Goal: Task Accomplishment & Management: Use online tool/utility

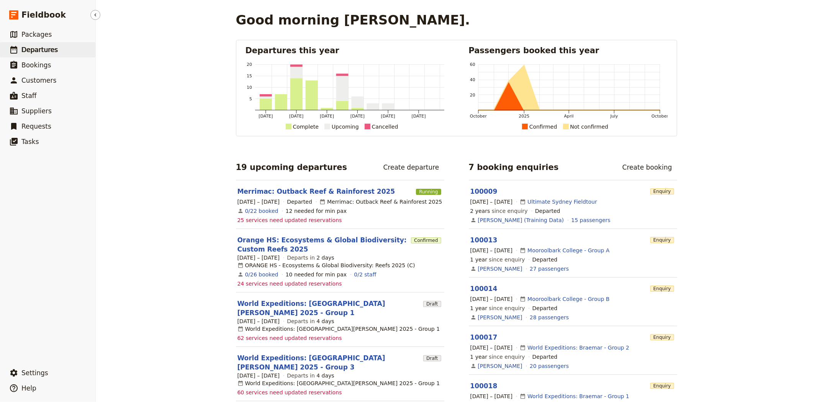
drag, startPoint x: 0, startPoint y: 0, endPoint x: 64, endPoint y: 47, distance: 79.7
click at [64, 47] on link "​ Departures" at bounding box center [47, 49] width 95 height 15
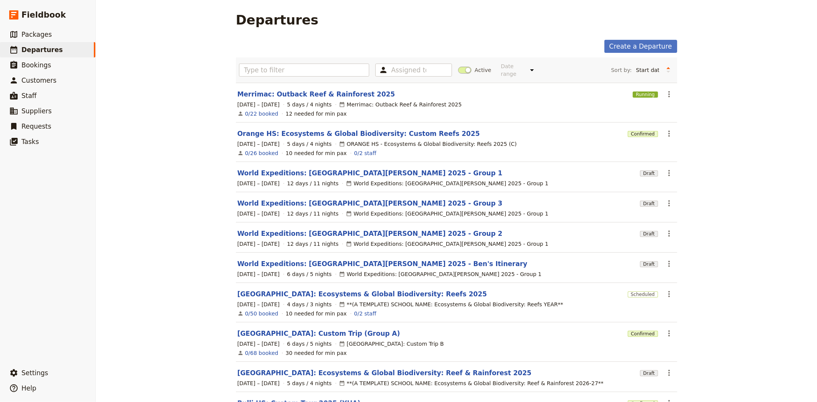
scroll to position [42, 0]
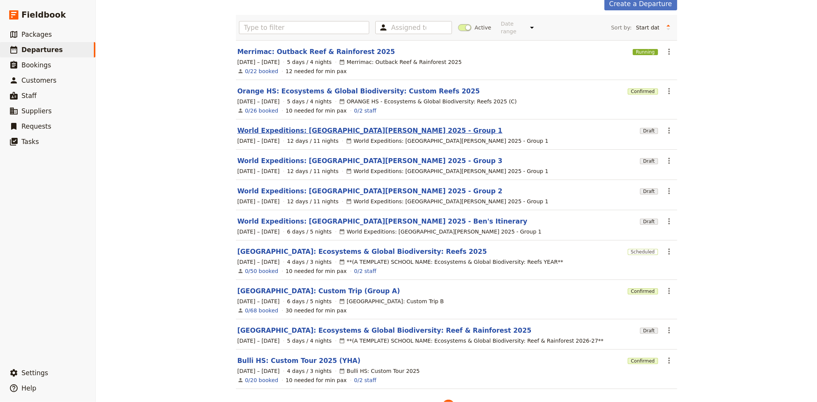
click at [381, 126] on link "World Expeditions: [GEOGRAPHIC_DATA][PERSON_NAME] 2025 - Group 1" at bounding box center [369, 130] width 265 height 9
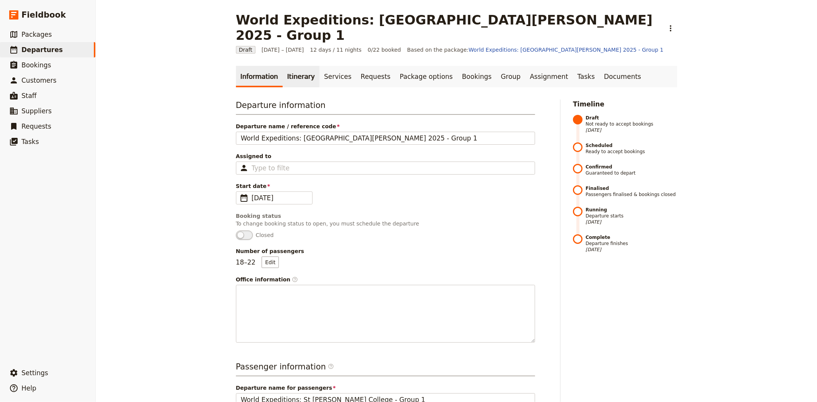
click at [301, 66] on link "Itinerary" at bounding box center [301, 76] width 37 height 21
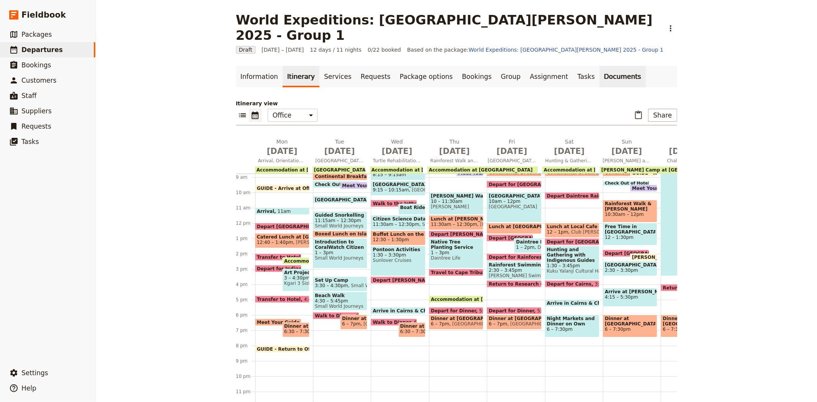
click at [599, 66] on link "Documents" at bounding box center [622, 76] width 46 height 21
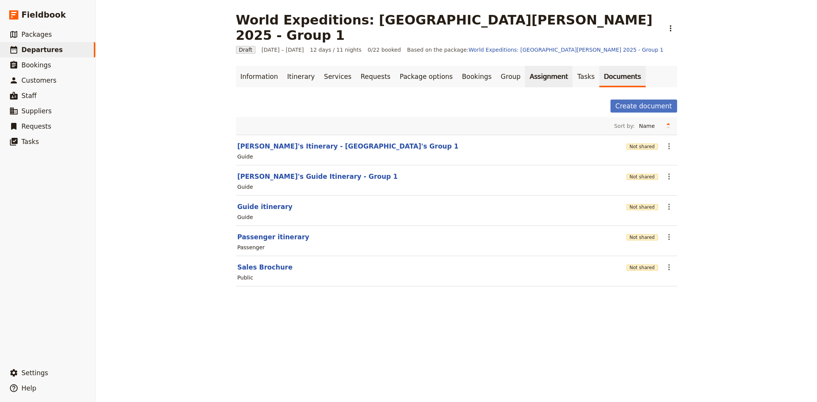
click at [525, 66] on link "Assignment" at bounding box center [548, 76] width 47 height 21
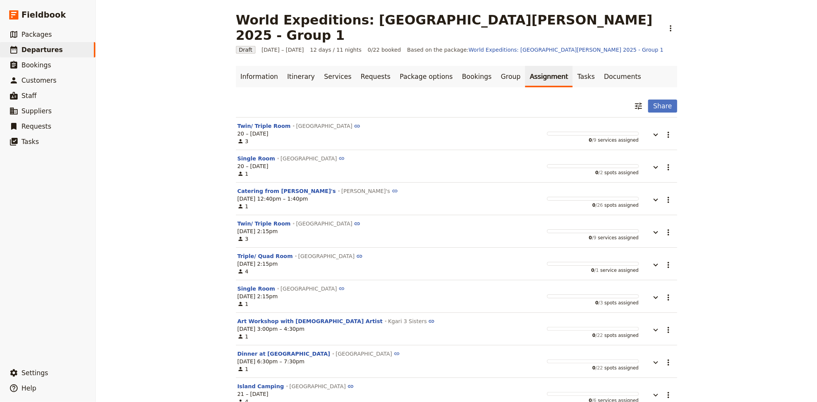
click at [536, 66] on link "Assignment" at bounding box center [548, 76] width 47 height 21
click at [599, 66] on link "Documents" at bounding box center [622, 76] width 46 height 21
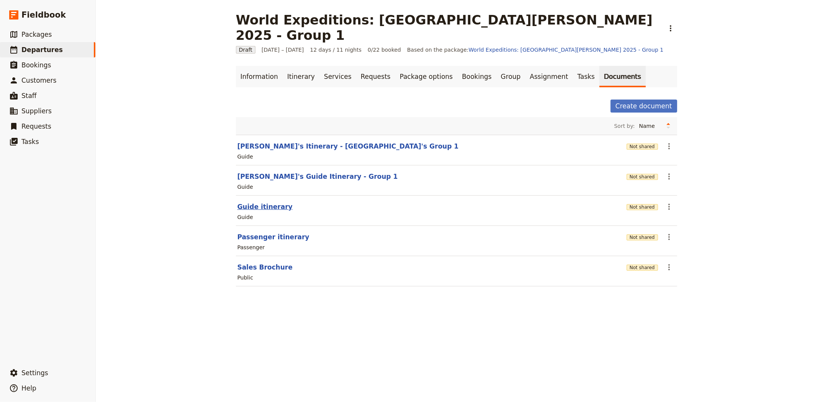
click at [273, 202] on button "Guide itinerary" at bounding box center [264, 206] width 55 height 9
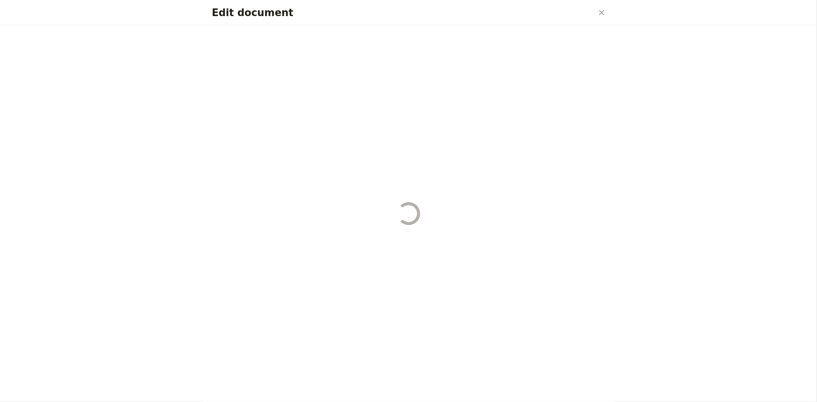
select select "STAFF"
select select "RUN_SHEET"
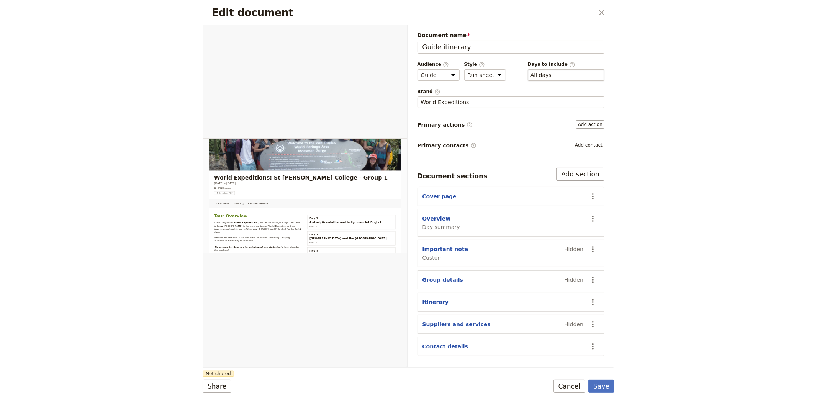
click at [573, 75] on div "​ All days 1, 2, 3, 4, 5, 6, 7, 8, 9, 10, 11, 12" at bounding box center [566, 74] width 77 height 11
click at [551, 75] on button "​ All days" at bounding box center [540, 75] width 21 height 8
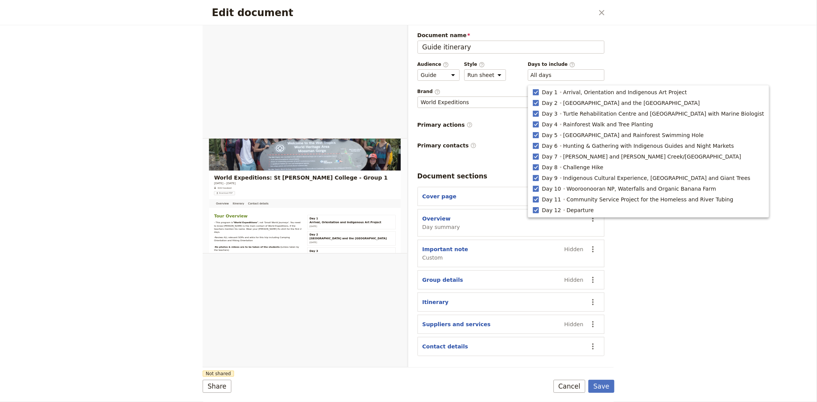
click at [669, 52] on div "Edit document ​ Overview Itinerary Contact details Web PDF ​ Document name Guid…" at bounding box center [408, 201] width 817 height 402
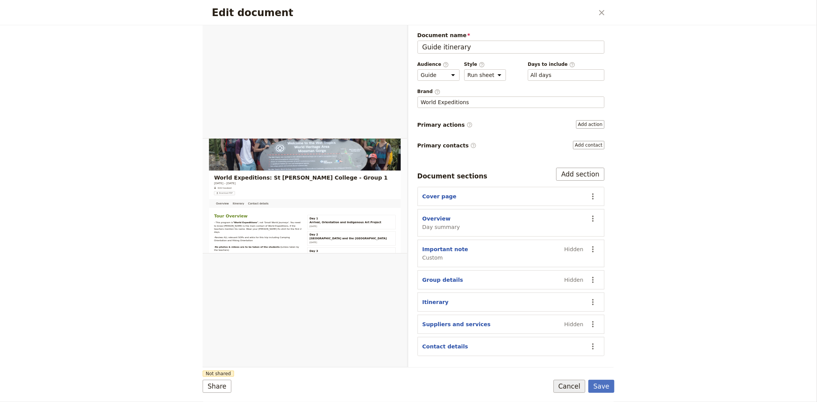
click at [574, 384] on button "Cancel" at bounding box center [569, 386] width 32 height 13
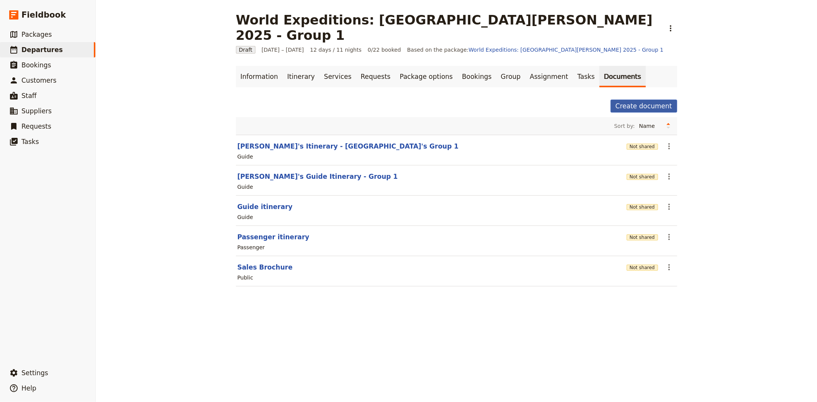
click at [661, 100] on button "Create document" at bounding box center [643, 106] width 67 height 13
select select "RUN_SHEET"
select select "DEFAULT"
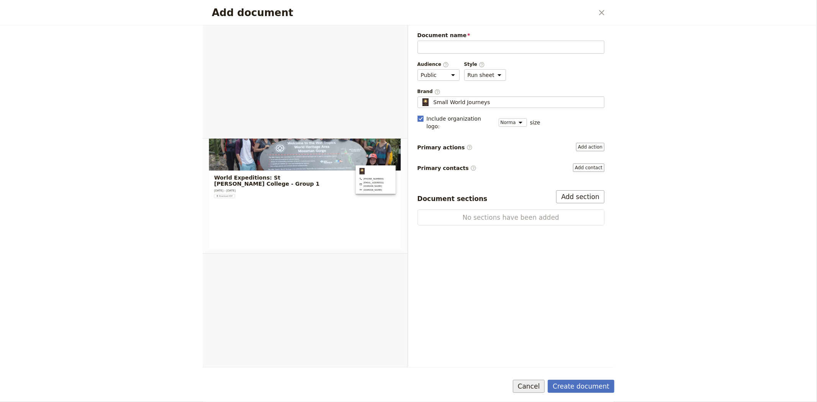
click at [529, 386] on button "Cancel" at bounding box center [529, 386] width 32 height 13
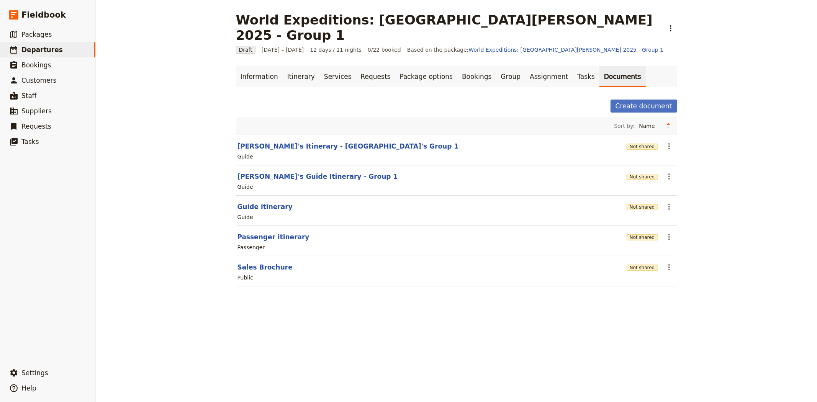
click at [269, 142] on button "[PERSON_NAME]'s Itinerary - [GEOGRAPHIC_DATA]'s Group 1" at bounding box center [347, 146] width 221 height 9
select select "STAFF"
select select "RUN_SHEET"
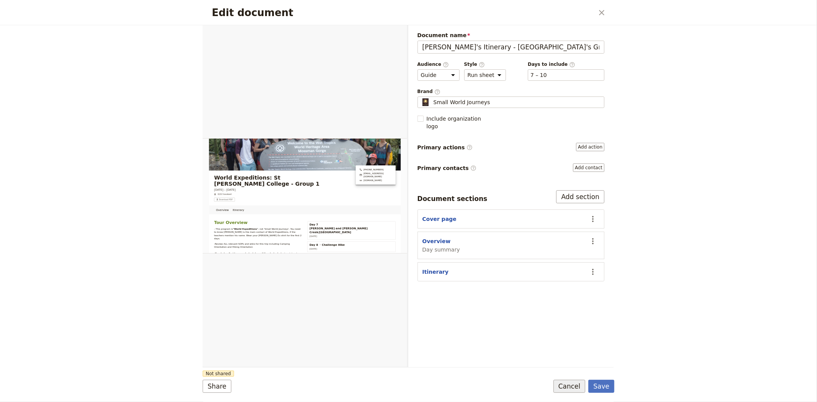
click at [567, 386] on button "Cancel" at bounding box center [569, 386] width 32 height 13
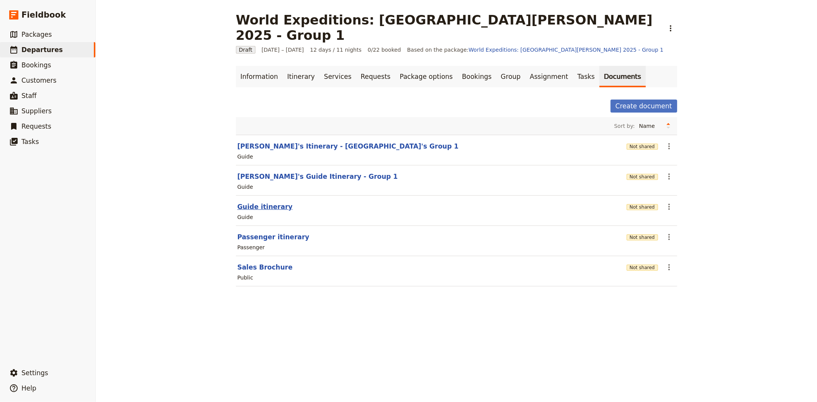
click at [247, 202] on button "Guide itinerary" at bounding box center [264, 206] width 55 height 9
select select "STAFF"
select select "RUN_SHEET"
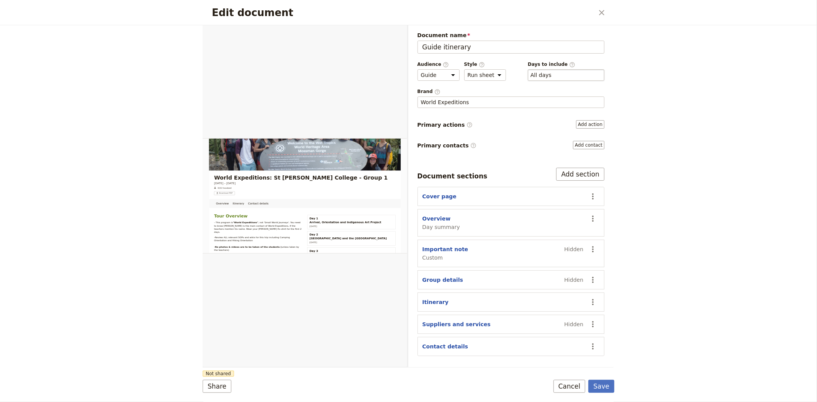
click at [567, 79] on div "​ All days 1, 2, 3, 4, 5, 6, 7, 8, 9, 10, 11, 12" at bounding box center [566, 74] width 77 height 11
click at [551, 79] on button "​ All days" at bounding box center [540, 75] width 21 height 8
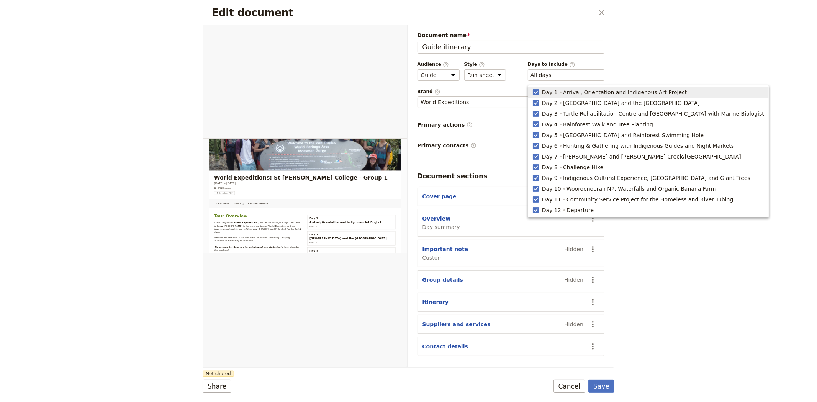
click at [688, 59] on div "Edit document ​ Overview Itinerary Contact details Web PDF ​ Document name Guid…" at bounding box center [408, 201] width 817 height 402
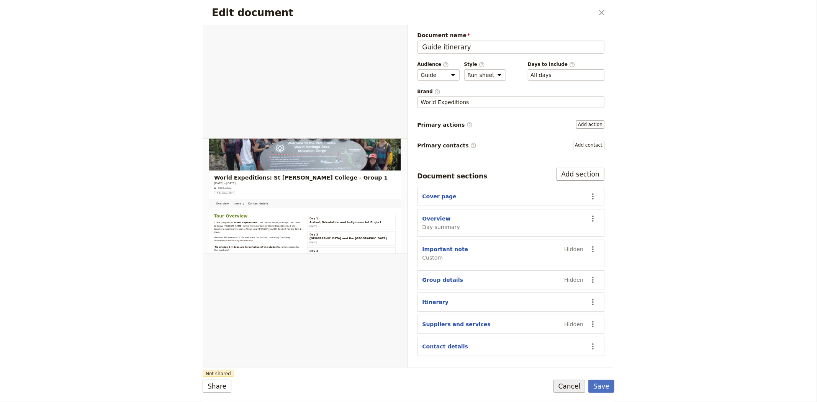
click at [567, 387] on button "Cancel" at bounding box center [569, 386] width 32 height 13
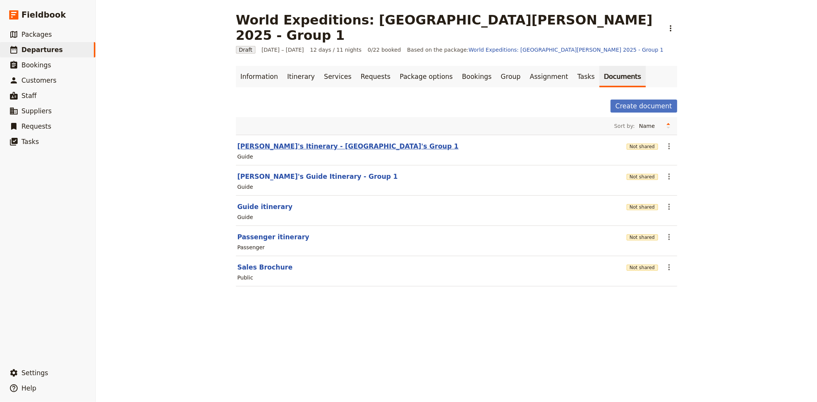
click at [288, 142] on button "[PERSON_NAME]'s Itinerary - [GEOGRAPHIC_DATA]'s Group 1" at bounding box center [347, 146] width 221 height 9
select select "STAFF"
select select "RUN_SHEET"
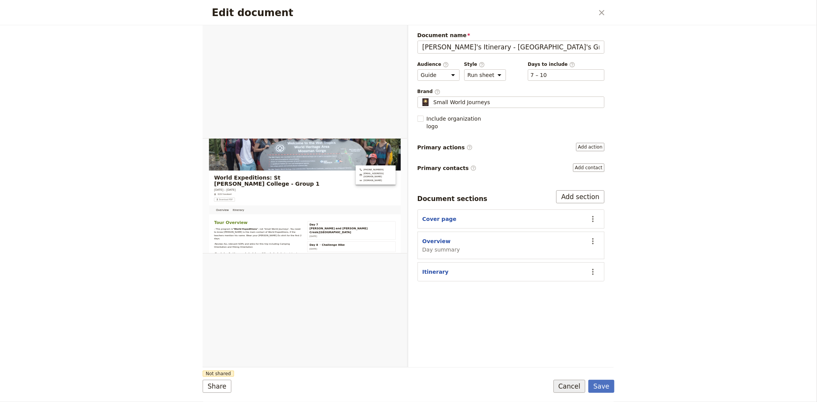
click at [574, 387] on button "Cancel" at bounding box center [569, 386] width 32 height 13
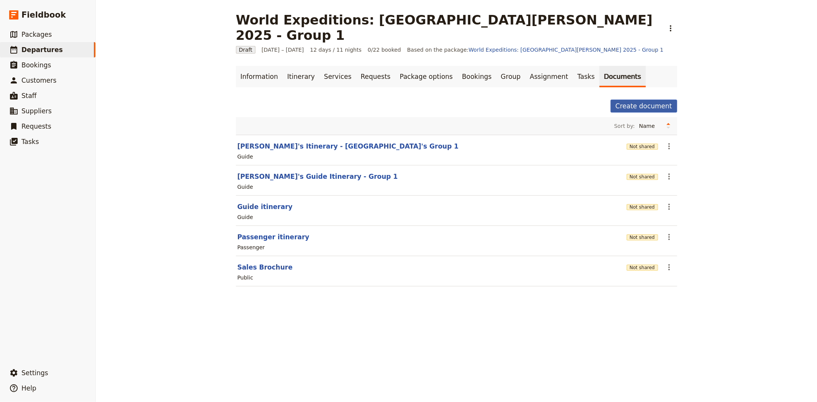
click at [637, 100] on button "Create document" at bounding box center [643, 106] width 67 height 13
select select "RUN_SHEET"
select select "DEFAULT"
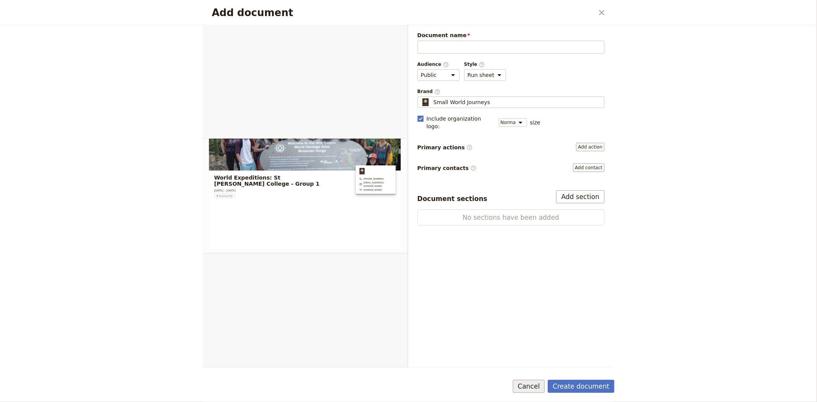
click at [533, 386] on button "Cancel" at bounding box center [529, 386] width 32 height 13
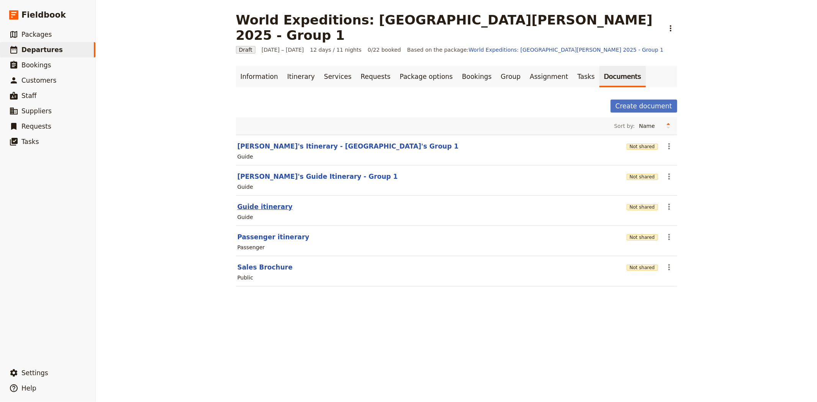
click at [259, 202] on button "Guide itinerary" at bounding box center [264, 206] width 55 height 9
select select "STAFF"
select select "RUN_SHEET"
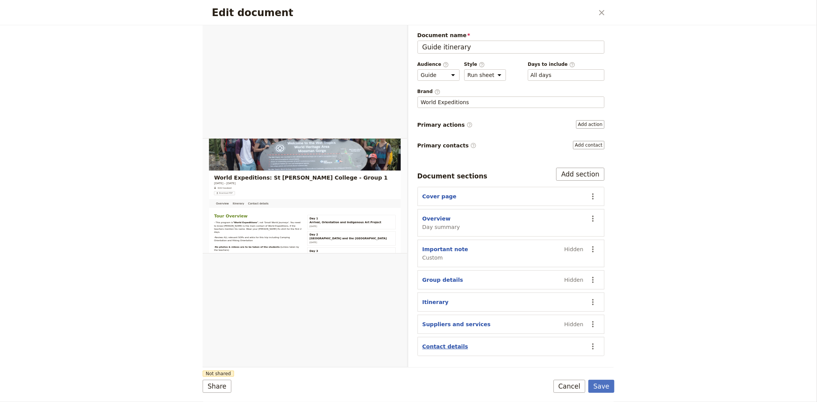
click at [452, 347] on button "Contact details" at bounding box center [445, 347] width 46 height 8
select select "CONTACT_DETAILS"
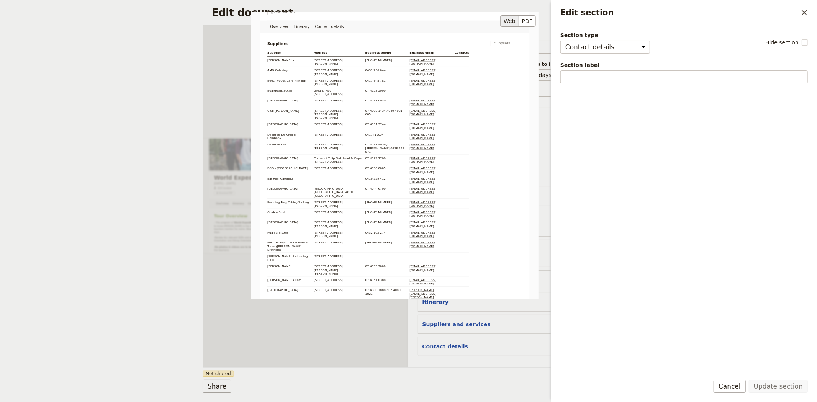
scroll to position [243, 0]
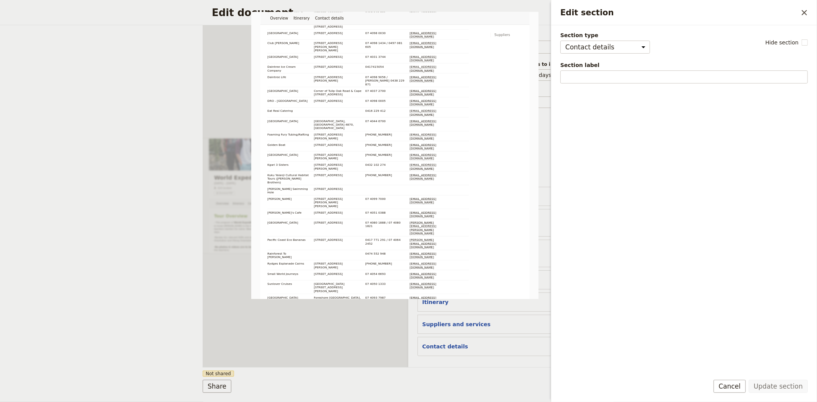
click at [447, 372] on form "Overview Itinerary Contact details Web PDF ​ Document name Guide itinerary Prev…" at bounding box center [409, 213] width 412 height 377
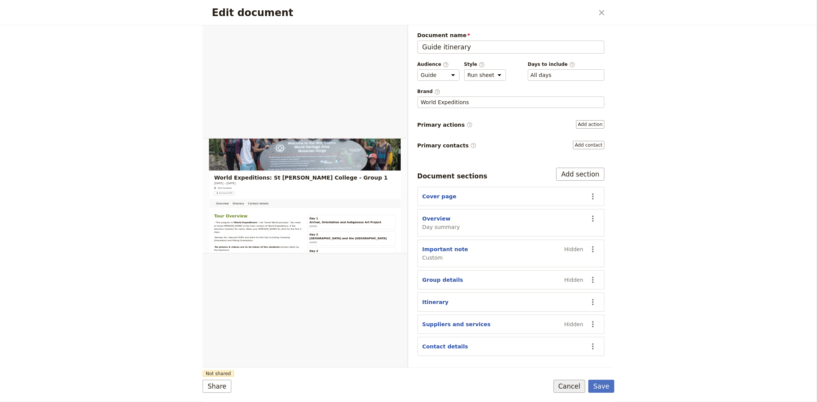
click at [566, 391] on button "Cancel" at bounding box center [569, 386] width 32 height 13
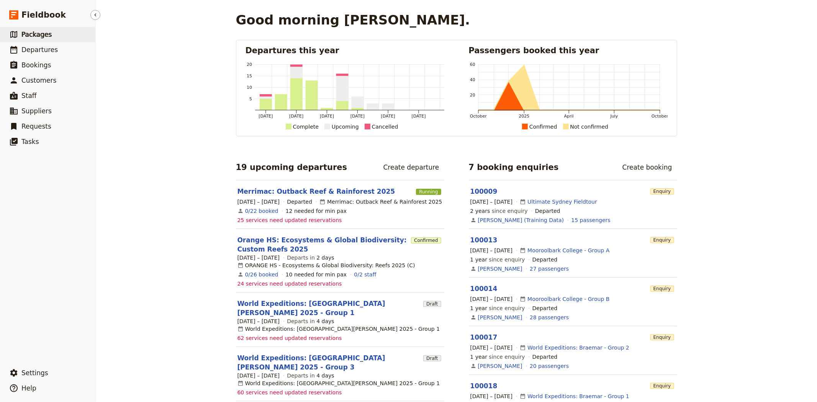
click at [52, 33] on link "​ Packages" at bounding box center [47, 34] width 95 height 15
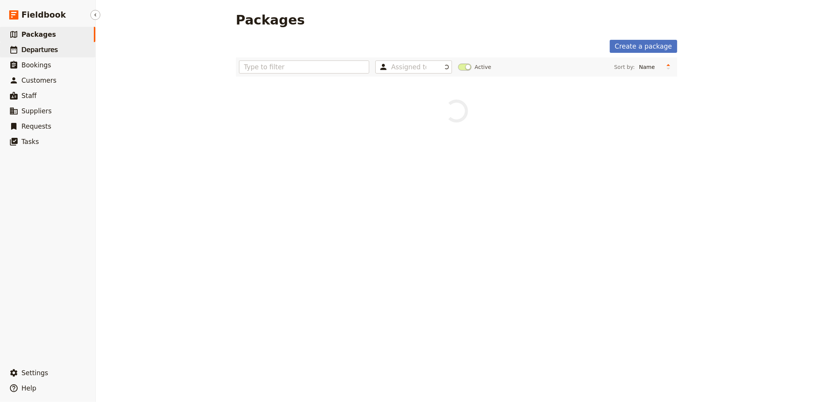
click at [47, 42] on link "​ Departures" at bounding box center [47, 49] width 95 height 15
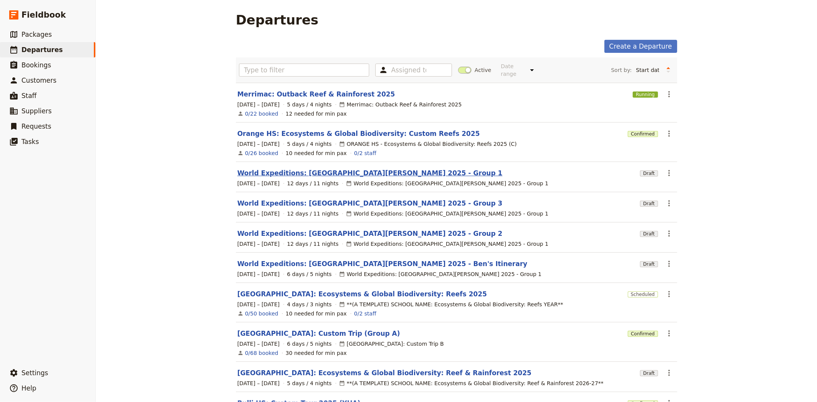
click at [363, 168] on link "World Expeditions: [GEOGRAPHIC_DATA][PERSON_NAME] 2025 - Group 1" at bounding box center [369, 172] width 265 height 9
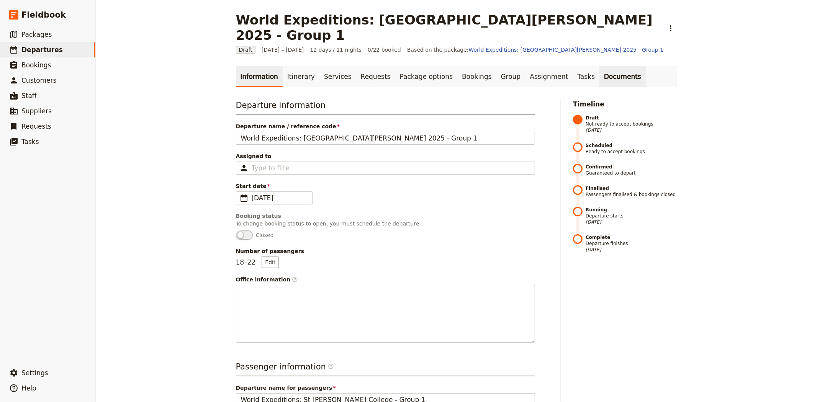
click at [599, 66] on link "Documents" at bounding box center [622, 76] width 46 height 21
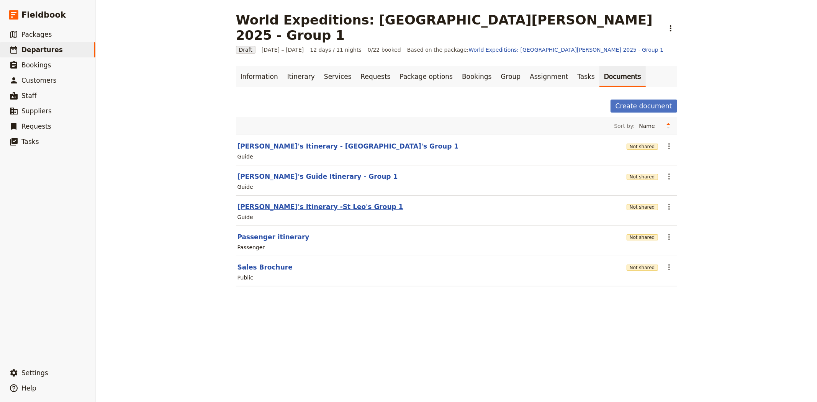
click at [281, 202] on button "[PERSON_NAME]'s Itinerary -St Leo's Group 1" at bounding box center [320, 206] width 166 height 9
select select "STAFF"
select select "RUN_SHEET"
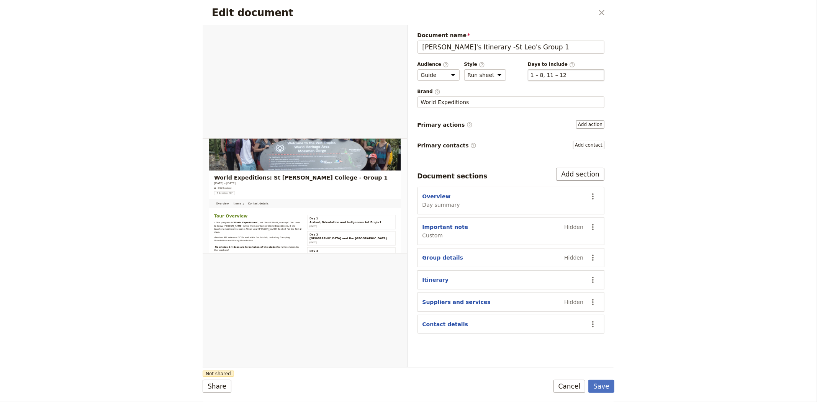
click at [569, 75] on div "​ 1 – 8, 11 – 12 1, 2, 3, 4, 5, 6, 7, 8, 11, 12" at bounding box center [566, 74] width 77 height 11
click at [566, 75] on button "​ 1 – 8, 11 – 12" at bounding box center [548, 75] width 36 height 8
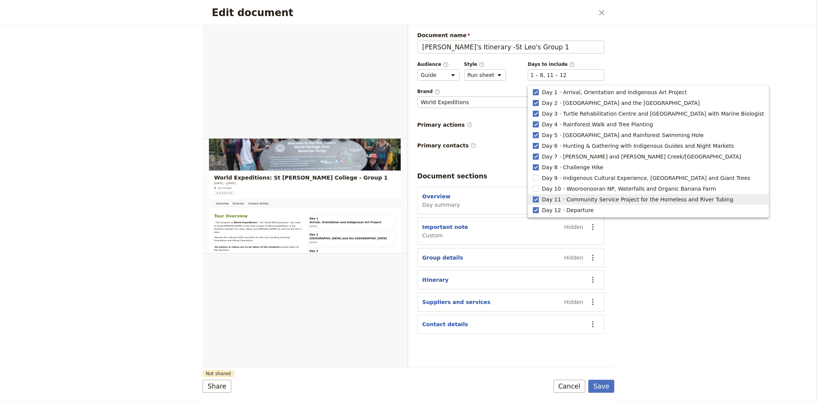
click at [715, 315] on div "Edit document ​ Overview Itinerary Contact details Web PDF ​ Document name [PER…" at bounding box center [408, 201] width 817 height 402
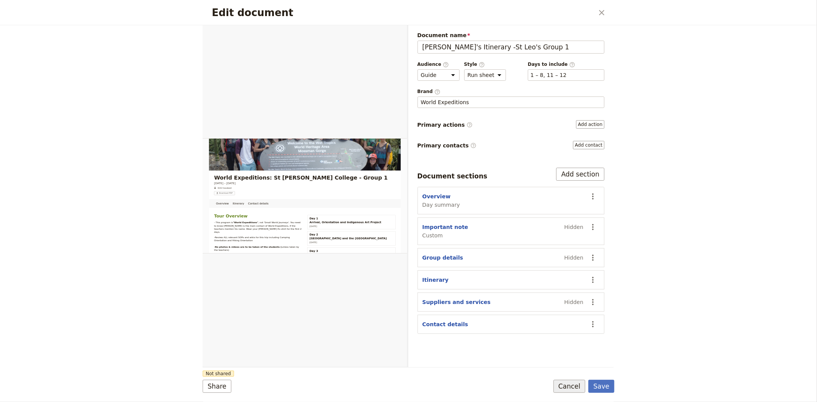
click at [576, 385] on button "Cancel" at bounding box center [569, 386] width 32 height 13
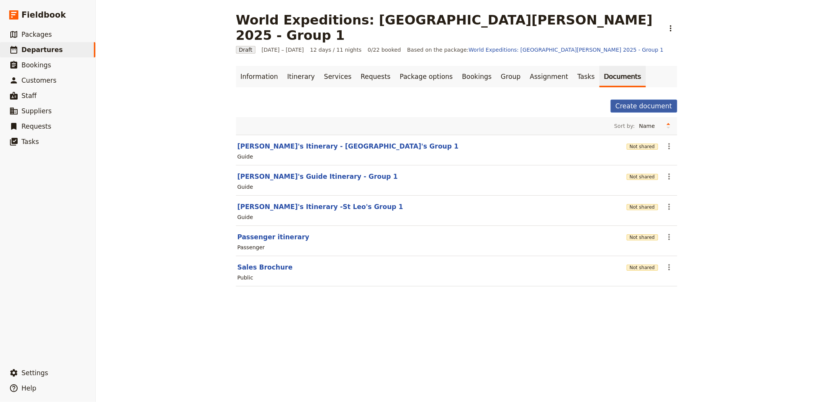
click at [649, 100] on button "Create document" at bounding box center [643, 106] width 67 height 13
select select "RUN_SHEET"
select select "DEFAULT"
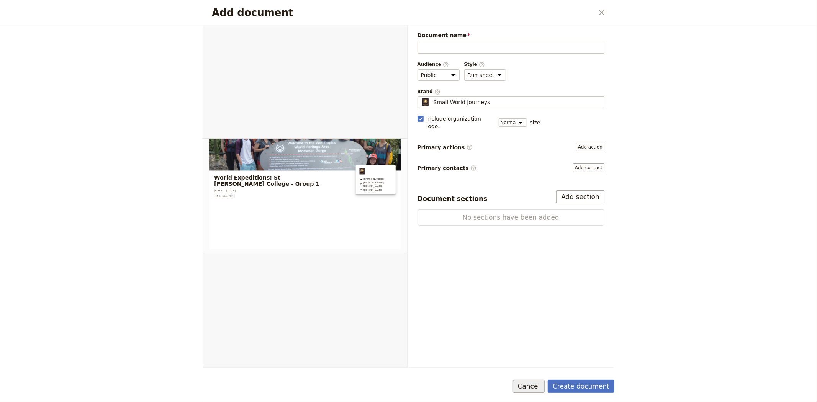
click at [543, 388] on button "Cancel" at bounding box center [529, 386] width 32 height 13
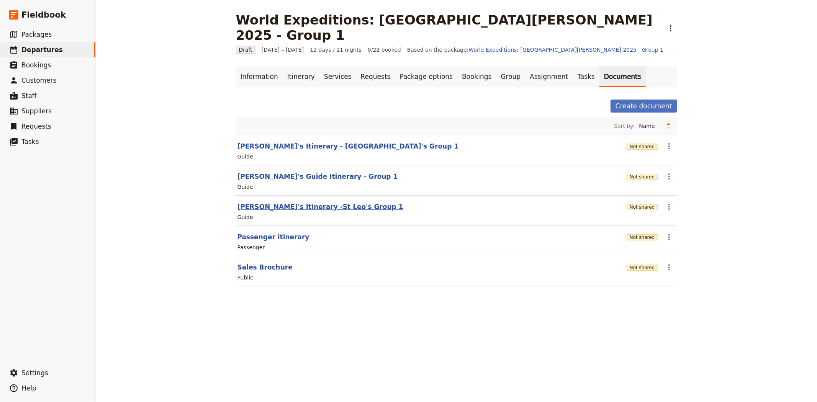
click at [267, 202] on button "[PERSON_NAME]'s Itinerary -St Leo's Group 1" at bounding box center [320, 206] width 166 height 9
select select "STAFF"
select select "RUN_SHEET"
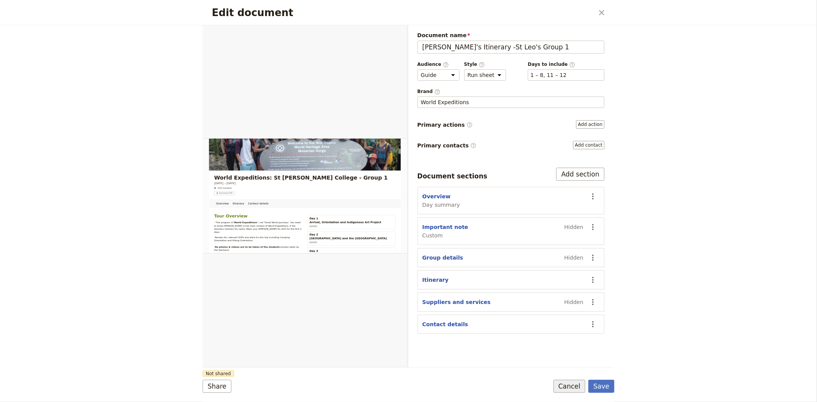
click at [567, 382] on button "Cancel" at bounding box center [569, 386] width 32 height 13
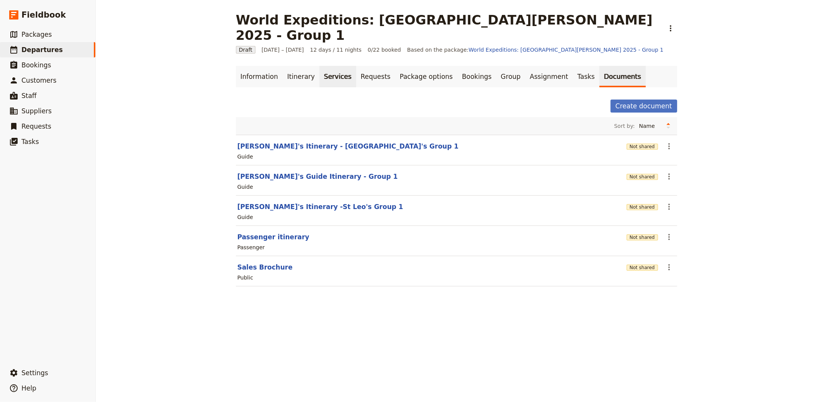
drag, startPoint x: 288, startPoint y: 62, endPoint x: 324, endPoint y: 68, distance: 36.6
click at [288, 66] on link "Itinerary" at bounding box center [301, 76] width 37 height 21
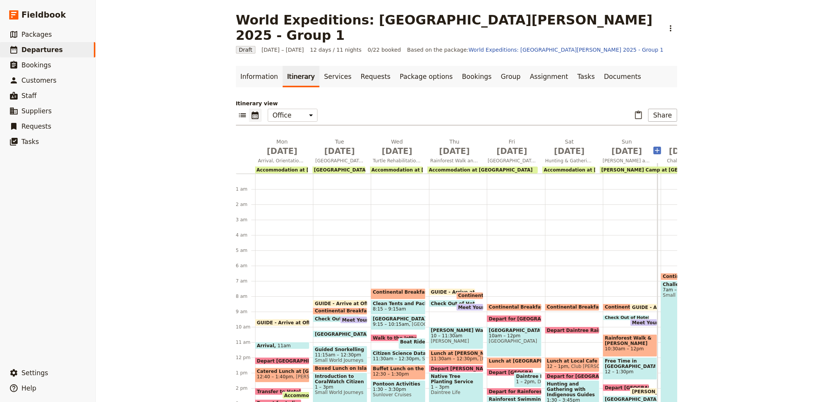
scroll to position [92, 0]
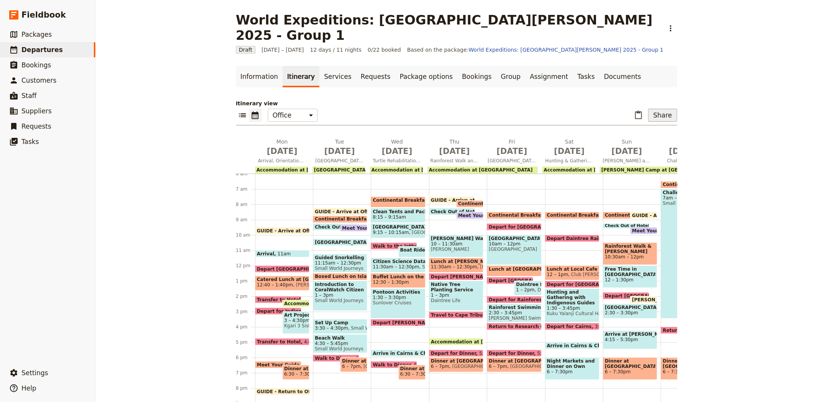
click at [657, 109] on button "Share" at bounding box center [662, 115] width 29 height 13
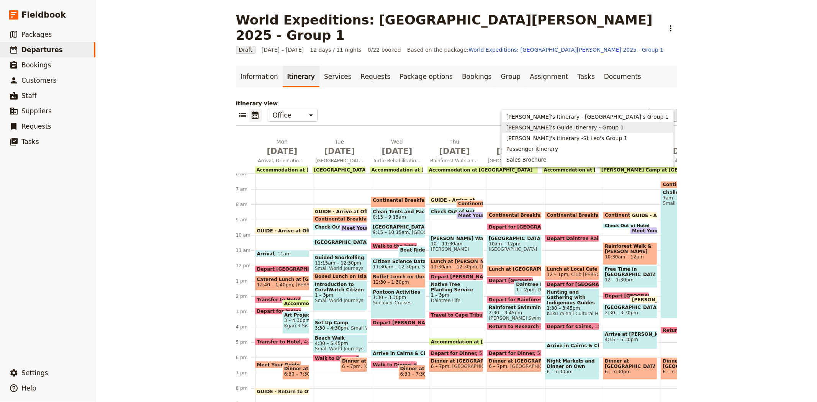
click at [563, 109] on div "​ ​ Office Guide Passenger Sales ​ Share" at bounding box center [456, 117] width 441 height 17
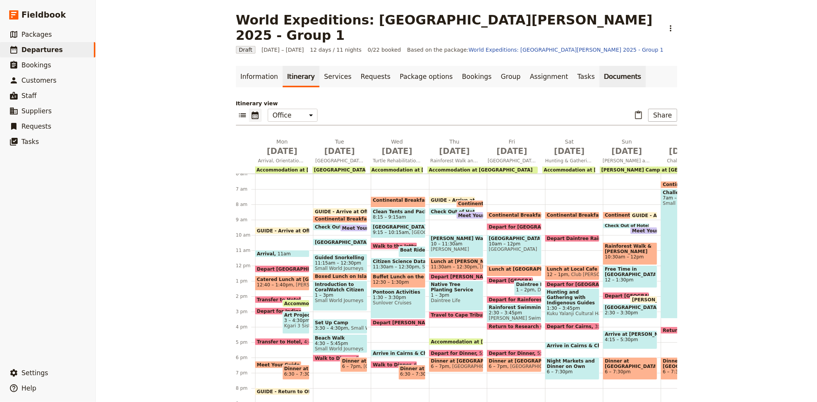
click at [599, 66] on link "Documents" at bounding box center [622, 76] width 46 height 21
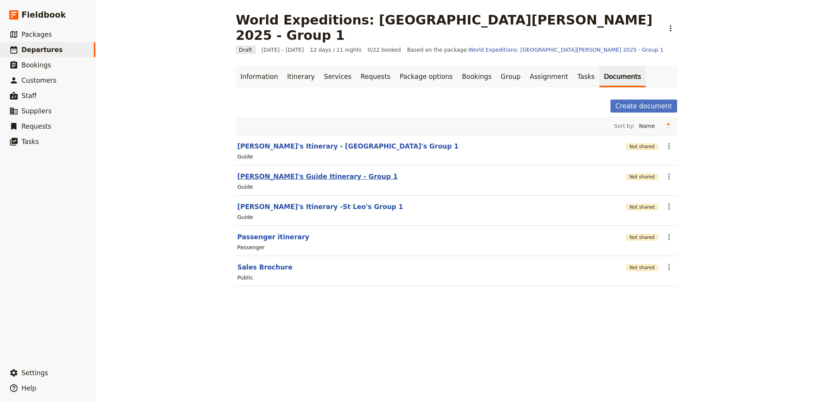
click at [290, 172] on button "[PERSON_NAME]'s Guide Itinerary - Group 1" at bounding box center [317, 176] width 160 height 9
select select "STAFF"
select select "RUN_SHEET"
select select "DEFAULT"
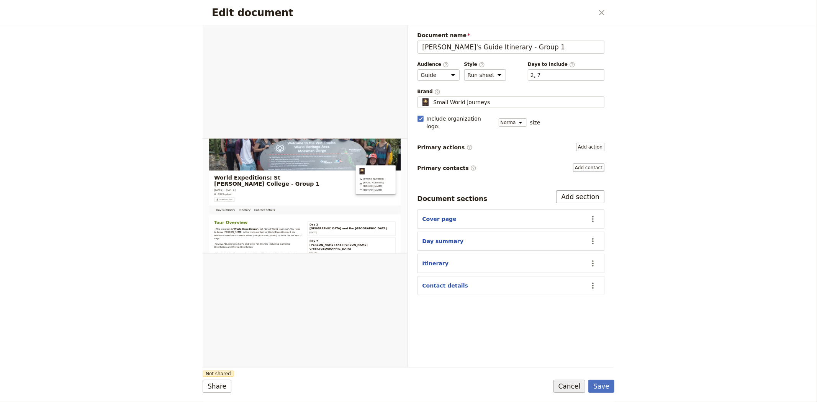
click at [577, 385] on button "Cancel" at bounding box center [569, 386] width 32 height 13
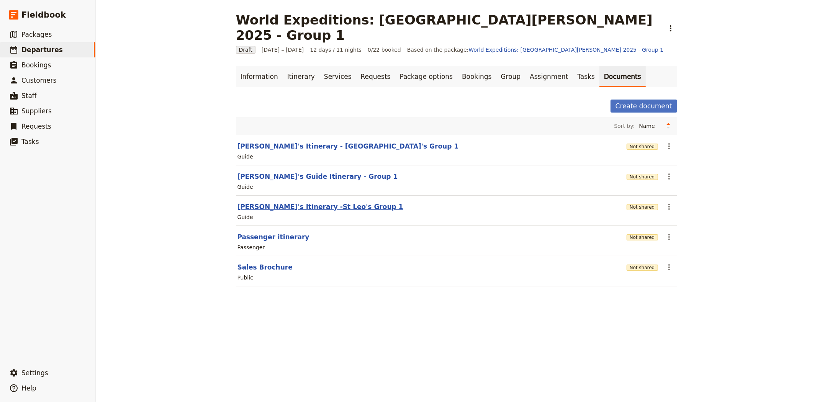
click at [263, 202] on button "[PERSON_NAME]'s Itinerary -St Leo's Group 1" at bounding box center [320, 206] width 166 height 9
select select "STAFF"
select select "RUN_SHEET"
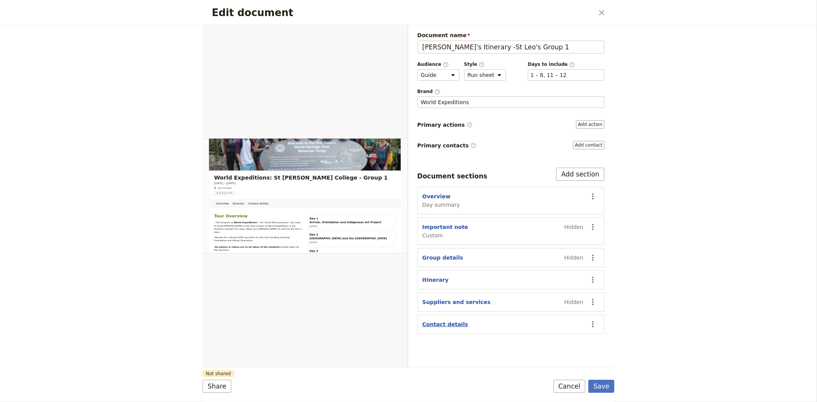
click at [447, 324] on button "Contact details" at bounding box center [445, 324] width 46 height 8
select select "CONTACT_DETAILS"
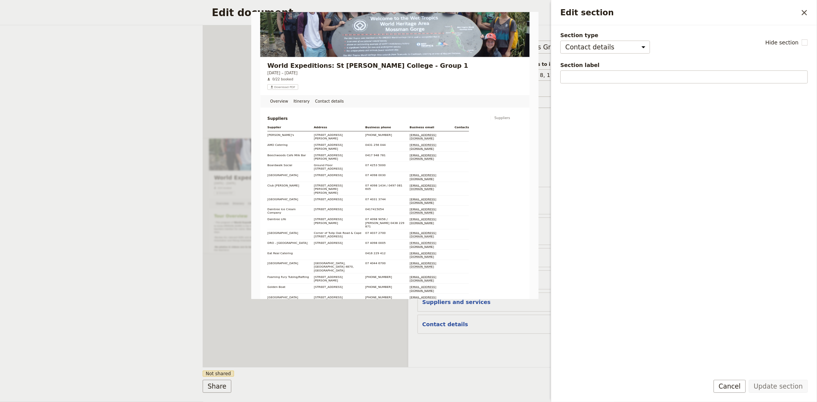
click at [445, 356] on div "Document name [PERSON_NAME]'s Itinerary -St Leo's Group 1 Preview Audience ​ Pu…" at bounding box center [511, 196] width 206 height 342
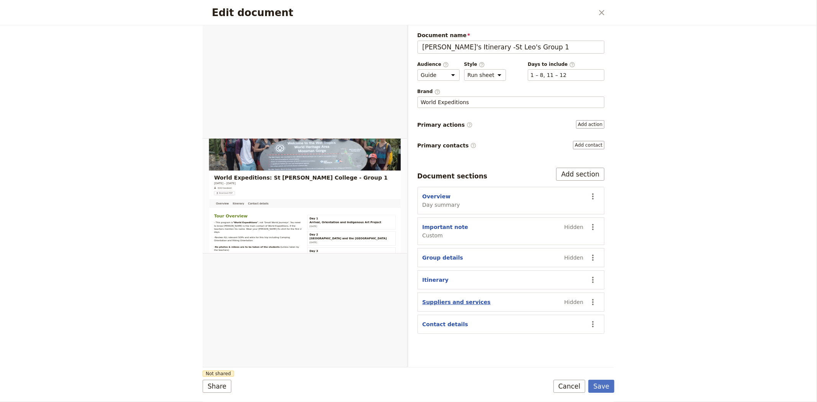
click at [443, 299] on button "Suppliers and services" at bounding box center [456, 302] width 68 height 8
select select "SUPPLIERS_AND_SERVICES"
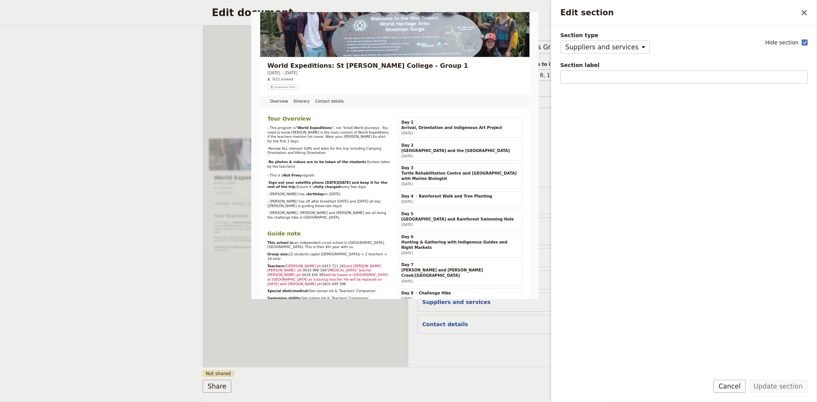
click at [449, 383] on div "Share Not shared Save Cancel" at bounding box center [409, 386] width 412 height 13
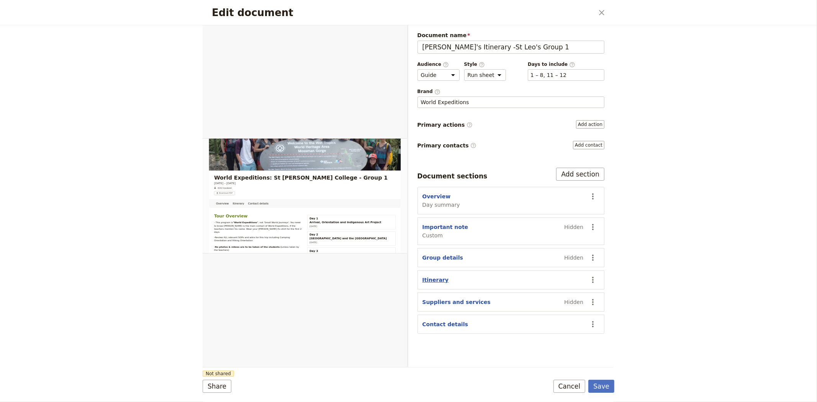
click at [436, 280] on button "Itinerary" at bounding box center [435, 280] width 26 height 8
select select "ITINERARY"
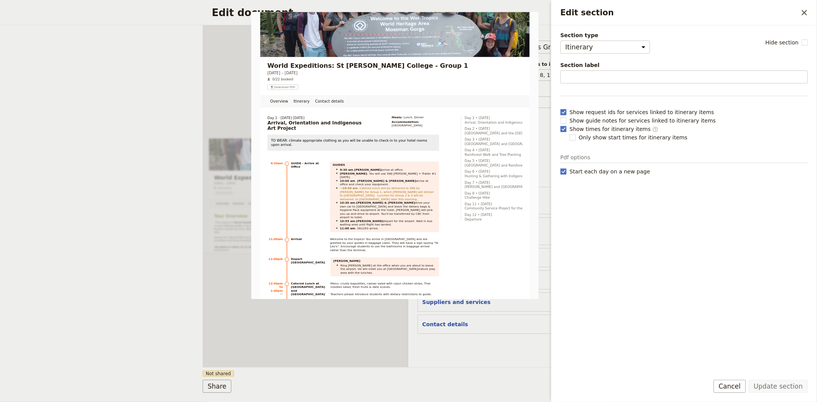
click at [458, 375] on form "Overview Itinerary Contact details Web PDF ​ Document name [PERSON_NAME]'s Itin…" at bounding box center [409, 213] width 412 height 377
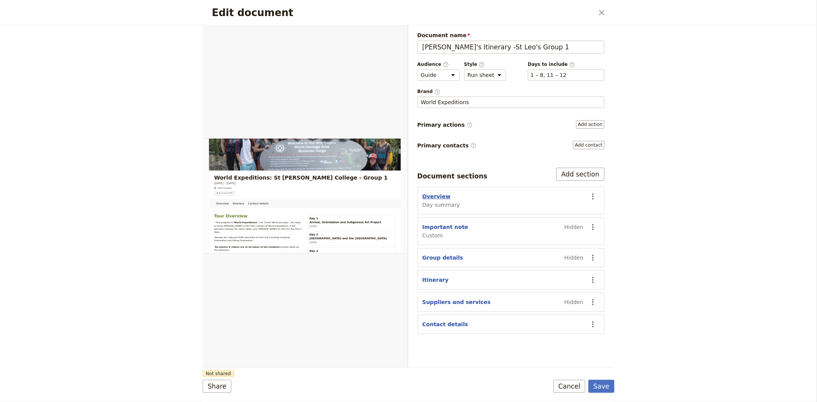
click at [443, 198] on button "Overview" at bounding box center [436, 197] width 28 height 8
select select "DAY_SUMMARY"
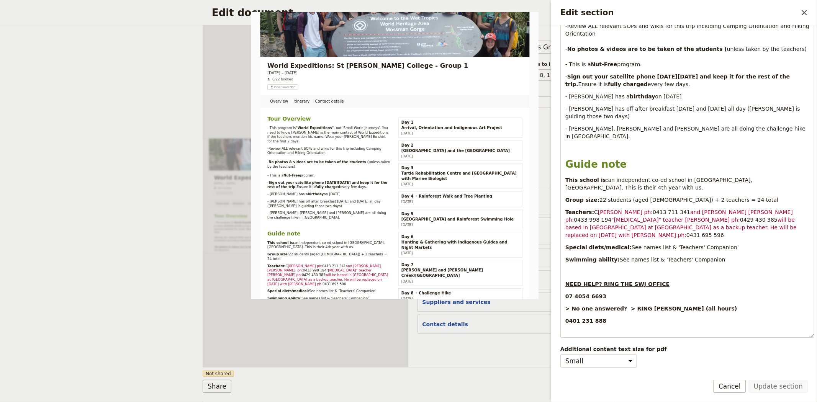
scroll to position [175, 0]
click at [475, 368] on div "Overview Itinerary Contact details Web PDF ​ Document name [PERSON_NAME]'s Itin…" at bounding box center [408, 197] width 412 height 344
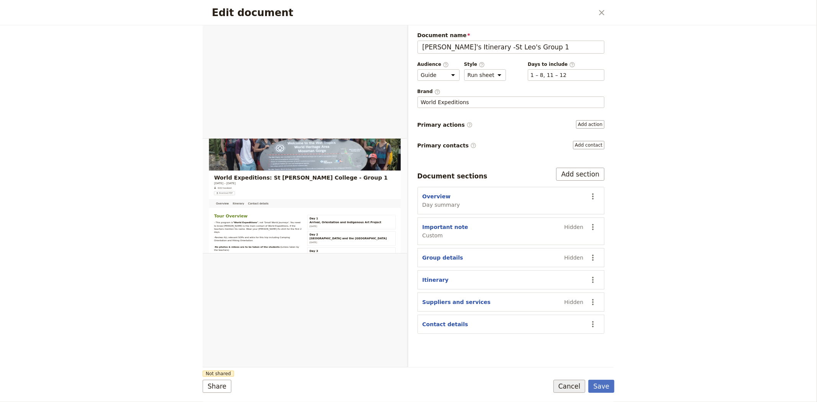
click at [564, 382] on button "Cancel" at bounding box center [569, 386] width 32 height 13
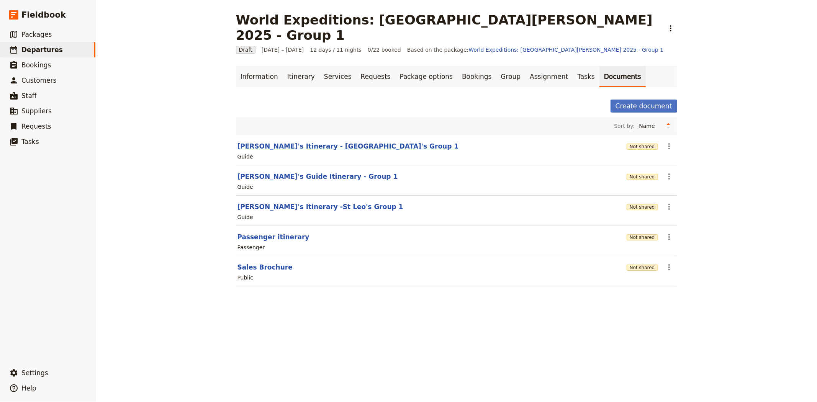
click at [266, 142] on button "[PERSON_NAME]'s Itinerary - [GEOGRAPHIC_DATA]'s Group 1" at bounding box center [347, 146] width 221 height 9
select select "STAFF"
select select "RUN_SHEET"
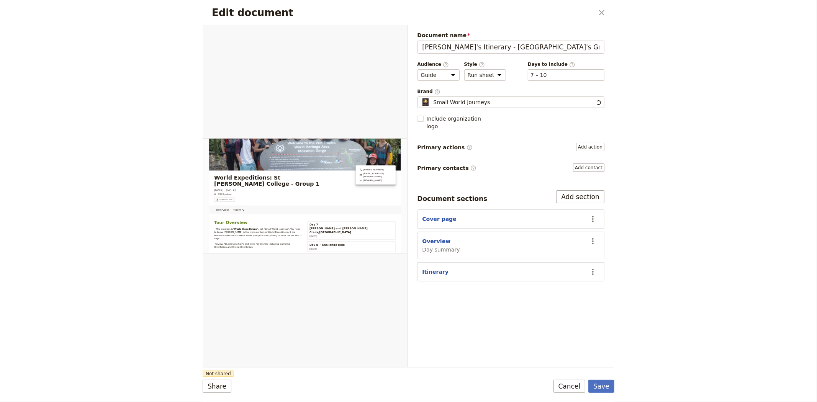
scroll to position [0, 0]
click at [432, 215] on button "Cover page" at bounding box center [439, 219] width 34 height 8
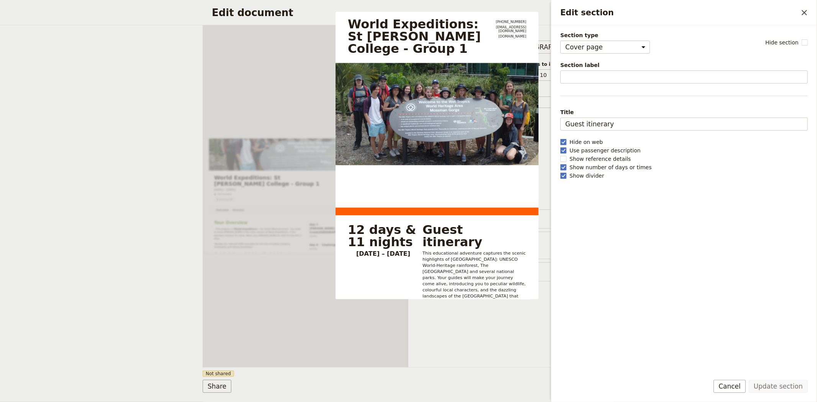
click at [458, 338] on div "Document name [PERSON_NAME]'s Itinerary - St Leo's Group 1 Preview Audience ​ P…" at bounding box center [511, 196] width 206 height 342
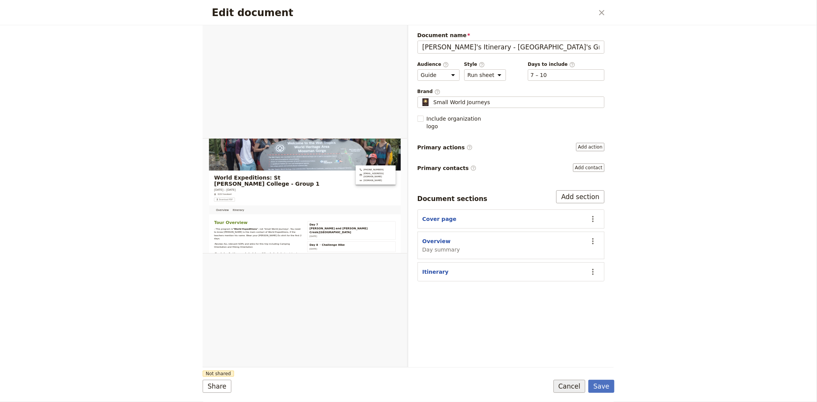
click at [575, 384] on button "Cancel" at bounding box center [569, 386] width 32 height 13
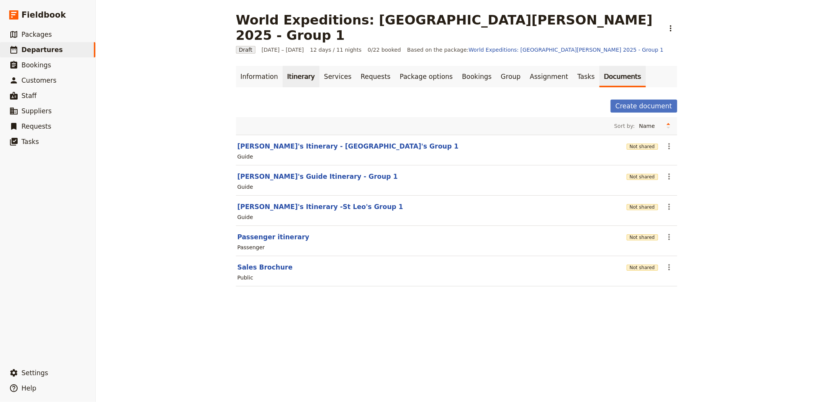
click at [283, 66] on link "Itinerary" at bounding box center [301, 76] width 37 height 21
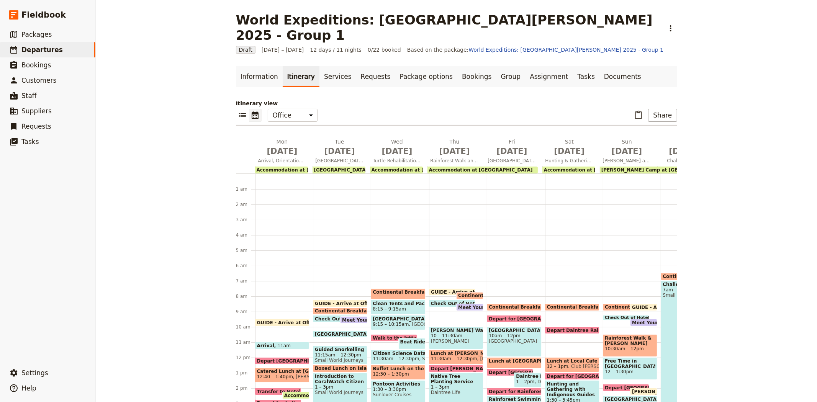
scroll to position [92, 0]
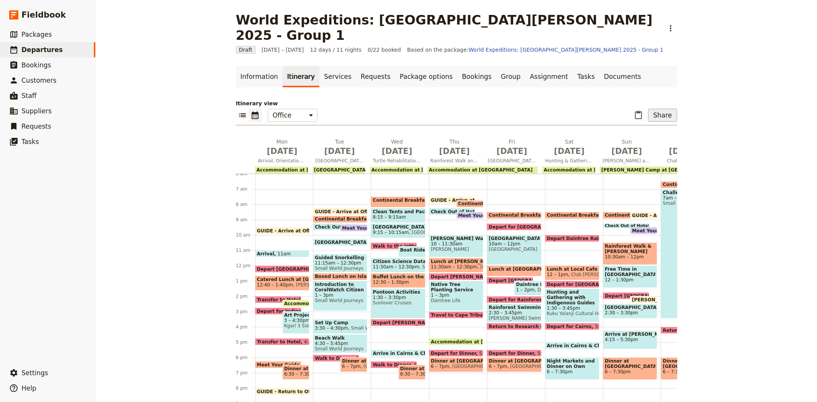
click at [652, 109] on button "Share" at bounding box center [662, 115] width 29 height 13
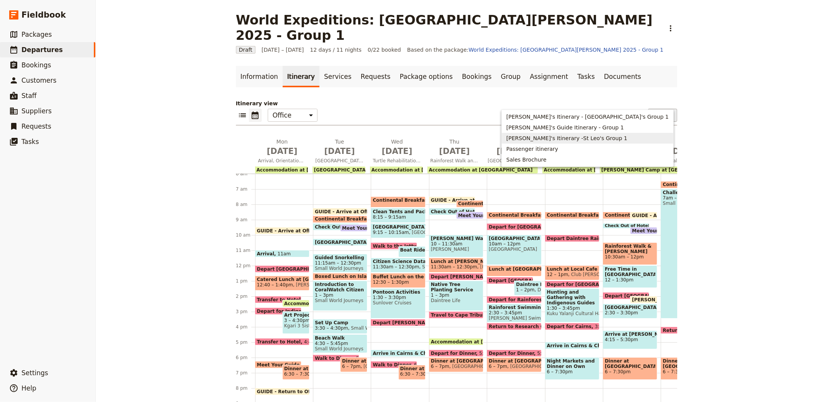
click at [587, 137] on span "[PERSON_NAME]'s Itinerary -St Leo's Group 1" at bounding box center [566, 138] width 121 height 8
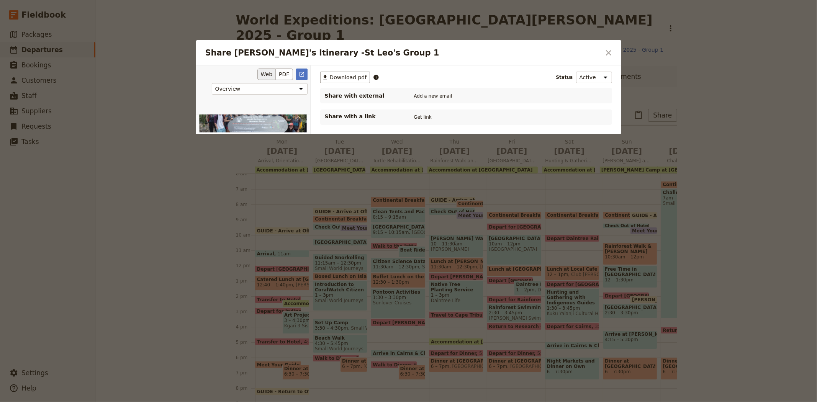
scroll to position [0, 0]
click at [282, 73] on button "PDF" at bounding box center [284, 74] width 17 height 11
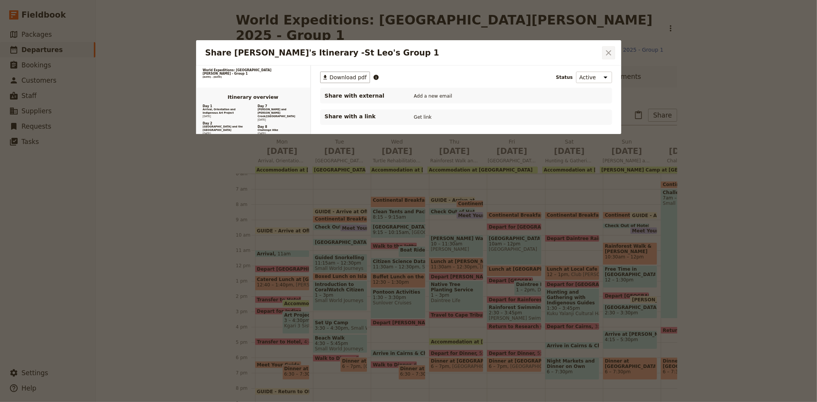
click at [609, 51] on icon "Close dialog" at bounding box center [608, 52] width 9 height 9
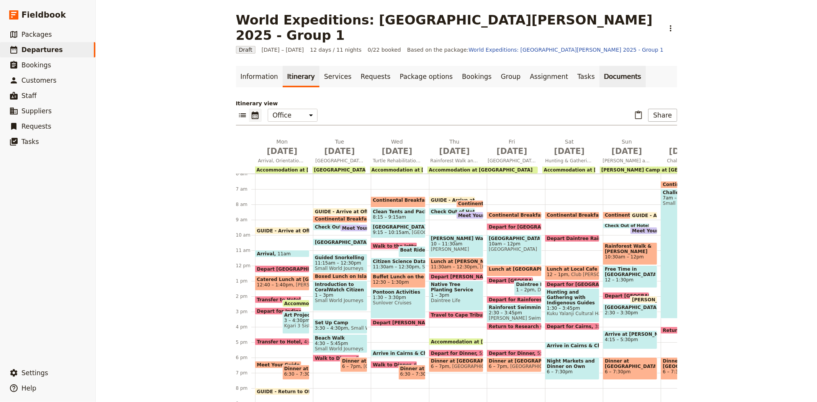
click at [599, 66] on link "Documents" at bounding box center [622, 76] width 46 height 21
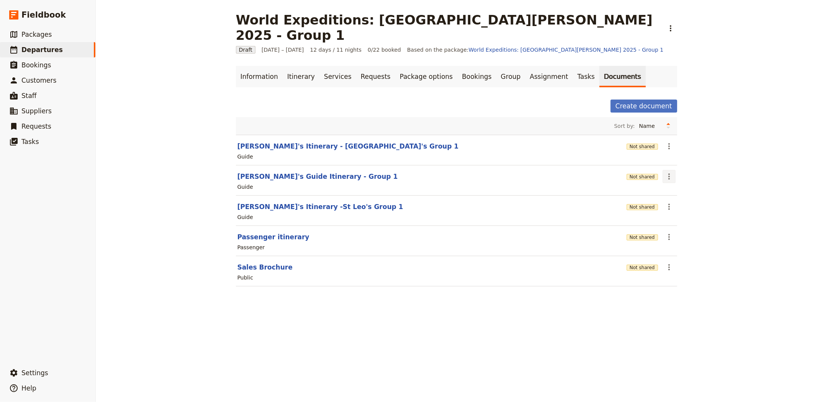
click at [669, 172] on icon "Actions" at bounding box center [668, 176] width 9 height 9
click at [692, 178] on span "Share" at bounding box center [687, 179] width 46 height 8
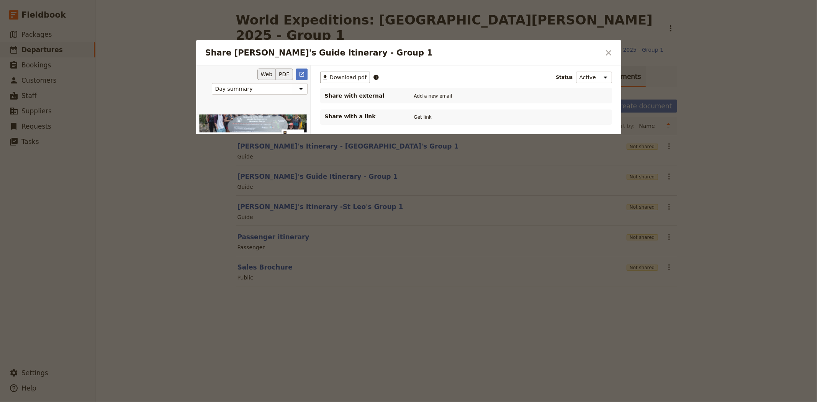
click at [279, 74] on button "PDF" at bounding box center [284, 74] width 17 height 11
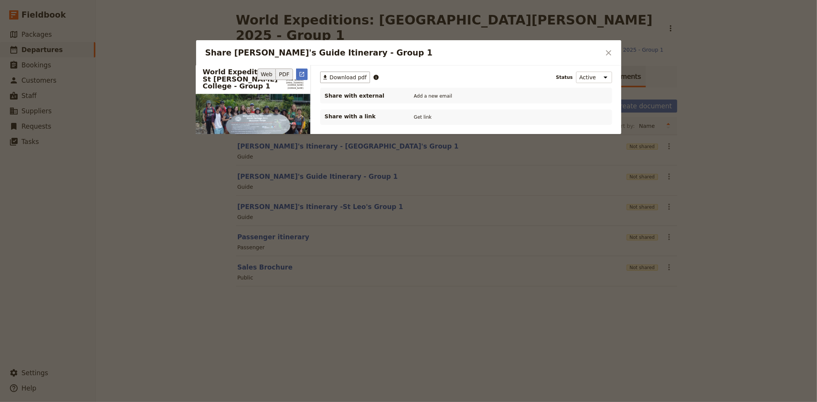
click at [274, 74] on button "Web" at bounding box center [266, 74] width 19 height 11
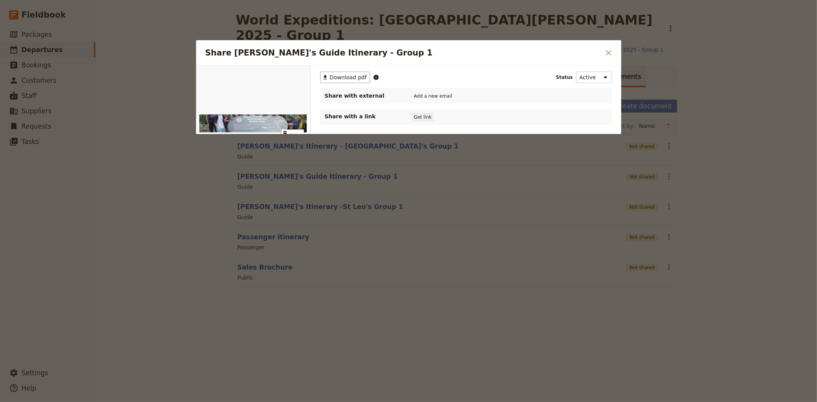
click at [427, 118] on button "Get link" at bounding box center [422, 117] width 21 height 8
click at [603, 54] on button "​" at bounding box center [608, 52] width 13 height 13
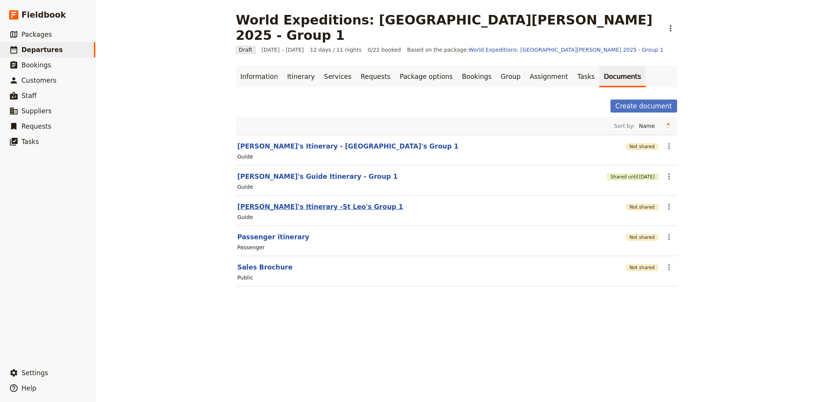
click at [272, 202] on button "[PERSON_NAME]'s Itinerary -St Leo's Group 1" at bounding box center [320, 206] width 166 height 9
select select "STAFF"
select select "RUN_SHEET"
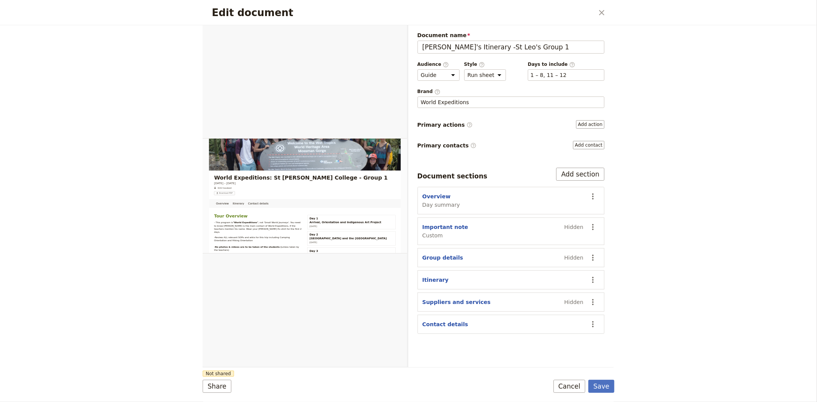
drag, startPoint x: 529, startPoint y: 48, endPoint x: 414, endPoint y: 50, distance: 115.6
click at [414, 50] on div "Document name [PERSON_NAME]'s Itinerary -St Leo's Group 1 Preview Audience ​ Pu…" at bounding box center [511, 196] width 206 height 342
type input "Guide Itinerary"
click at [551, 79] on div "​ 1 – 8, 11 – 12 1, 2, 3, 4, 5, 6, 7, 8, 11, 12" at bounding box center [566, 74] width 77 height 11
click at [551, 79] on button "​ 1 – 8, 11 – 12" at bounding box center [548, 75] width 36 height 8
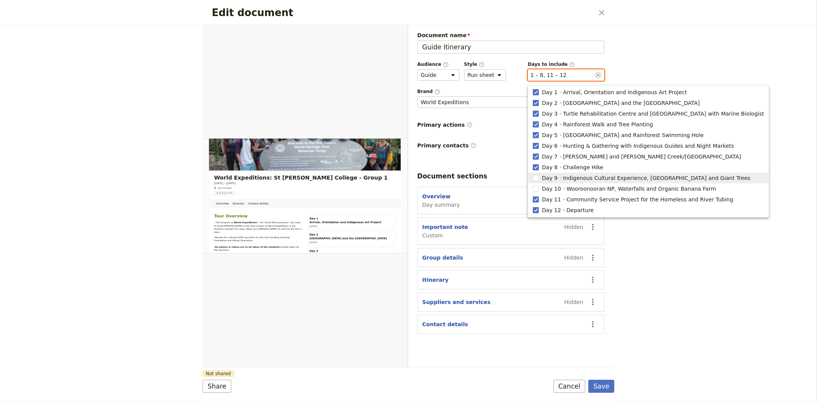
click at [563, 178] on span "Indigenous Cultural Experience, [GEOGRAPHIC_DATA] and Giant Trees" at bounding box center [656, 178] width 187 height 8
type input "1, 2, 3, 4, 5, 6, 7, 8, 9, 11, 12"
checkbox input "true"
click at [571, 192] on span "Wooroonooran NP, Waterfalls and Organic Banana Farm" at bounding box center [640, 189] width 149 height 8
type input "1, 2, 3, 4, 5, 6, 7, 8, 9, 10, 11, 12"
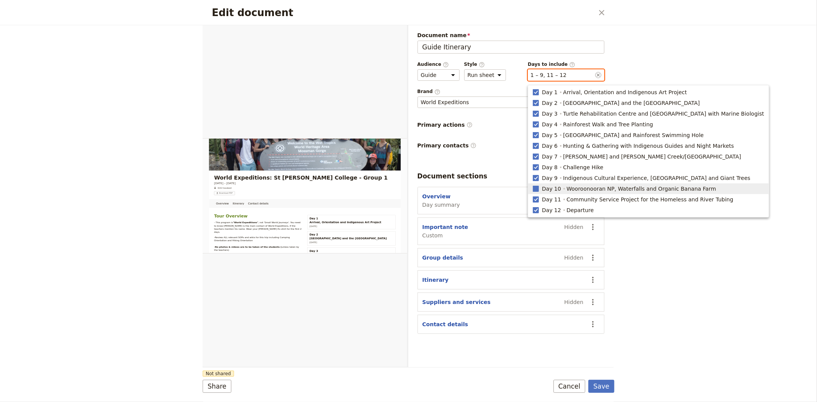
checkbox input "true"
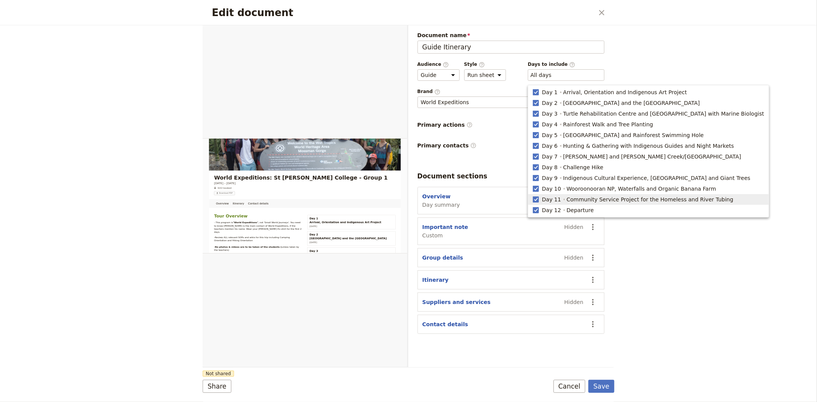
click at [776, 312] on div "Edit document ​ Overview Itinerary Contact details Web PDF ​ Document name Guid…" at bounding box center [408, 201] width 817 height 402
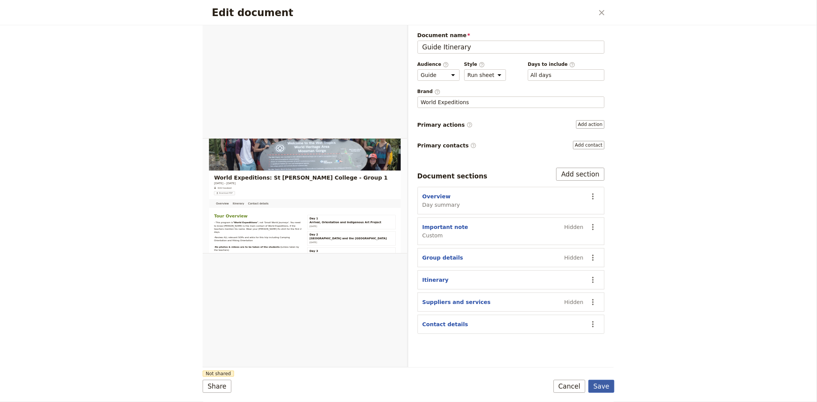
click at [609, 388] on button "Save" at bounding box center [601, 386] width 26 height 13
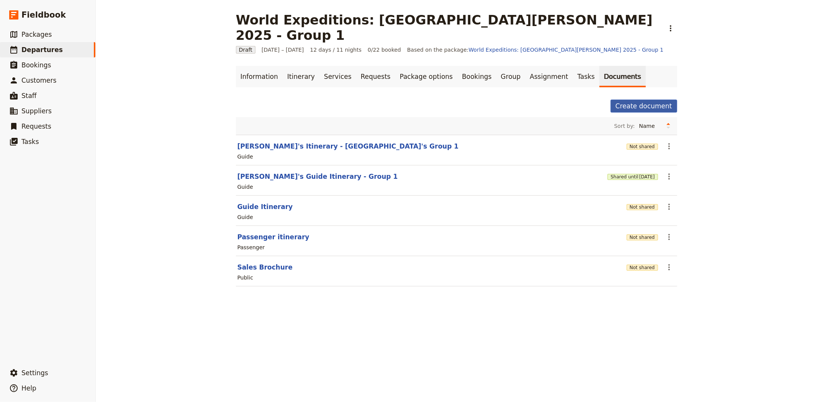
click at [625, 100] on button "Create document" at bounding box center [643, 106] width 67 height 13
select select "RUN_SHEET"
select select "DEFAULT"
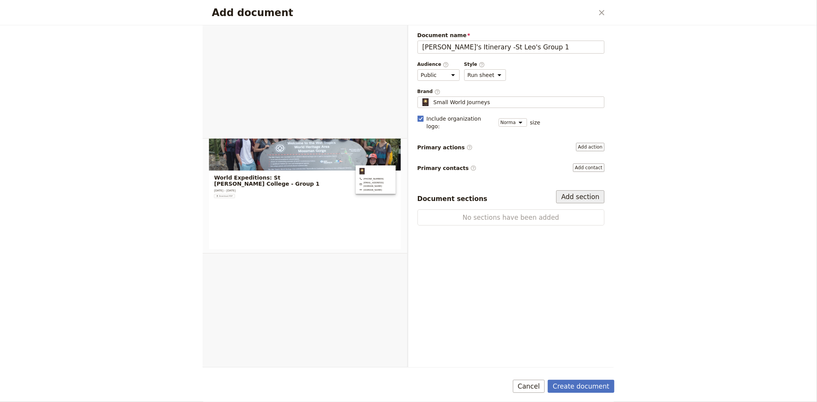
type input "[PERSON_NAME]'s Itinerary -St Leo's Group 1"
click at [577, 192] on button "Add section" at bounding box center [580, 196] width 48 height 13
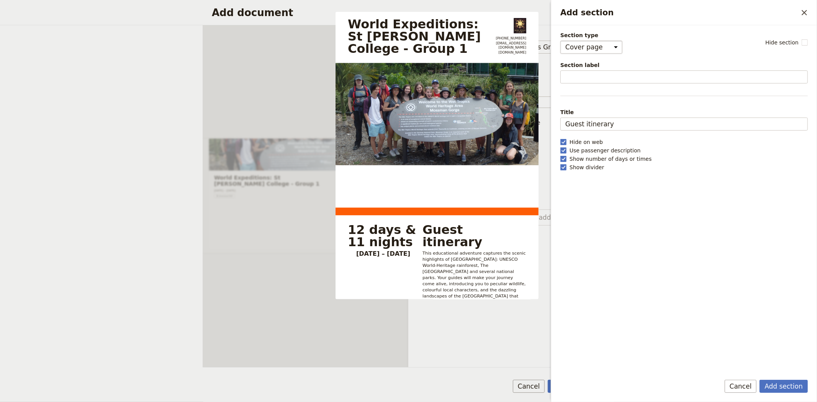
click at [570, 47] on select "Cover page Day summary Itinerary Custom" at bounding box center [591, 47] width 62 height 13
click at [560, 41] on select "Cover page Day summary Itinerary Custom" at bounding box center [591, 47] width 62 height 13
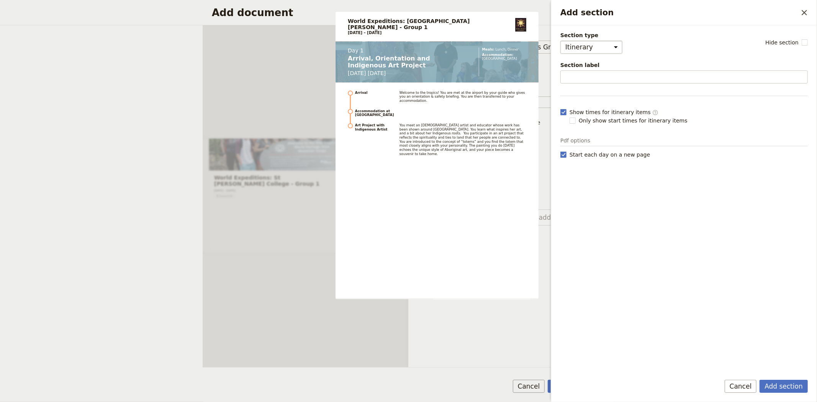
click at [598, 50] on select "Cover page Day summary Itinerary Custom" at bounding box center [591, 47] width 62 height 13
select select "CUSTOM"
click at [560, 41] on select "Cover page Day summary Itinerary Custom" at bounding box center [591, 47] width 62 height 13
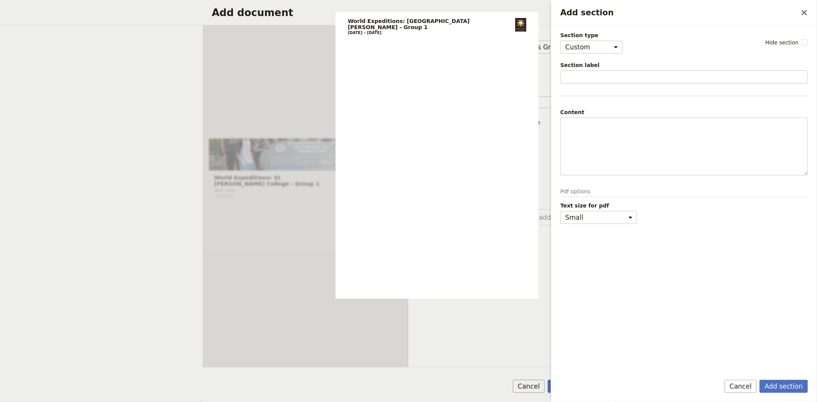
click at [499, 354] on div "Document name [PERSON_NAME]'s Itinerary -St Leo's Group 1 Audience ​ Public Pas…" at bounding box center [511, 196] width 206 height 342
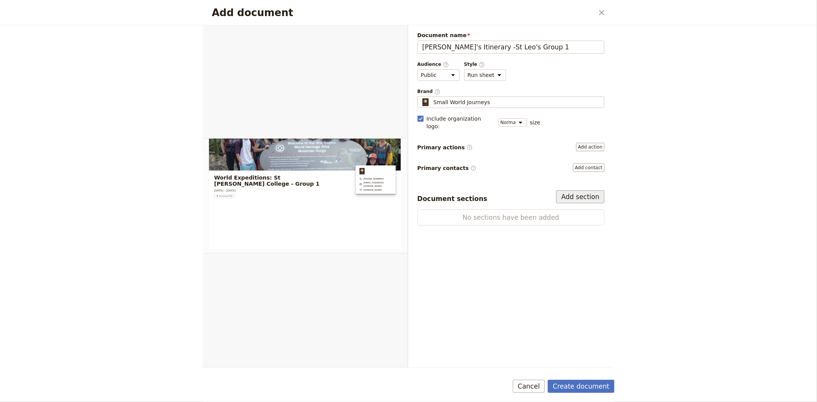
click at [568, 190] on button "Add section" at bounding box center [580, 196] width 48 height 13
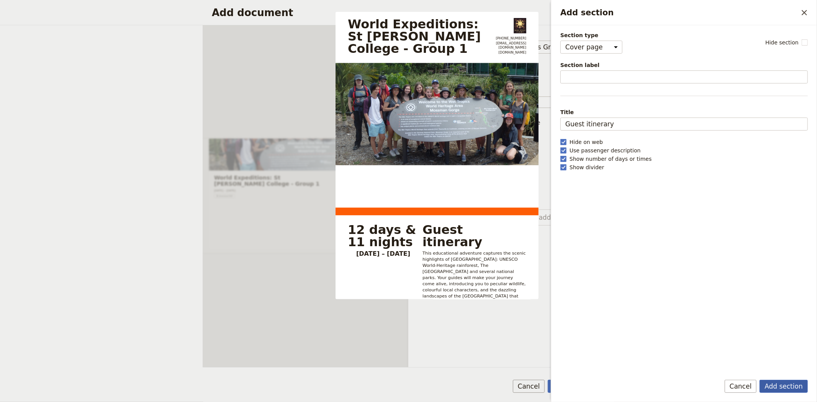
click at [786, 388] on button "Add section" at bounding box center [783, 386] width 48 height 13
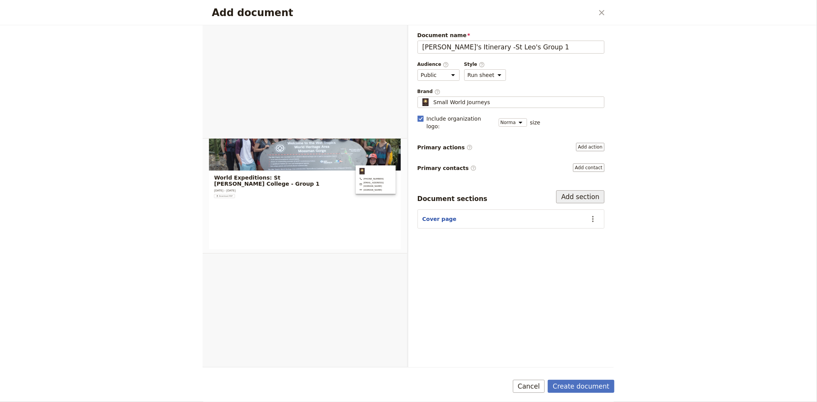
click at [574, 193] on button "Add section" at bounding box center [580, 196] width 48 height 13
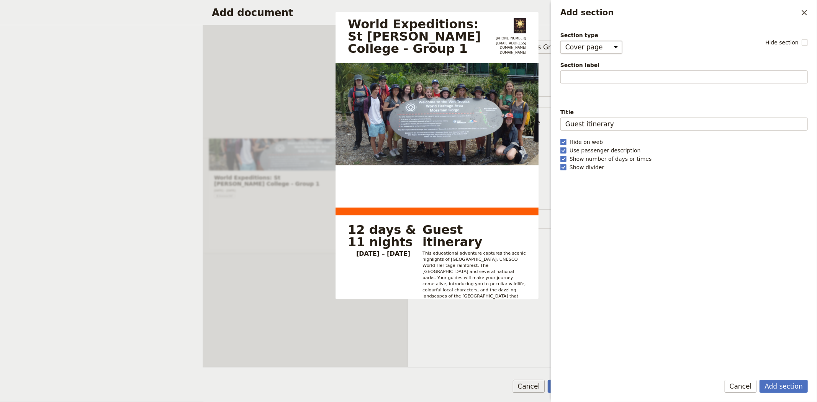
click at [572, 50] on select "Cover page Day summary Itinerary Custom" at bounding box center [591, 47] width 62 height 13
select select "DAY_SUMMARY"
click at [560, 41] on select "Cover page Day summary Itinerary Custom" at bounding box center [591, 47] width 62 height 13
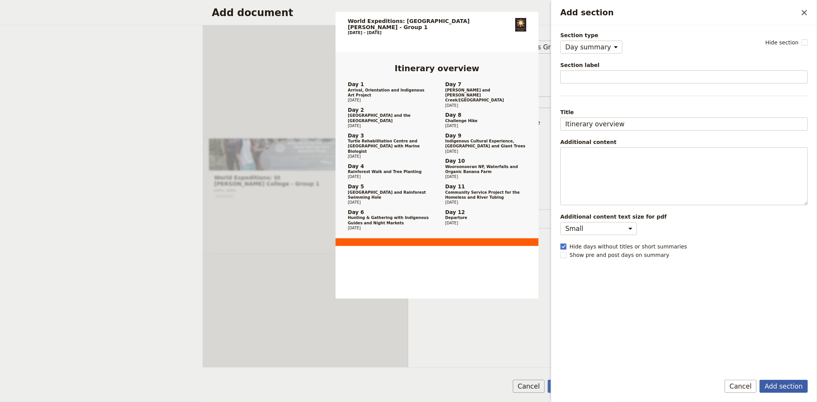
click at [771, 388] on button "Add section" at bounding box center [783, 386] width 48 height 13
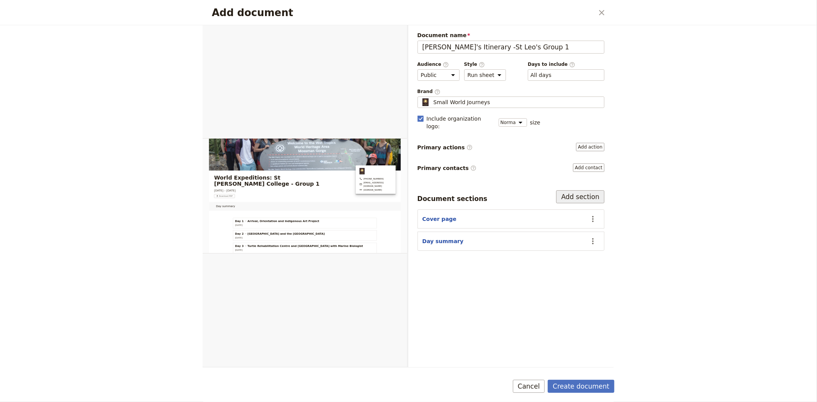
click at [583, 190] on button "Add section" at bounding box center [580, 196] width 48 height 13
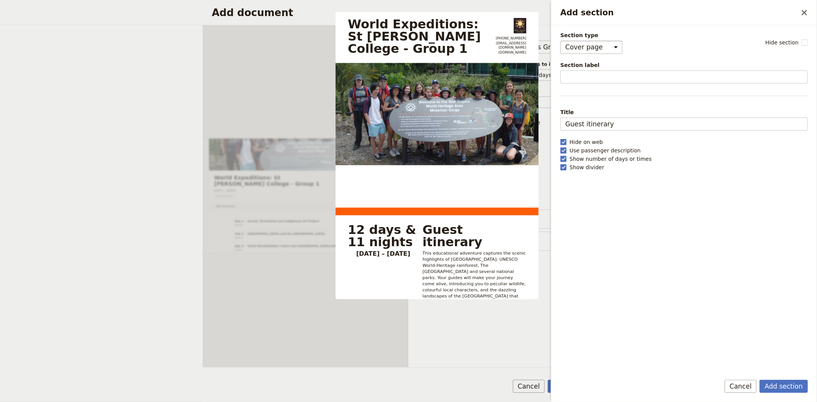
click at [593, 43] on select "Cover page Day summary Itinerary Custom" at bounding box center [591, 47] width 62 height 13
select select "ITINERARY"
click at [560, 41] on select "Cover page Day summary Itinerary Custom" at bounding box center [591, 47] width 62 height 13
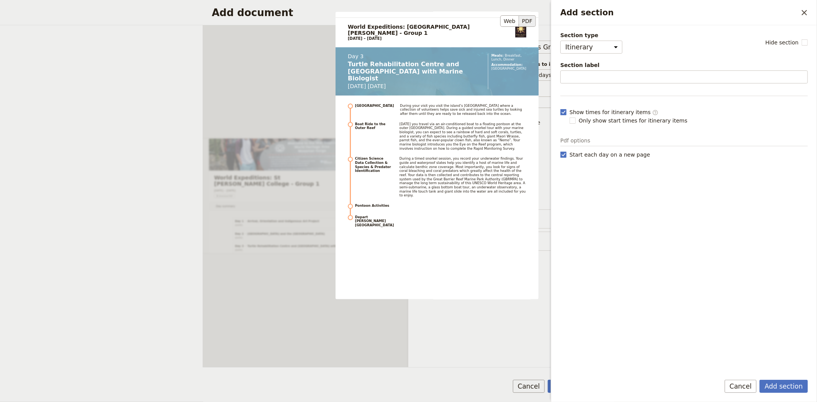
scroll to position [978, 0]
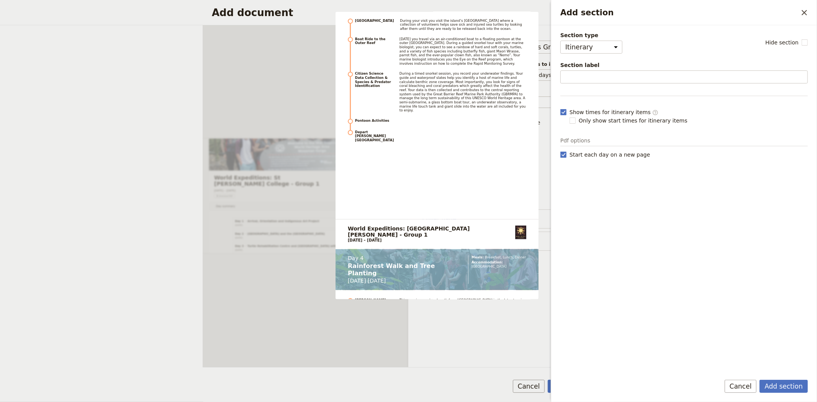
click at [456, 335] on div "Document name [PERSON_NAME]'s Itinerary -St Leo's Group 1 Preview Audience ​ Pu…" at bounding box center [511, 196] width 206 height 342
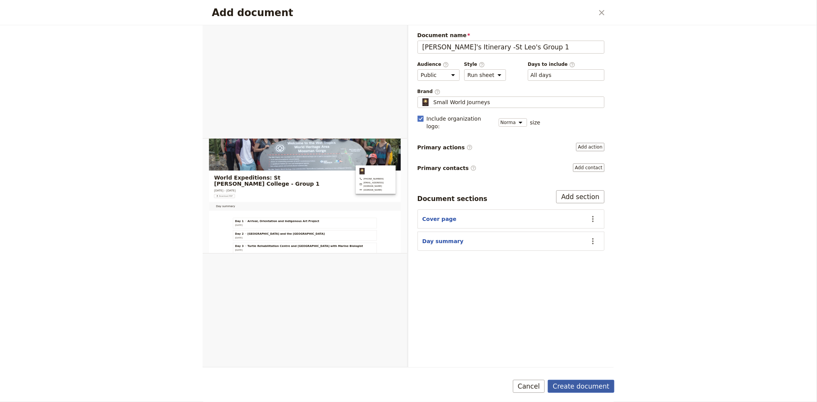
click at [567, 386] on button "Create document" at bounding box center [581, 386] width 67 height 13
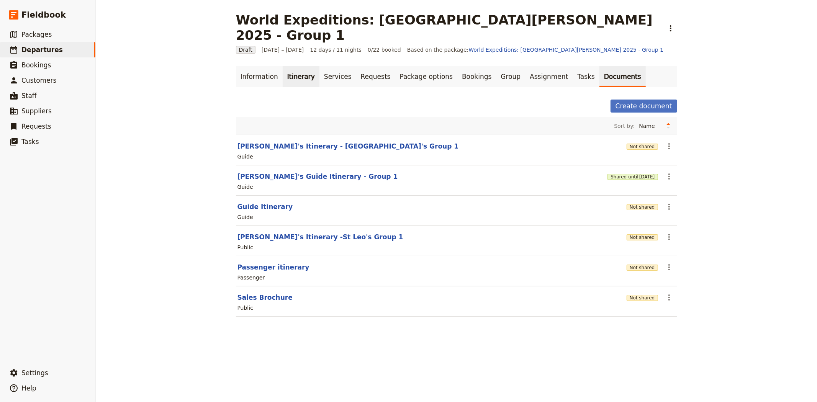
click at [299, 66] on link "Itinerary" at bounding box center [301, 76] width 37 height 21
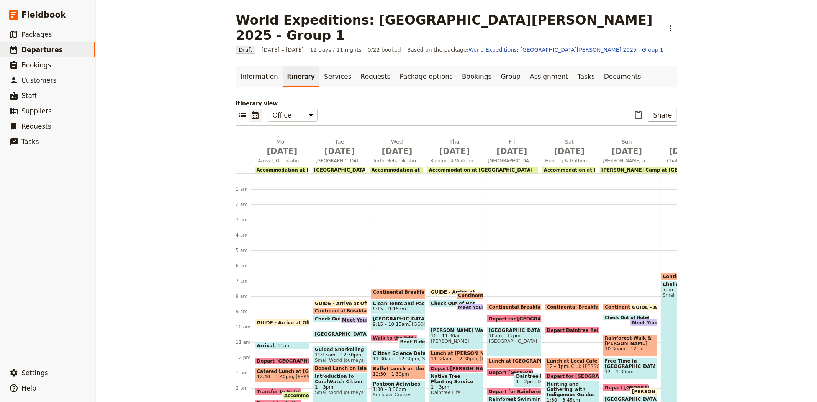
scroll to position [92, 0]
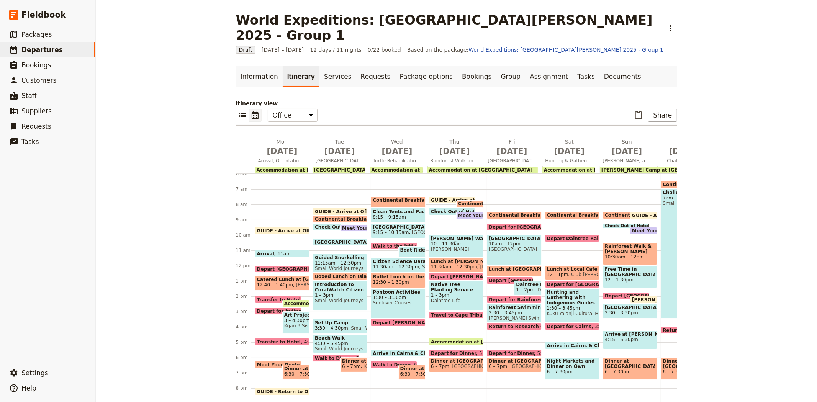
click at [340, 346] on span "Small World Journeys" at bounding box center [340, 348] width 51 height 5
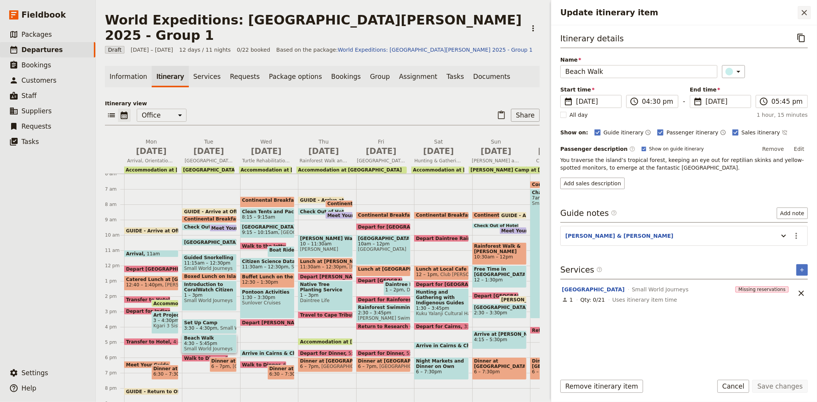
click at [804, 13] on icon "Close drawer" at bounding box center [803, 12] width 5 height 5
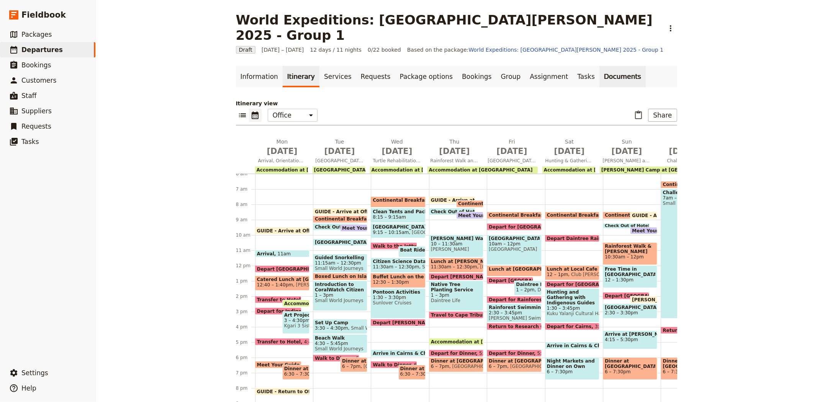
click at [599, 66] on link "Documents" at bounding box center [622, 76] width 46 height 21
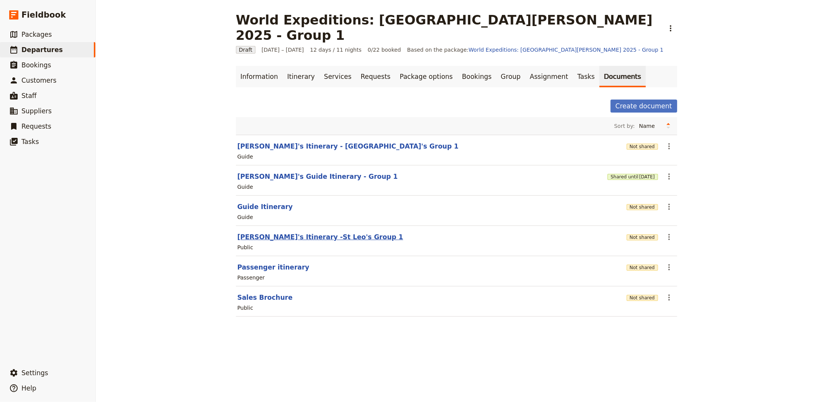
click at [283, 232] on button "[PERSON_NAME]'s Itinerary -St Leo's Group 1" at bounding box center [320, 236] width 166 height 9
select select "RUN_SHEET"
select select "DEFAULT"
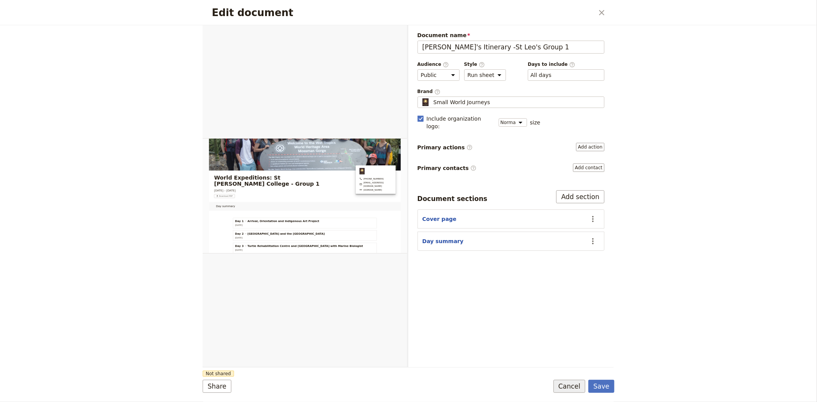
click at [580, 388] on button "Cancel" at bounding box center [569, 386] width 32 height 13
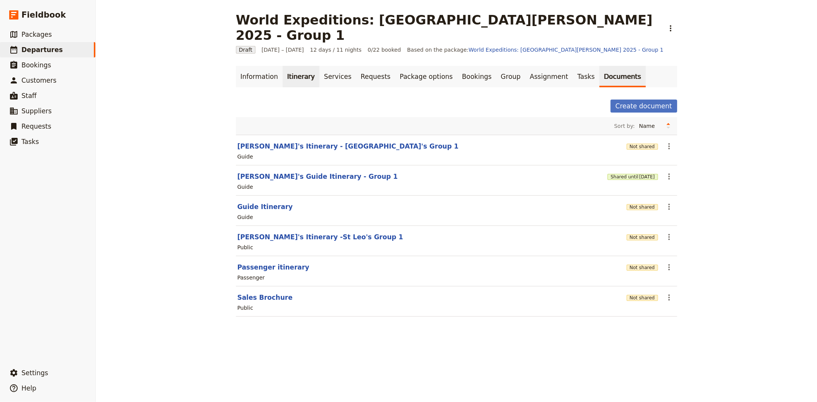
click at [293, 68] on link "Itinerary" at bounding box center [301, 76] width 37 height 21
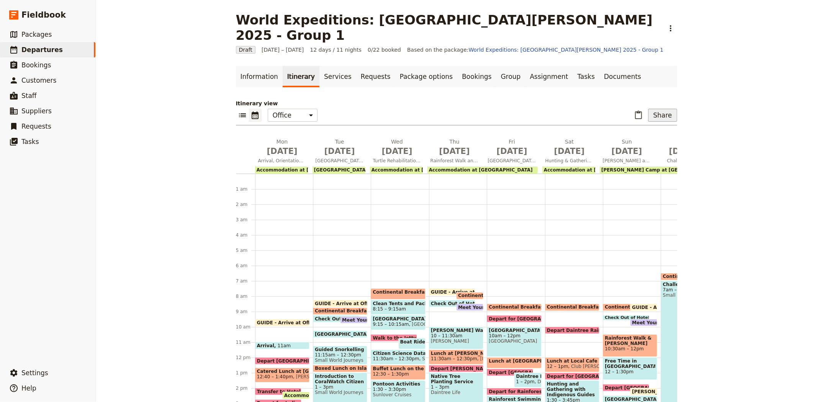
scroll to position [92, 0]
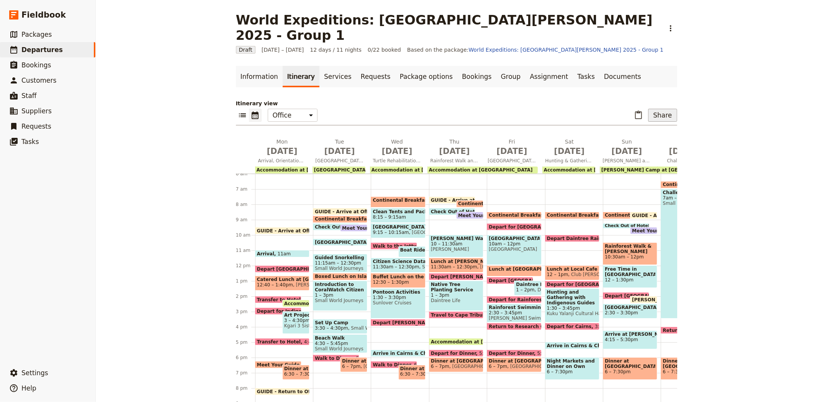
click at [669, 109] on button "Share" at bounding box center [662, 115] width 29 height 13
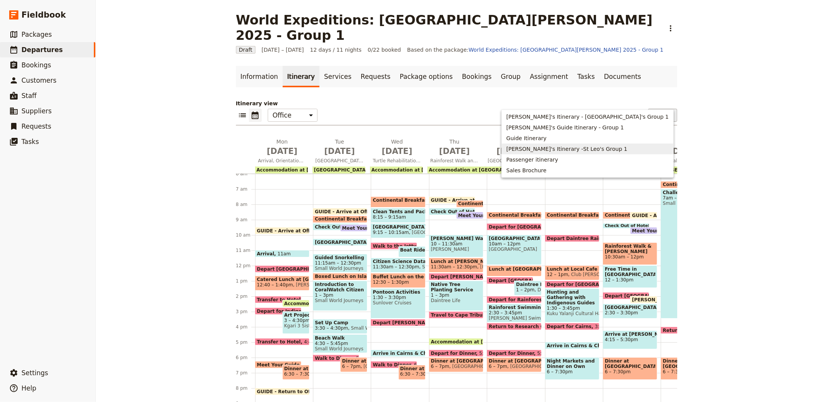
click at [617, 149] on span "[PERSON_NAME]'s Itinerary -St Leo's Group 1" at bounding box center [566, 149] width 121 height 8
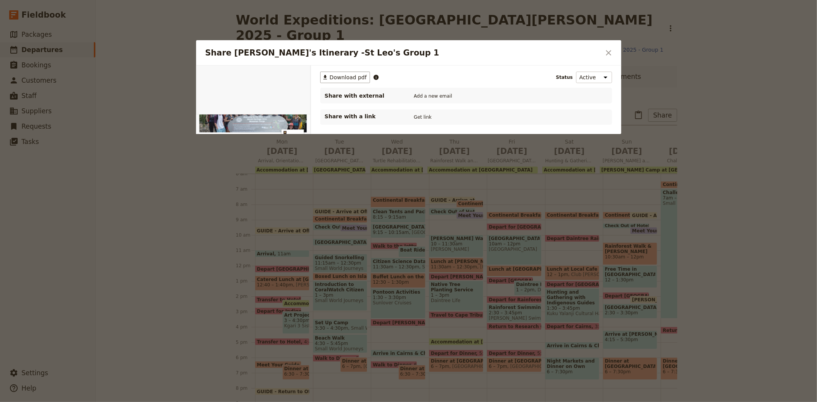
scroll to position [0, 0]
click at [287, 71] on button "PDF" at bounding box center [284, 74] width 17 height 11
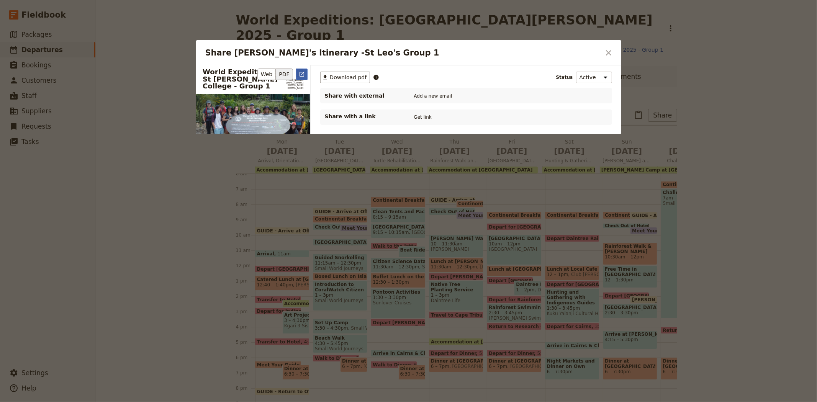
click at [301, 70] on button "​" at bounding box center [301, 74] width 11 height 11
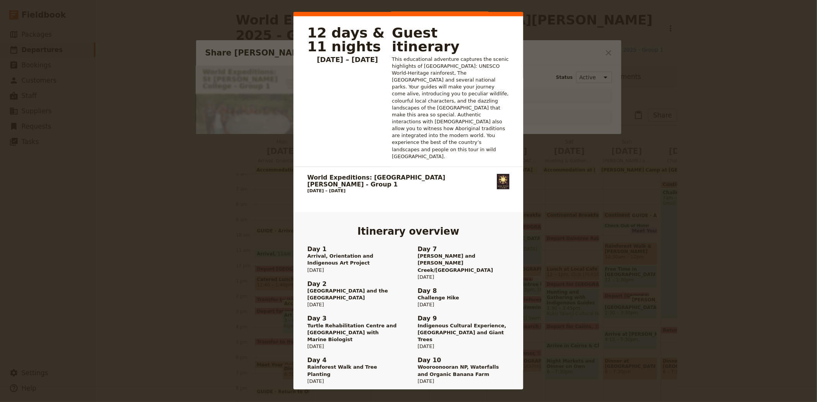
scroll to position [379, 0]
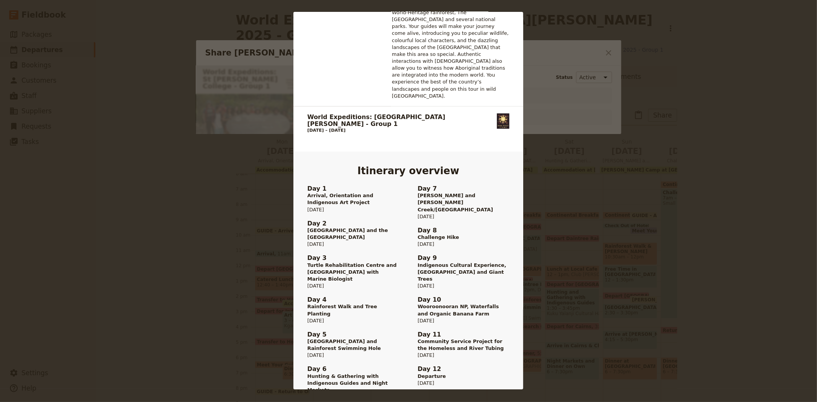
click at [583, 183] on div "World Expeditions: [GEOGRAPHIC_DATA][PERSON_NAME] - Group 1 [PHONE_NUMBER] [EMA…" at bounding box center [408, 201] width 817 height 402
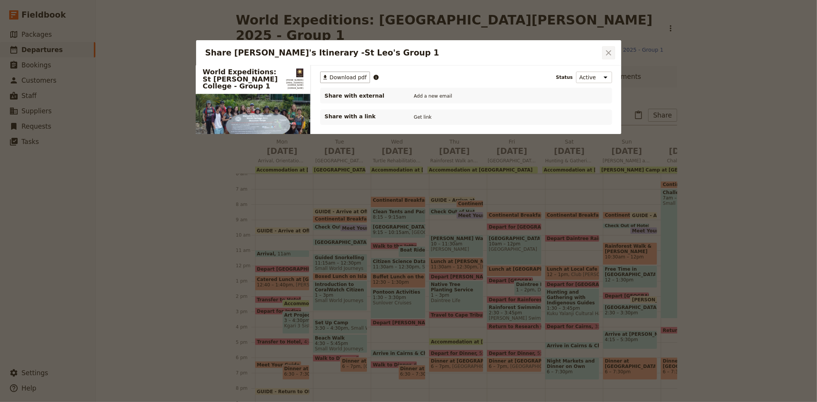
click at [606, 51] on icon "Close dialog" at bounding box center [608, 52] width 9 height 9
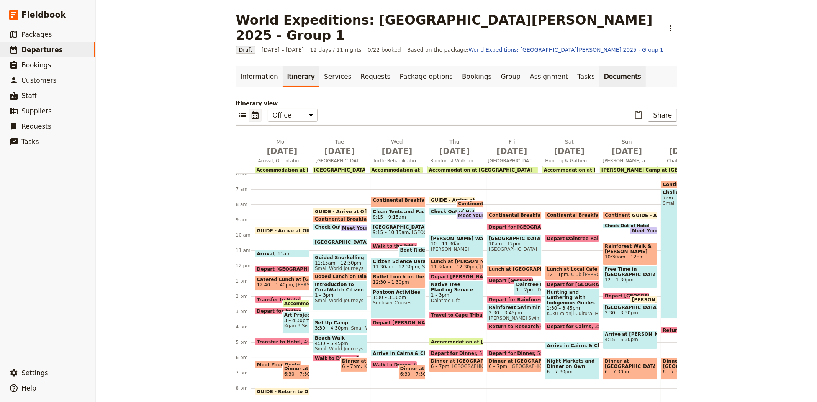
click at [599, 66] on link "Documents" at bounding box center [622, 76] width 46 height 21
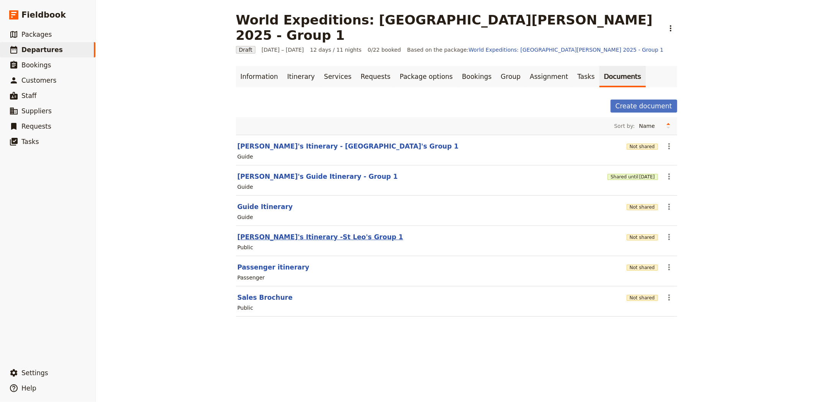
click at [283, 232] on button "[PERSON_NAME]'s Itinerary -St Leo's Group 1" at bounding box center [320, 236] width 166 height 9
select select "RUN_SHEET"
select select "DEFAULT"
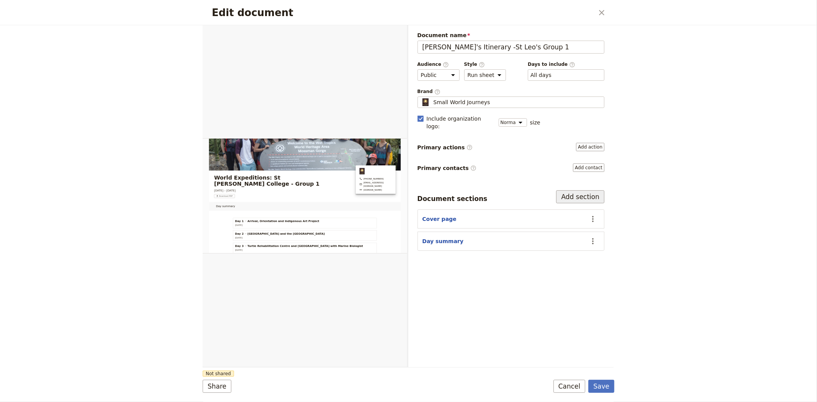
click at [575, 190] on button "Add section" at bounding box center [580, 196] width 48 height 13
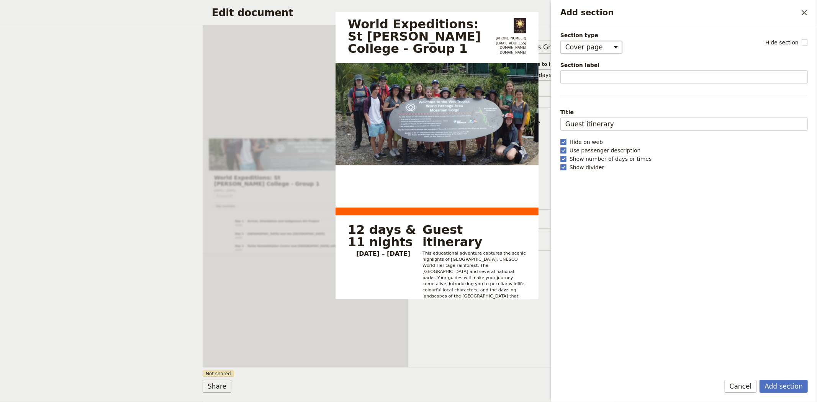
click at [570, 45] on select "Cover page Day summary Itinerary Custom" at bounding box center [591, 47] width 62 height 13
select select "ITINERARY"
click at [560, 41] on select "Cover page Day summary Itinerary Custom" at bounding box center [591, 47] width 62 height 13
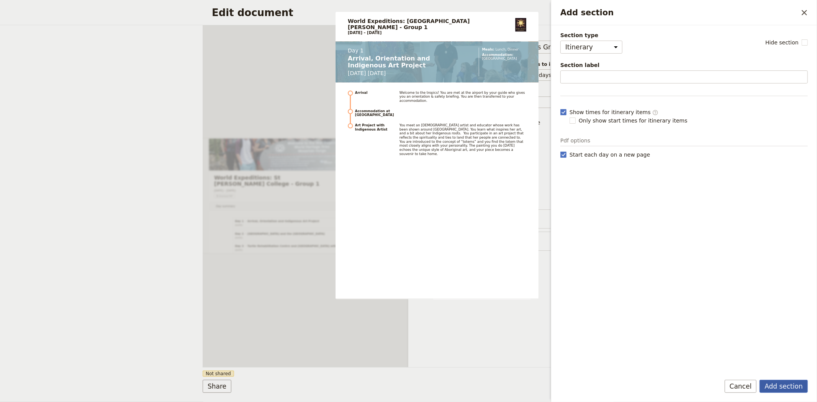
click at [774, 381] on button "Add section" at bounding box center [783, 386] width 48 height 13
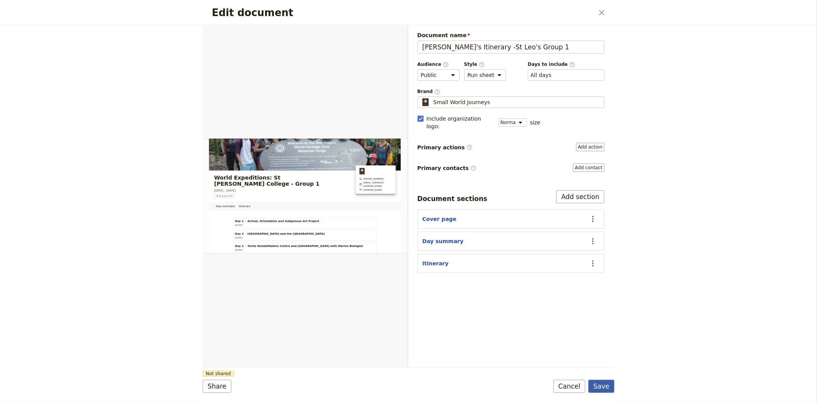
click at [599, 388] on button "Save" at bounding box center [601, 386] width 26 height 13
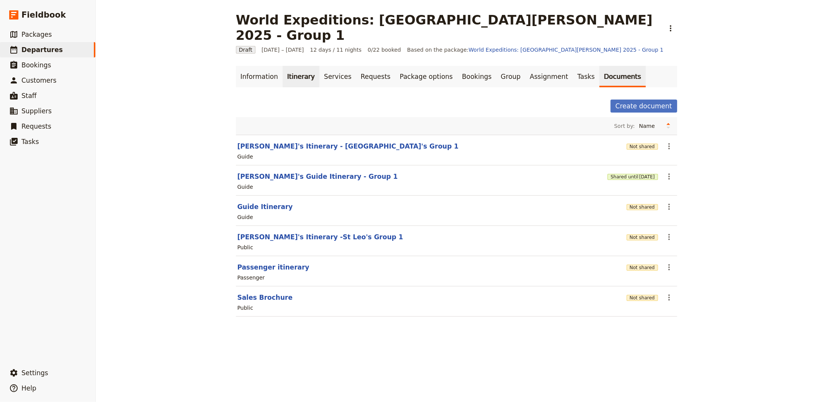
click at [294, 66] on link "Itinerary" at bounding box center [301, 76] width 37 height 21
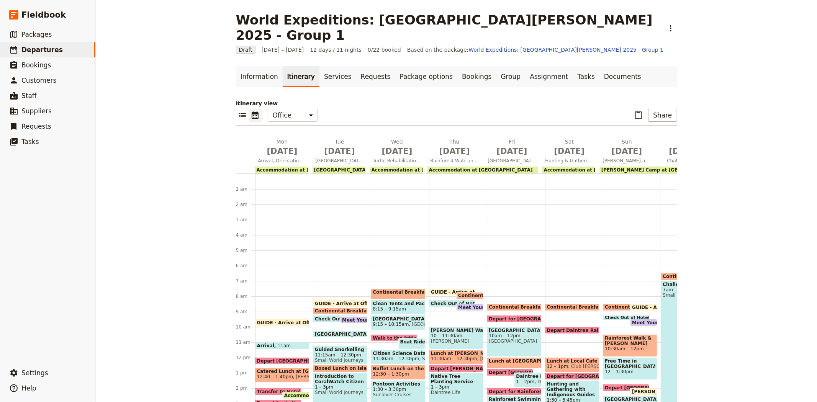
scroll to position [92, 0]
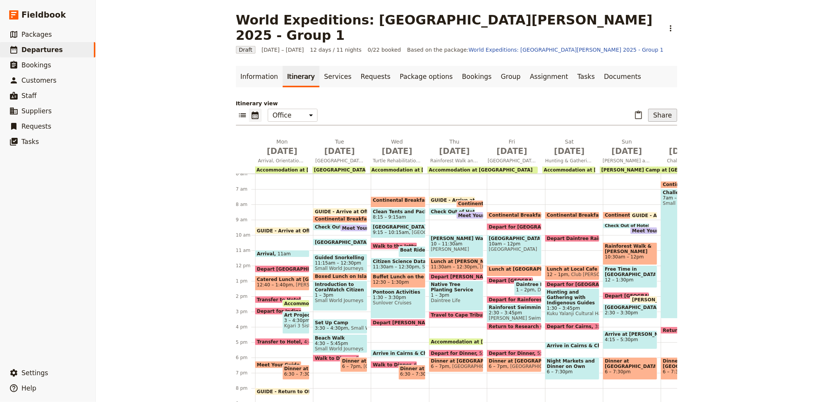
click at [664, 109] on button "Share" at bounding box center [662, 115] width 29 height 13
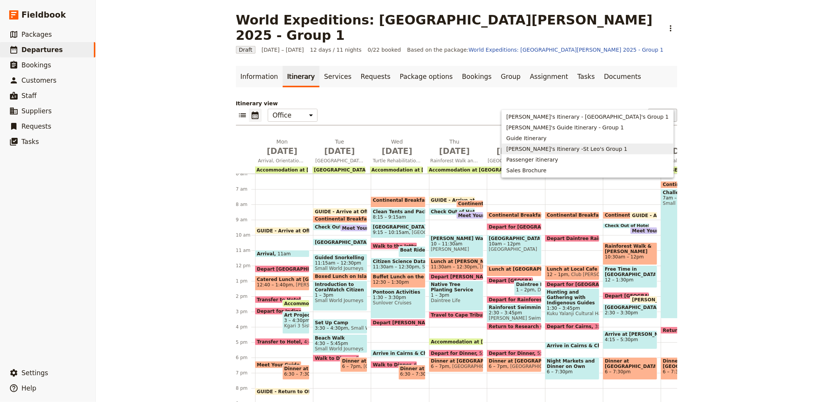
click at [606, 152] on span "[PERSON_NAME]'s Itinerary -St Leo's Group 1" at bounding box center [566, 149] width 121 height 8
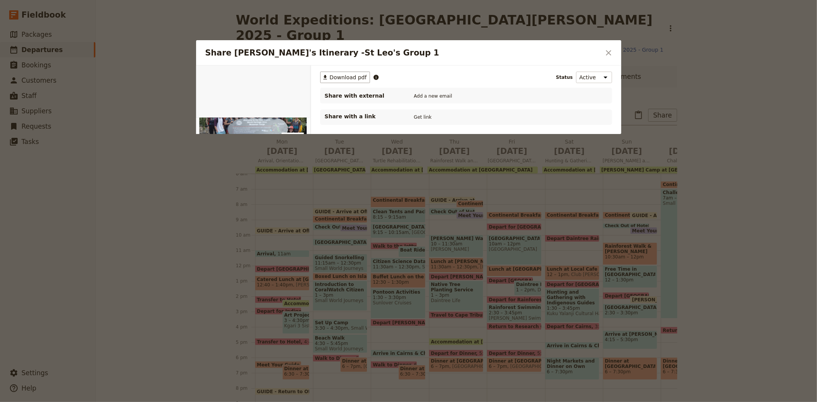
scroll to position [0, 0]
click at [291, 74] on button "PDF" at bounding box center [284, 74] width 17 height 11
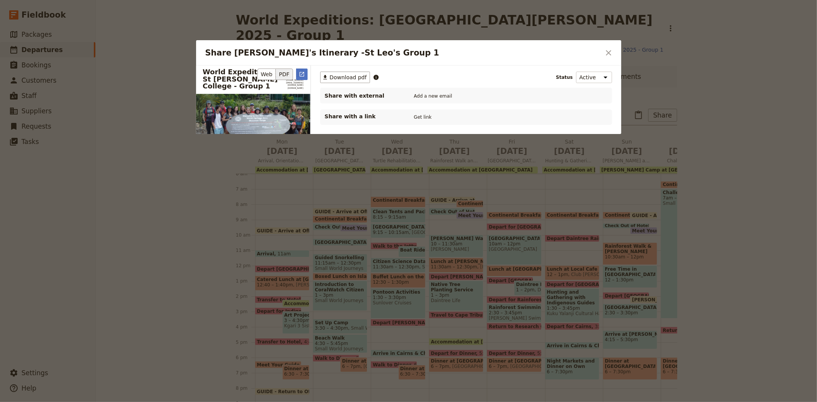
click at [301, 74] on icon "Open full preview" at bounding box center [302, 74] width 6 height 6
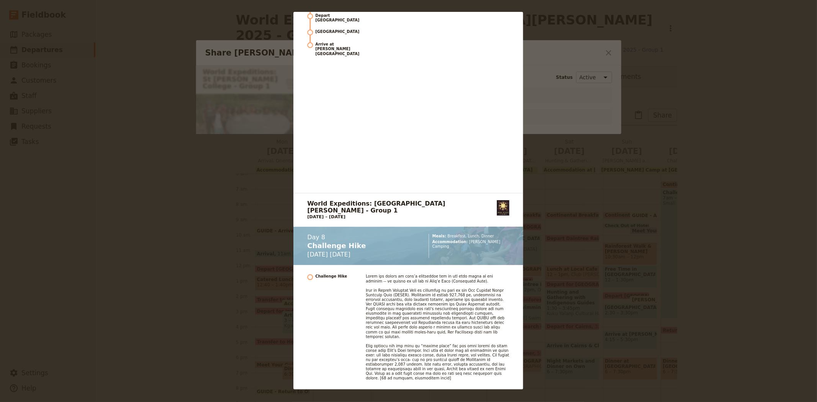
scroll to position [3914, 0]
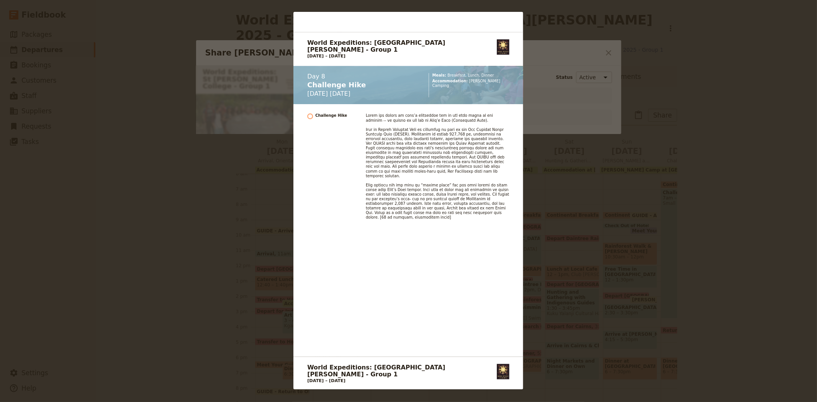
click at [567, 143] on div "World Expeditions: [GEOGRAPHIC_DATA][PERSON_NAME] - Group 1 [PHONE_NUMBER] [EMA…" at bounding box center [408, 201] width 817 height 402
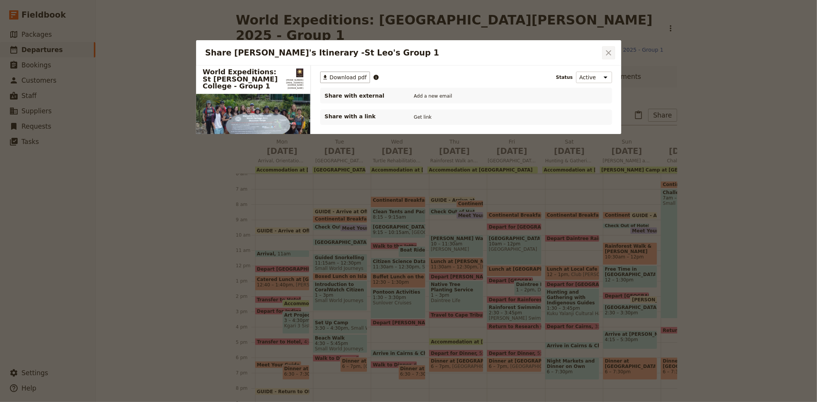
click at [609, 49] on icon "Close dialog" at bounding box center [608, 52] width 9 height 9
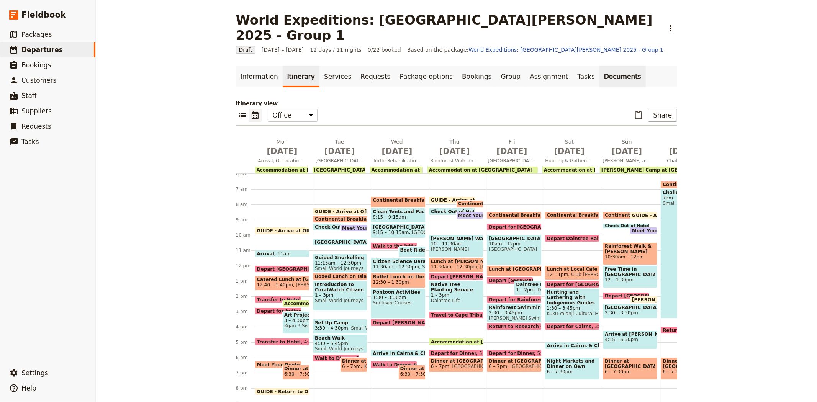
click at [599, 66] on link "Documents" at bounding box center [622, 76] width 46 height 21
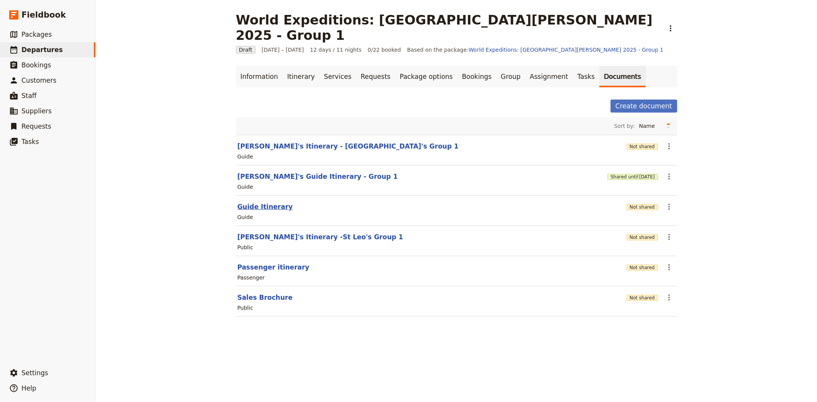
click at [254, 202] on button "Guide Itinerary" at bounding box center [265, 206] width 56 height 9
select select "STAFF"
select select "RUN_SHEET"
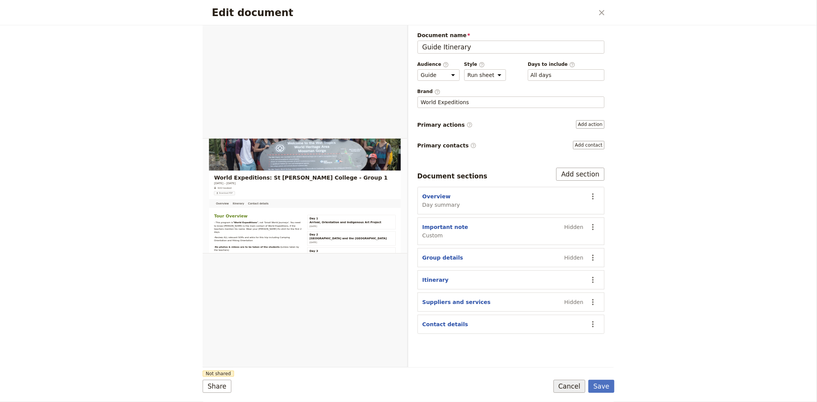
click at [567, 386] on button "Cancel" at bounding box center [569, 386] width 32 height 13
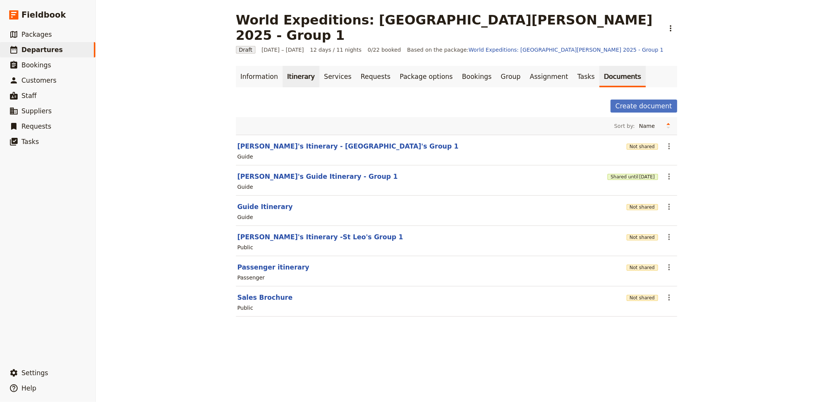
click at [283, 66] on link "Itinerary" at bounding box center [301, 76] width 37 height 21
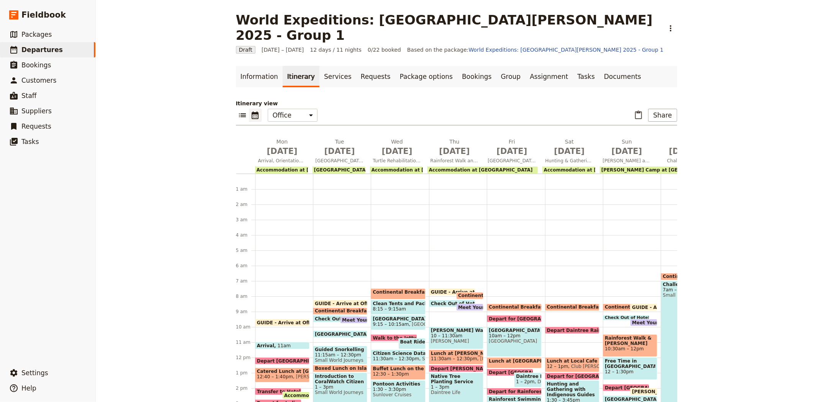
scroll to position [92, 0]
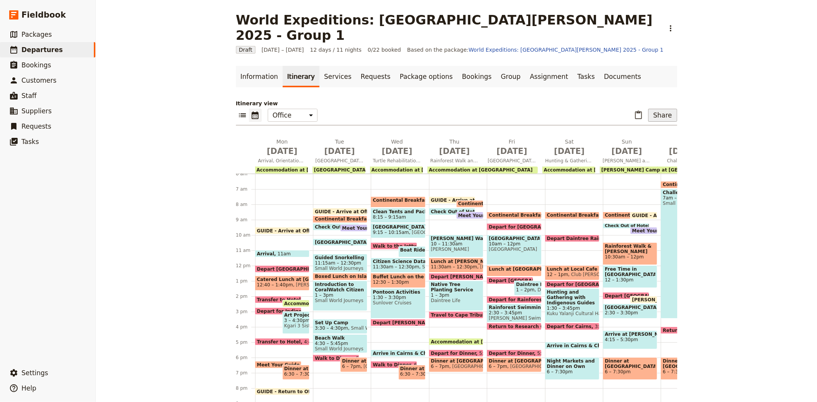
click at [661, 109] on button "Share" at bounding box center [662, 115] width 29 height 13
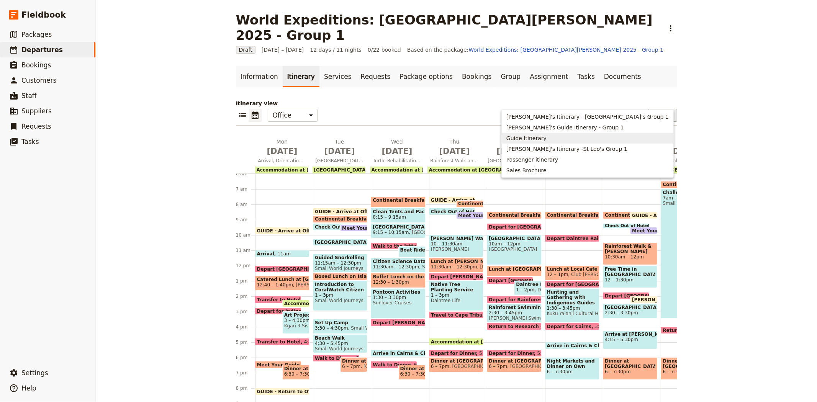
click at [546, 137] on span "Guide Itinerary" at bounding box center [526, 138] width 40 height 8
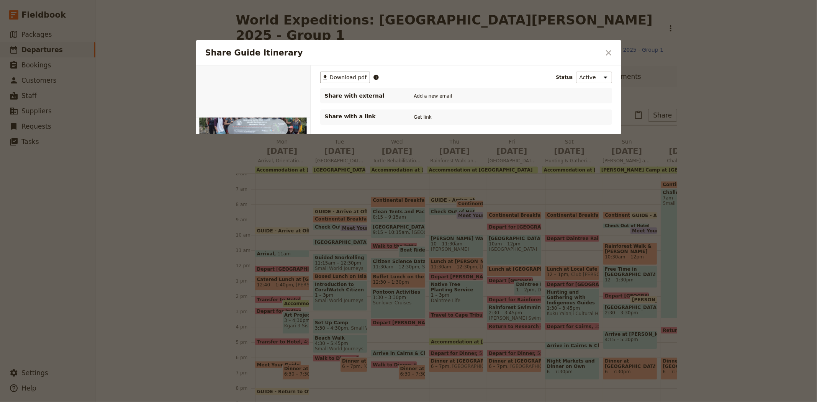
scroll to position [0, 0]
click at [288, 75] on button "PDF" at bounding box center [284, 74] width 17 height 11
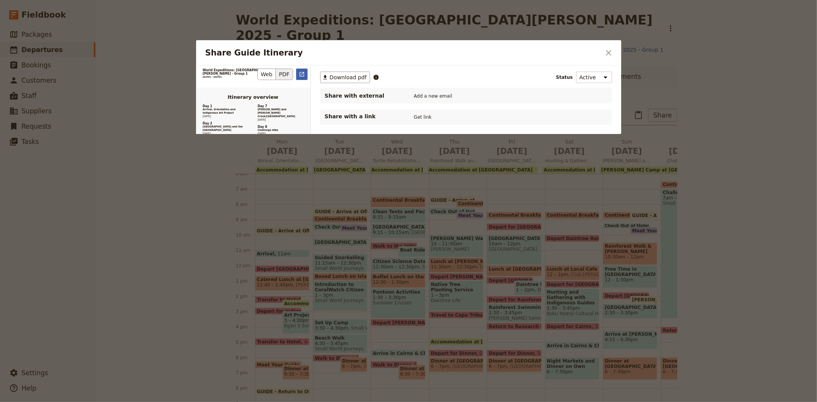
click at [302, 73] on icon "Open full preview" at bounding box center [302, 74] width 6 height 6
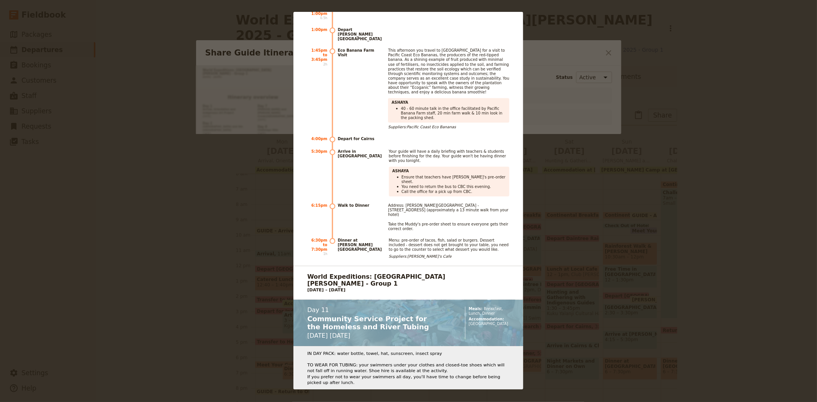
scroll to position [8295, 0]
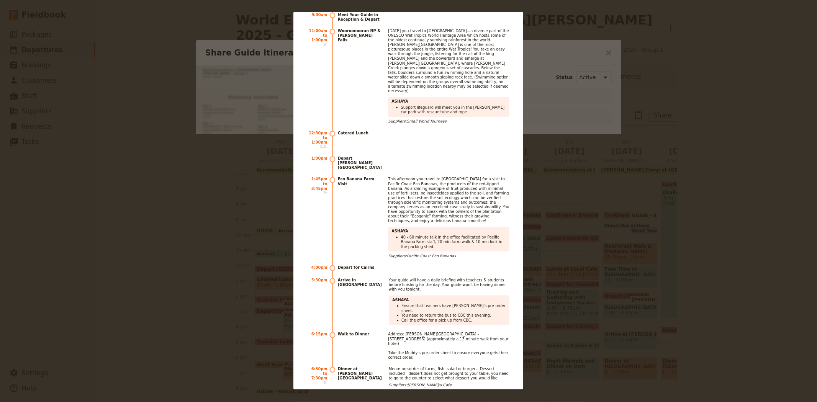
click at [616, 105] on div "World Expeditions:​ [GEOGRAPHIC_DATA][PERSON_NAME] -​ Group 1 [DATE] – [DATE] I…" at bounding box center [408, 201] width 817 height 402
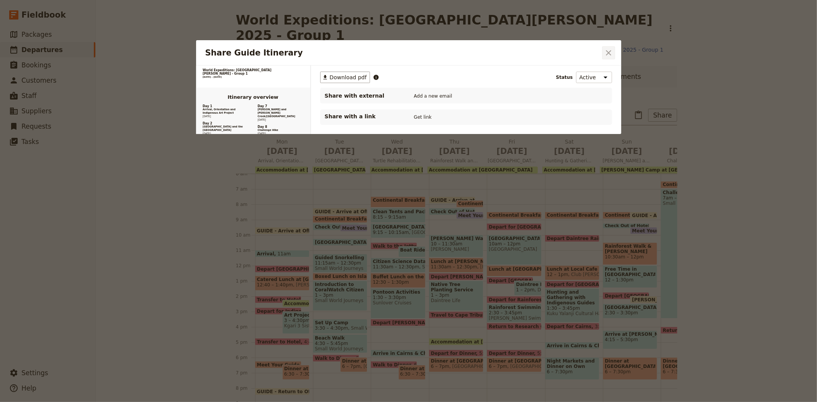
click at [606, 54] on icon "Close dialog" at bounding box center [608, 52] width 9 height 9
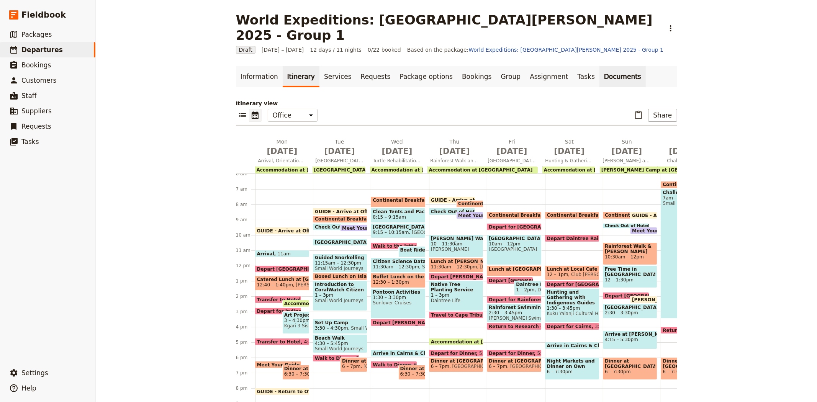
click at [599, 66] on link "Documents" at bounding box center [622, 76] width 46 height 21
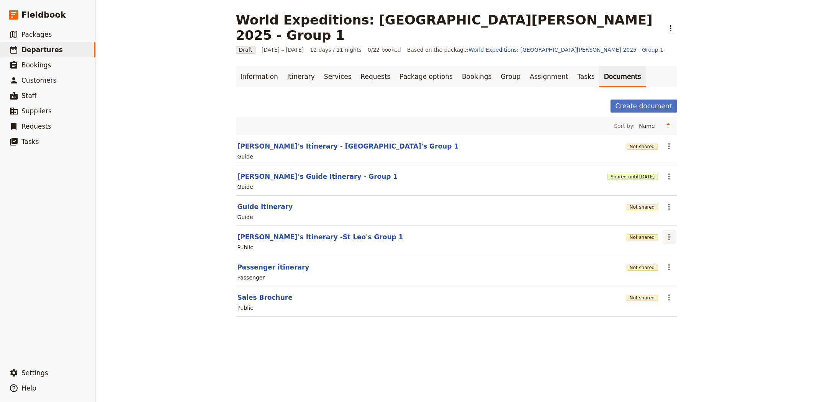
click at [664, 232] on icon "Actions" at bounding box center [668, 236] width 9 height 9
click at [253, 202] on button "Guide Itinerary" at bounding box center [265, 206] width 56 height 9
select select "STAFF"
select select "RUN_SHEET"
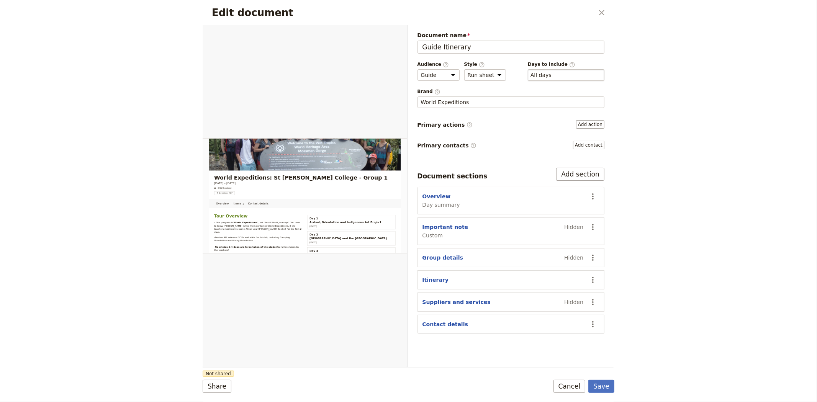
click at [562, 74] on div "​ All days 1, 2, 3, 4, 5, 6, 7, 8, 9, 10, 11, 12" at bounding box center [566, 74] width 77 height 11
click at [551, 74] on button "​ All days" at bounding box center [540, 75] width 21 height 8
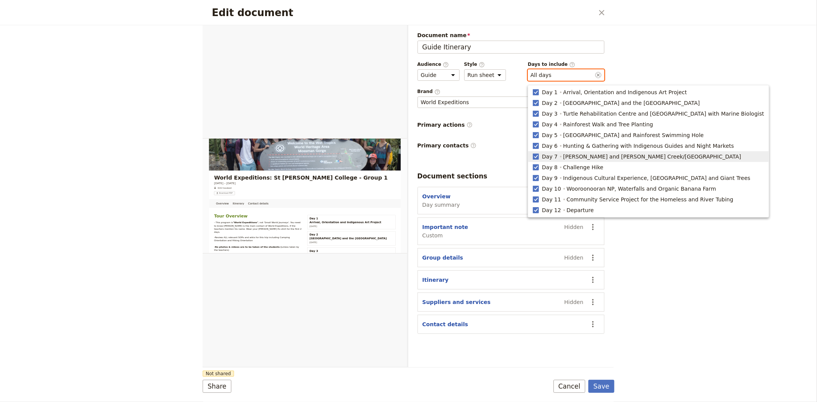
click at [559, 157] on div "Day 7 Kuranda and [PERSON_NAME][GEOGRAPHIC_DATA]/[GEOGRAPHIC_DATA]" at bounding box center [641, 156] width 201 height 9
type input "1, 2, 3, 4, 5, 6, 8, 9, 10, 11, 12"
checkbox input "false"
click at [559, 167] on div "Day 8 Challenge Hike" at bounding box center [572, 167] width 63 height 9
type input "1, 2, 3, 4, 5, 6, 9, 10, 11, 12"
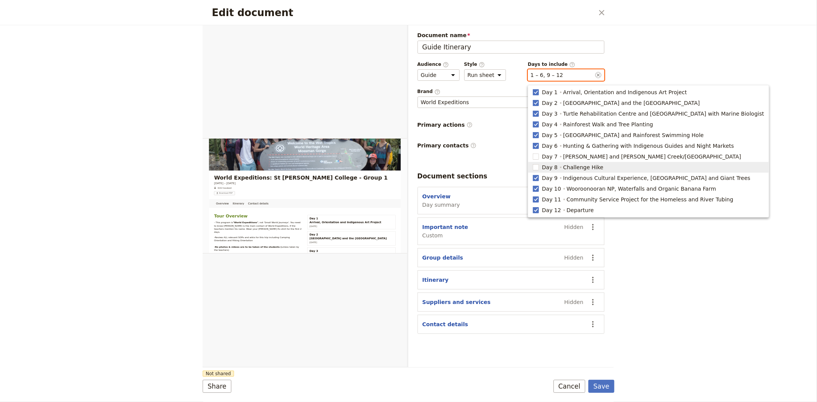
checkbox input "false"
click at [603, 158] on span "[PERSON_NAME] and [PERSON_NAME] Creek/[GEOGRAPHIC_DATA]" at bounding box center [652, 157] width 178 height 8
type input "1, 2, 3, 4, 5, 6, 7, 9, 10, 11, 12"
checkbox input "true"
click at [580, 167] on span "Challenge Hike" at bounding box center [583, 167] width 40 height 8
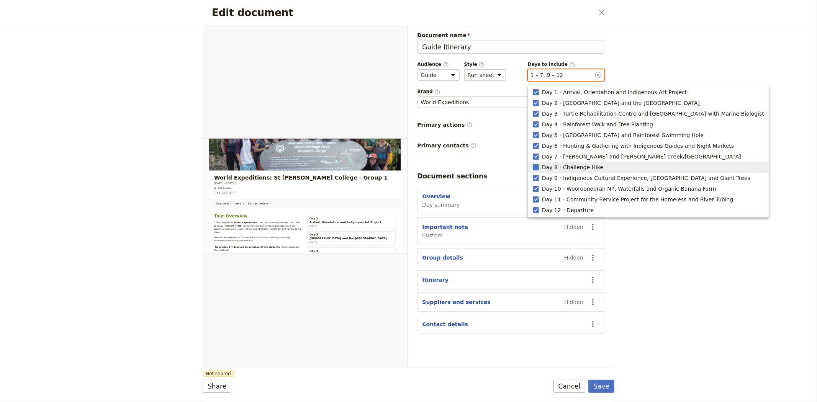
type input "1, 2, 3, 4, 5, 6, 7, 8, 9, 10, 11, 12"
checkbox input "true"
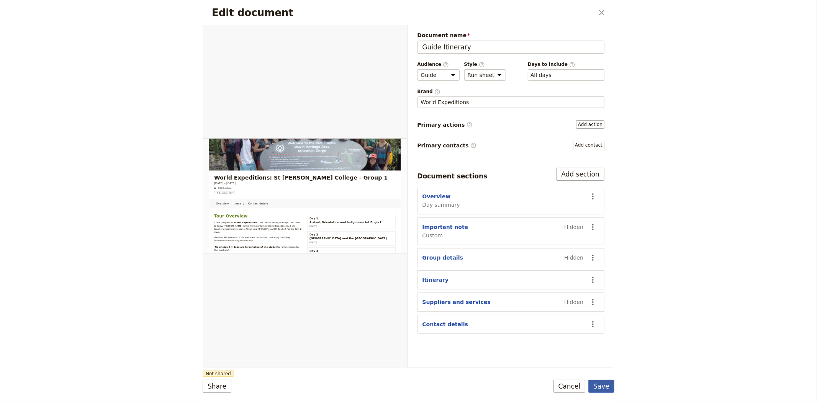
click at [609, 389] on button "Save" at bounding box center [601, 386] width 26 height 13
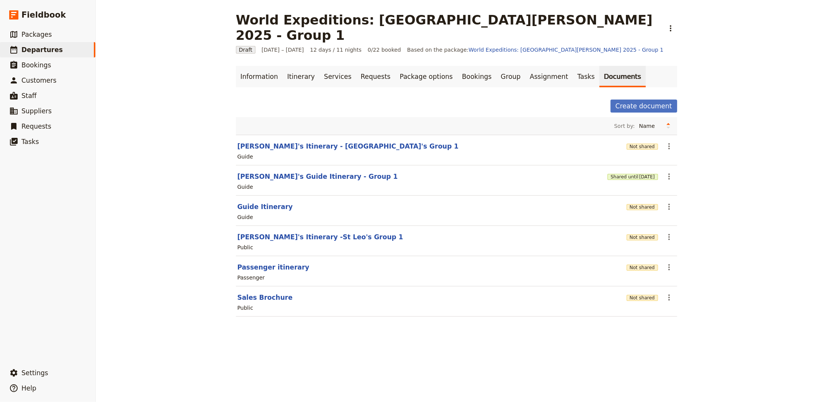
click at [276, 165] on section "[PERSON_NAME]'s Guide Itinerary - Group 1 Shared until [DATE] ​ Guide" at bounding box center [456, 180] width 441 height 30
click at [258, 232] on button "[PERSON_NAME]'s Itinerary -St Leo's Group 1" at bounding box center [320, 236] width 166 height 9
select select "RUN_SHEET"
select select "DEFAULT"
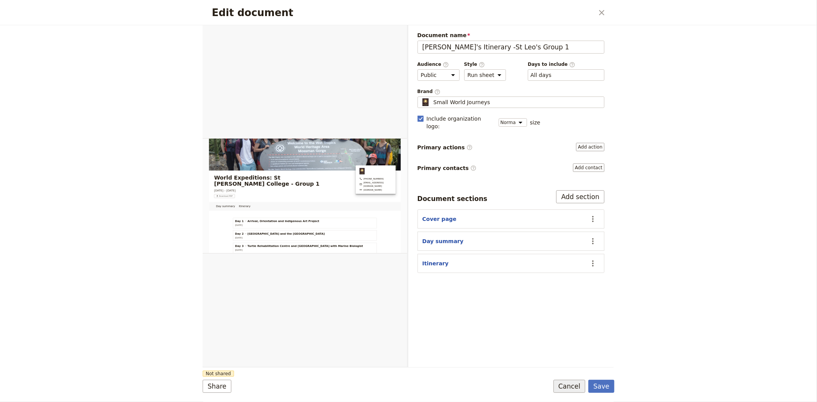
click at [577, 387] on button "Cancel" at bounding box center [569, 386] width 32 height 13
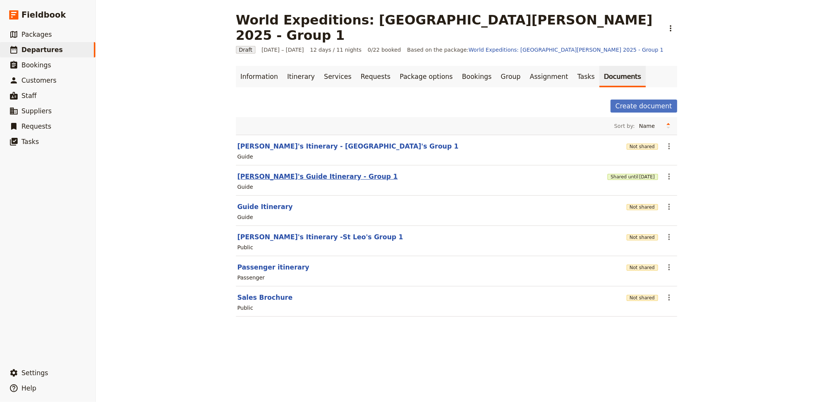
click at [247, 172] on button "[PERSON_NAME]'s Guide Itinerary - Group 1" at bounding box center [317, 176] width 160 height 9
select select "STAFF"
select select "RUN_SHEET"
select select "DEFAULT"
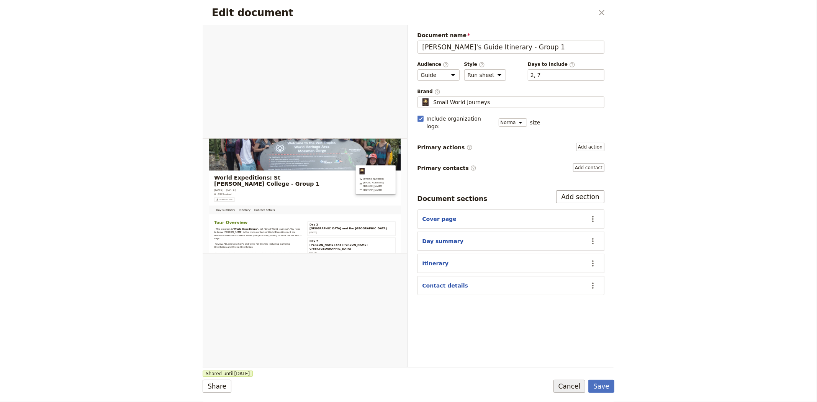
click at [573, 387] on button "Cancel" at bounding box center [569, 386] width 32 height 13
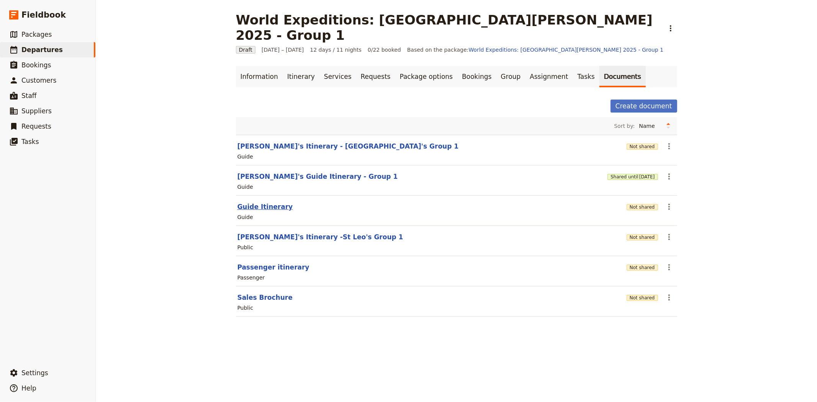
click at [245, 202] on button "Guide Itinerary" at bounding box center [265, 206] width 56 height 9
select select "STAFF"
select select "RUN_SHEET"
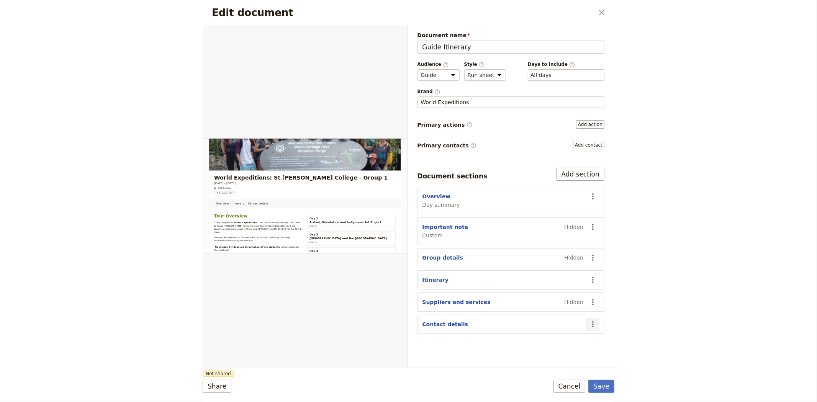
click at [593, 327] on icon "Actions" at bounding box center [593, 324] width 2 height 6
click at [685, 230] on div "Edit document ​ Overview Itinerary Contact details Web PDF ​ Document name Guid…" at bounding box center [408, 201] width 817 height 402
click at [431, 321] on section "Contact details ​" at bounding box center [510, 324] width 187 height 19
click at [432, 324] on button "Contact details" at bounding box center [445, 324] width 46 height 8
select select "CONTACT_DETAILS"
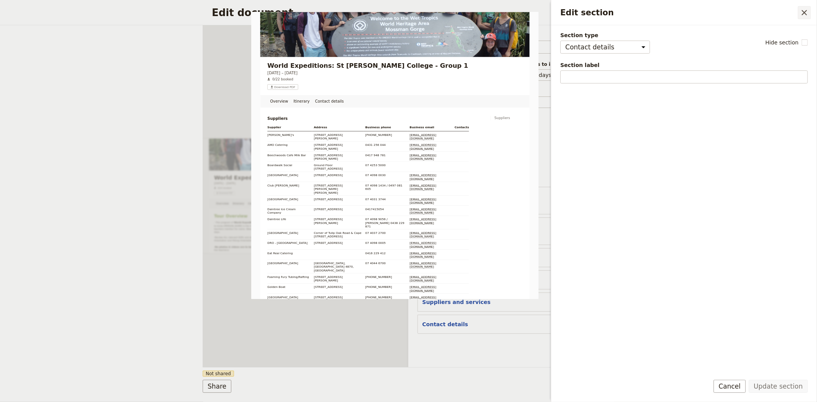
click at [806, 16] on icon "Close drawer" at bounding box center [803, 12] width 9 height 9
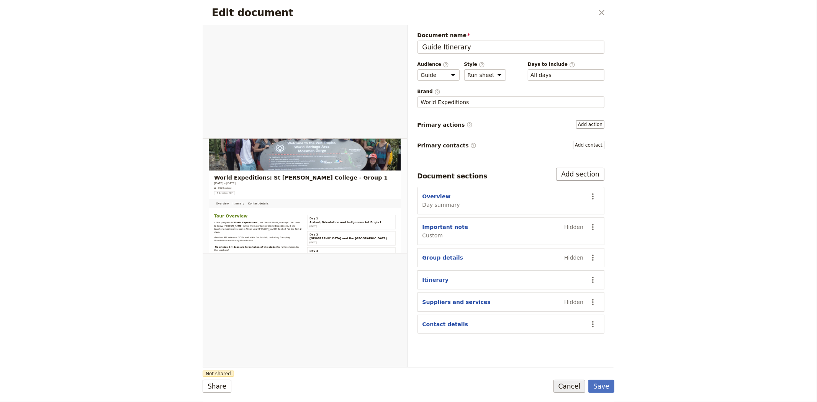
click at [572, 388] on button "Cancel" at bounding box center [569, 386] width 32 height 13
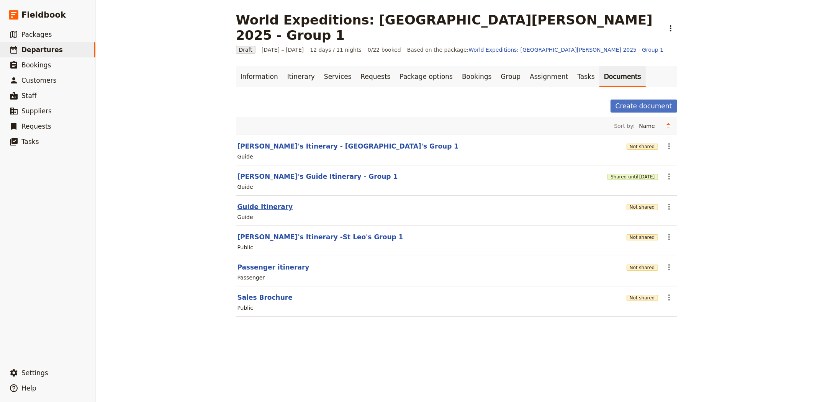
click at [247, 202] on button "Guide Itinerary" at bounding box center [265, 206] width 56 height 9
select select "STAFF"
select select "RUN_SHEET"
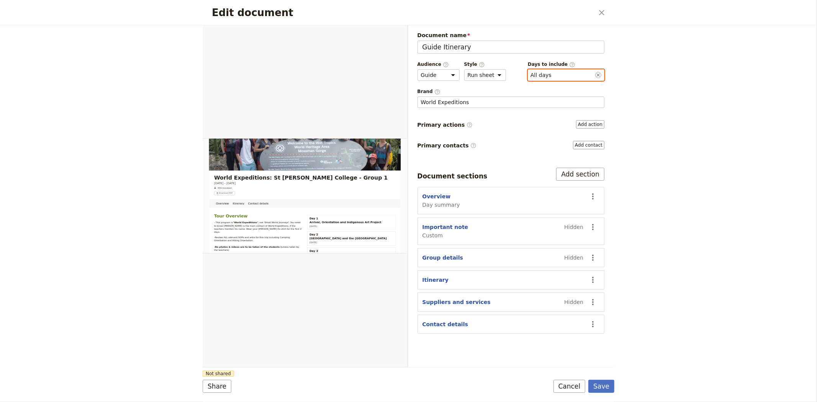
click at [546, 75] on button "​ All days" at bounding box center [540, 75] width 21 height 8
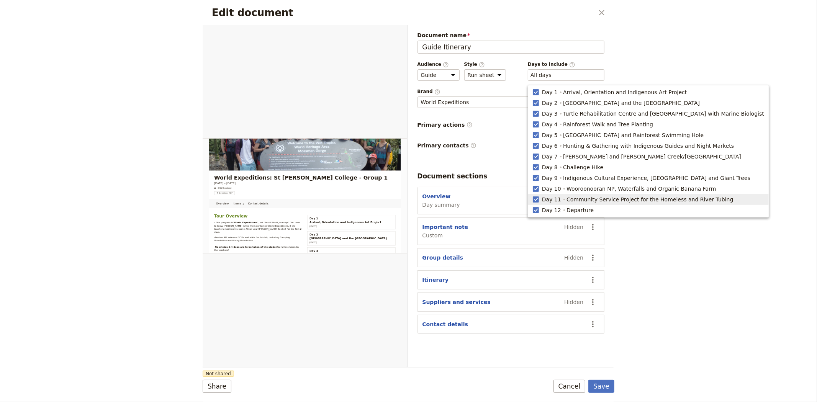
click at [644, 280] on div "Edit document ​ Overview Itinerary Contact details Web PDF ​ Document name Guid…" at bounding box center [408, 201] width 817 height 402
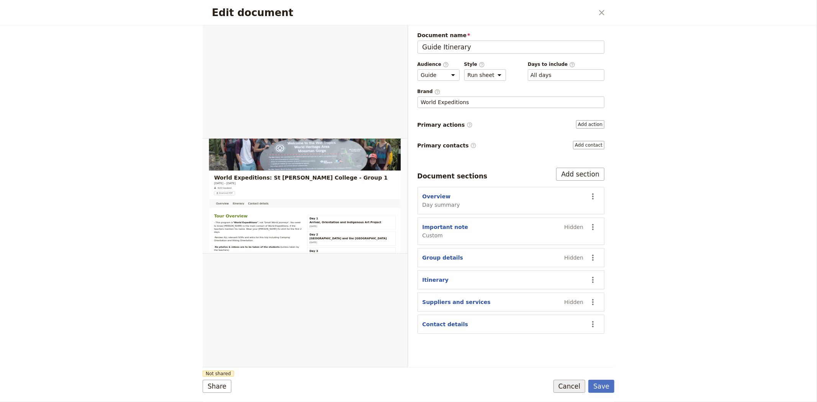
click at [568, 387] on button "Cancel" at bounding box center [569, 386] width 32 height 13
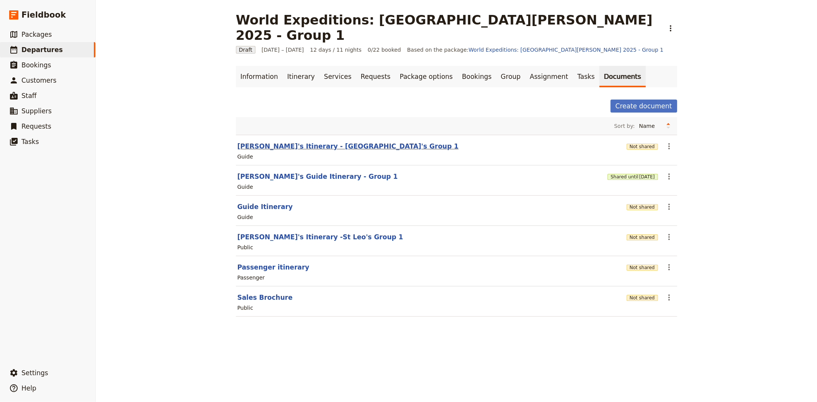
click at [289, 142] on button "[PERSON_NAME]'s Itinerary - [GEOGRAPHIC_DATA]'s Group 1" at bounding box center [347, 146] width 221 height 9
select select "STAFF"
select select "RUN_SHEET"
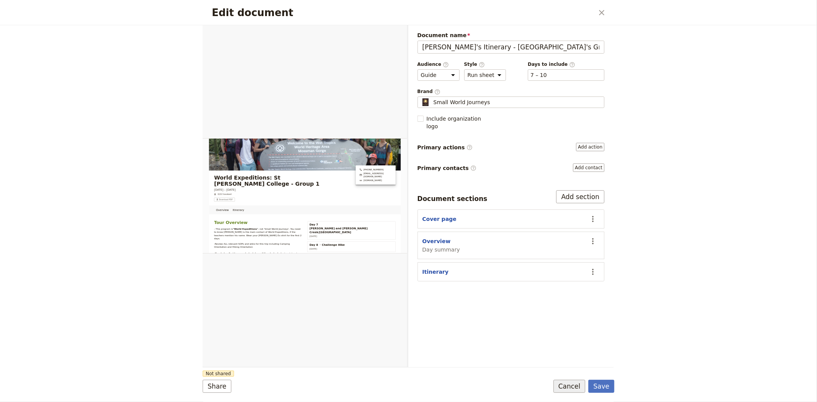
click at [567, 390] on button "Cancel" at bounding box center [569, 386] width 32 height 13
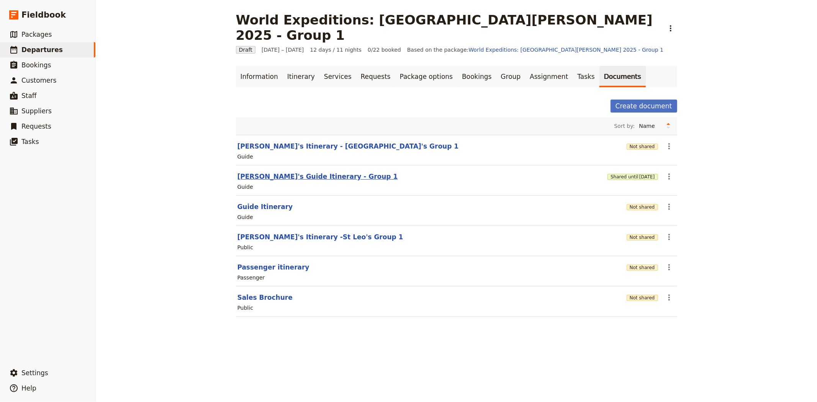
click at [315, 172] on button "[PERSON_NAME]'s Guide Itinerary - Group 1" at bounding box center [317, 176] width 160 height 9
select select "STAFF"
select select "RUN_SHEET"
select select "DEFAULT"
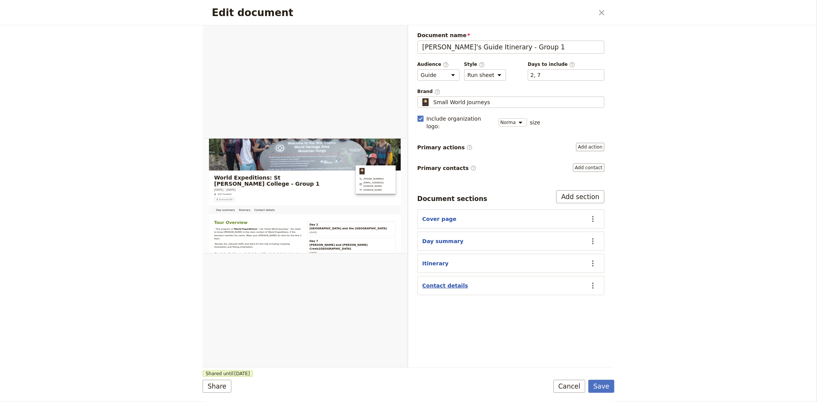
click at [435, 282] on button "Contact details" at bounding box center [445, 286] width 46 height 8
select select "CONTACT_DETAILS"
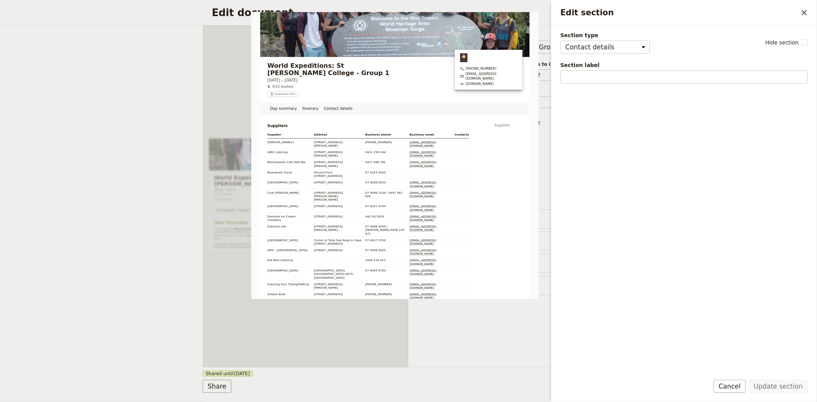
click at [431, 348] on div "Document name [PERSON_NAME]'s Guide Itinerary - Group 1 Preview Audience ​ Publ…" at bounding box center [511, 196] width 206 height 342
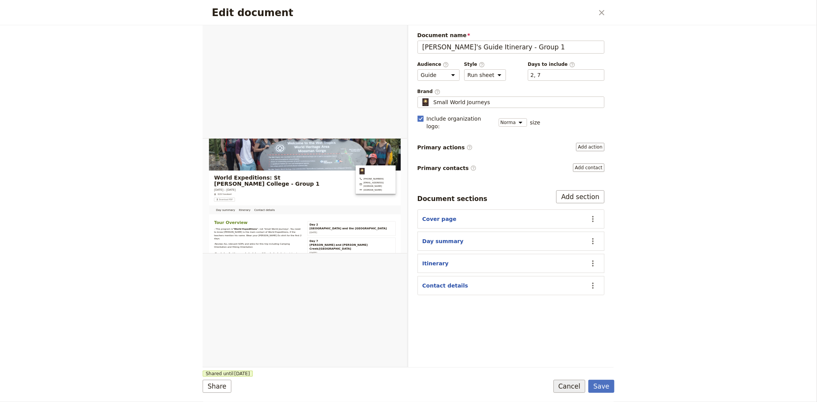
click at [567, 388] on button "Cancel" at bounding box center [569, 386] width 32 height 13
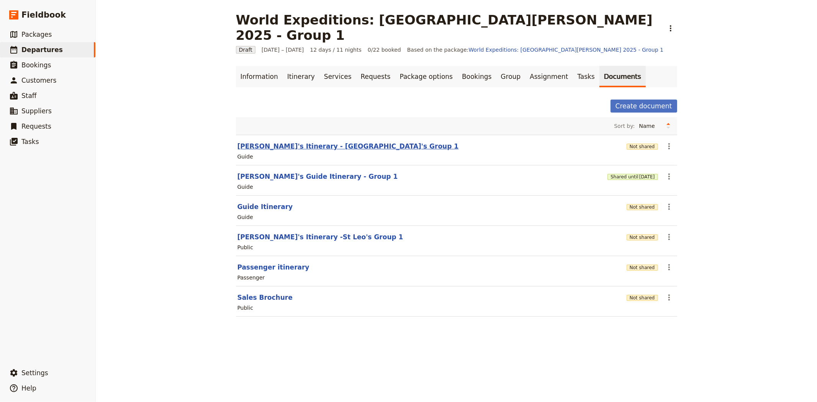
click at [258, 142] on button "[PERSON_NAME]'s Itinerary - [GEOGRAPHIC_DATA]'s Group 1" at bounding box center [347, 146] width 221 height 9
select select "STAFF"
select select "RUN_SHEET"
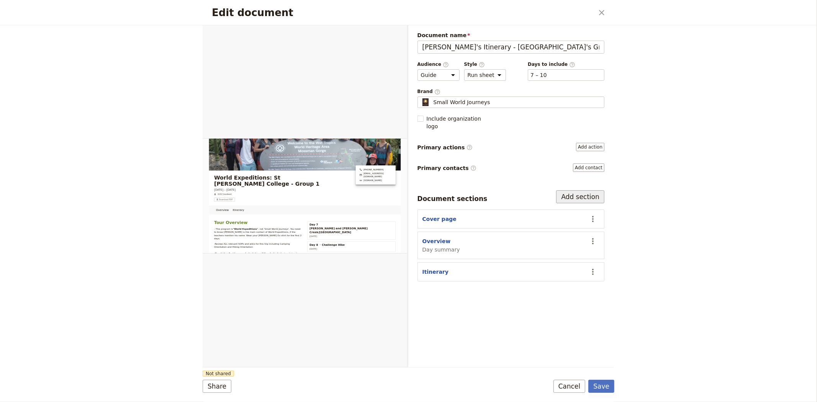
click at [587, 192] on button "Add section" at bounding box center [580, 196] width 48 height 13
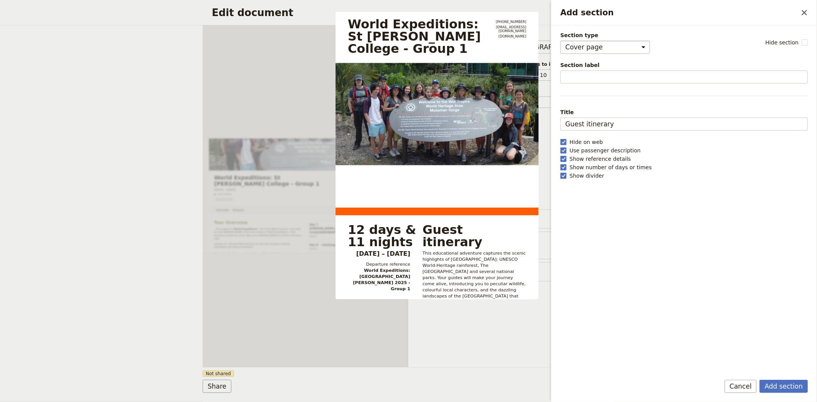
click at [587, 54] on select "Cover page Day summary Itinerary Group details Contact details Suppliers and se…" at bounding box center [605, 47] width 90 height 13
select select "CONTACT_DETAILS"
click at [560, 41] on select "Cover page Day summary Itinerary Group details Contact details Suppliers and se…" at bounding box center [605, 47] width 90 height 13
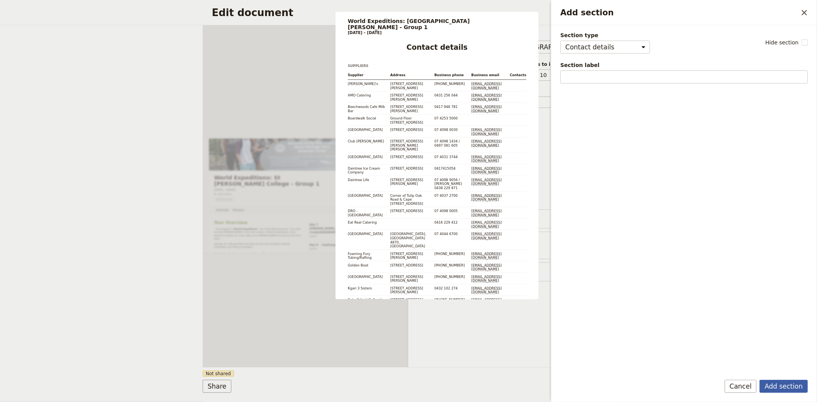
click at [771, 382] on button "Add section" at bounding box center [783, 386] width 48 height 13
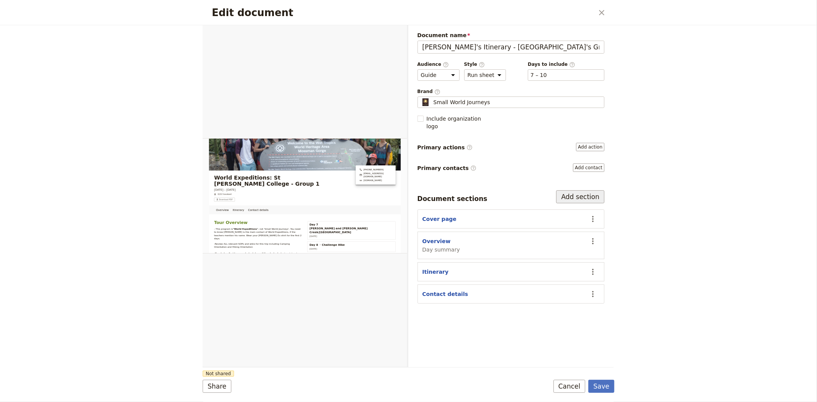
click at [576, 190] on button "Add section" at bounding box center [580, 196] width 48 height 13
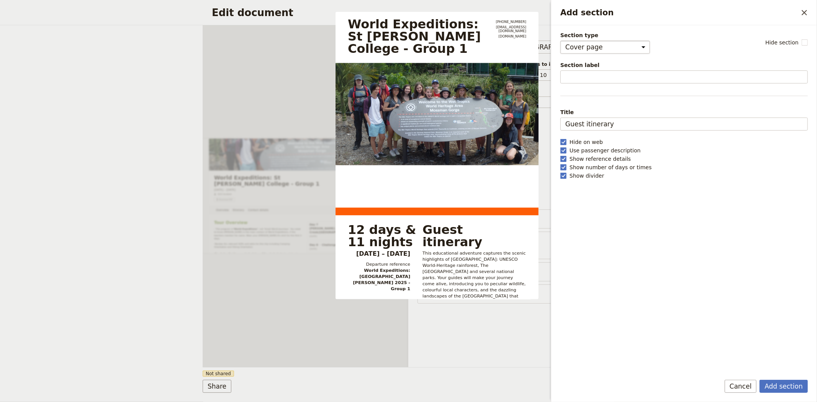
click at [580, 43] on select "Cover page Day summary Itinerary Group details Contact details Suppliers and se…" at bounding box center [605, 47] width 90 height 13
click at [560, 41] on select "Cover page Day summary Itinerary Group details Contact details Suppliers and se…" at bounding box center [605, 47] width 90 height 13
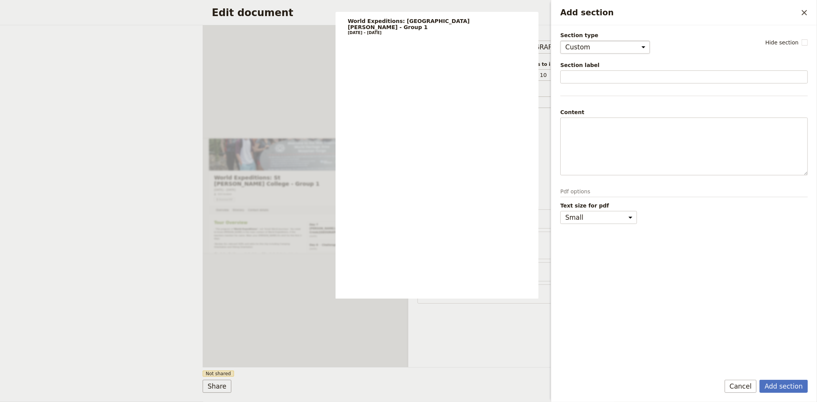
click at [590, 47] on select "Cover page Day summary Itinerary Group details Contact details Suppliers and se…" at bounding box center [605, 47] width 90 height 13
click at [560, 41] on select "Cover page Day summary Itinerary Group details Contact details Suppliers and se…" at bounding box center [605, 47] width 90 height 13
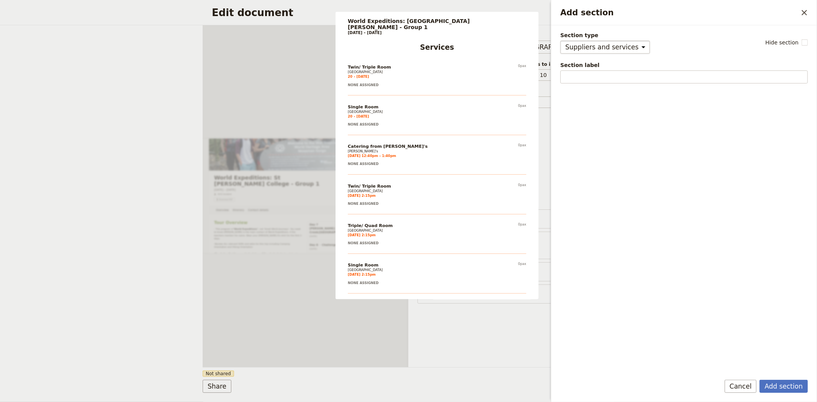
click at [582, 54] on select "Cover page Day summary Itinerary Group details Contact details Suppliers and se…" at bounding box center [605, 47] width 90 height 13
select select "GROUP_DETAILS"
click at [560, 41] on select "Cover page Day summary Itinerary Group details Contact details Suppliers and se…" at bounding box center [605, 47] width 90 height 13
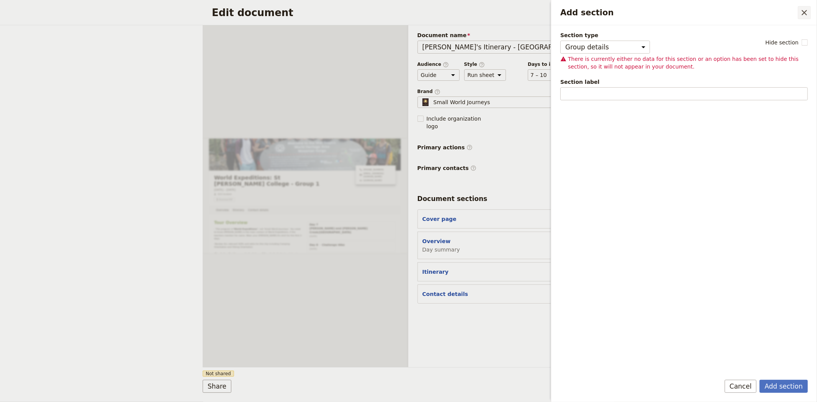
click at [803, 6] on button "​" at bounding box center [804, 12] width 13 height 13
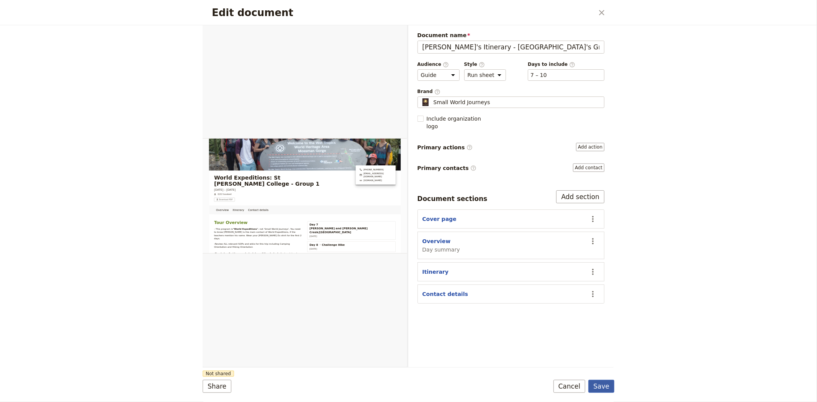
click at [602, 383] on button "Save" at bounding box center [601, 386] width 26 height 13
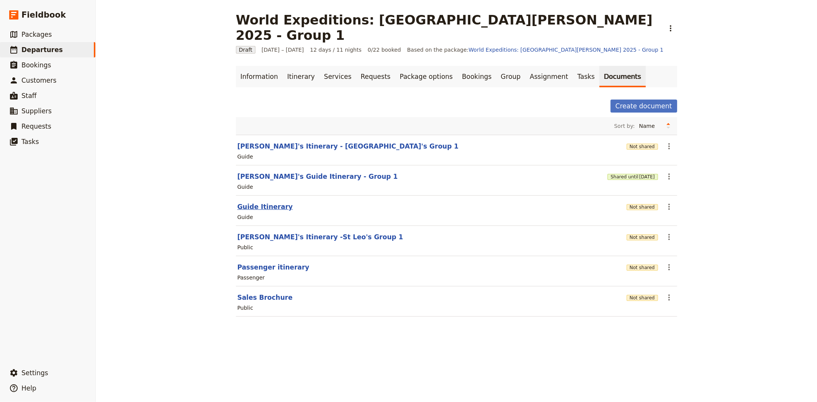
click at [257, 202] on button "Guide Itinerary" at bounding box center [265, 206] width 56 height 9
select select "STAFF"
select select "RUN_SHEET"
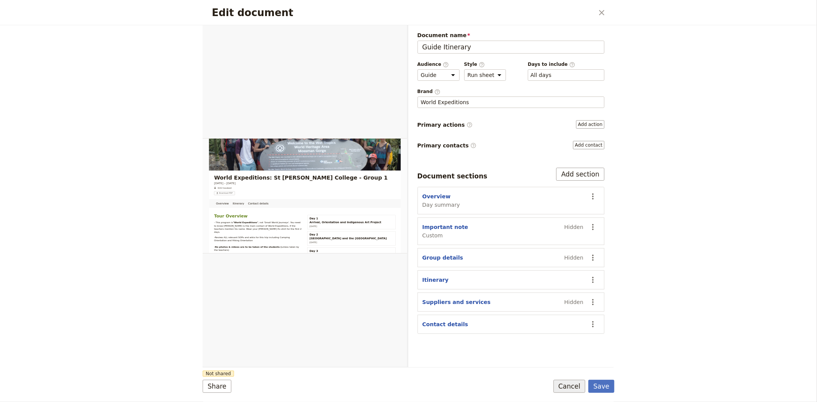
click at [571, 384] on button "Cancel" at bounding box center [569, 386] width 32 height 13
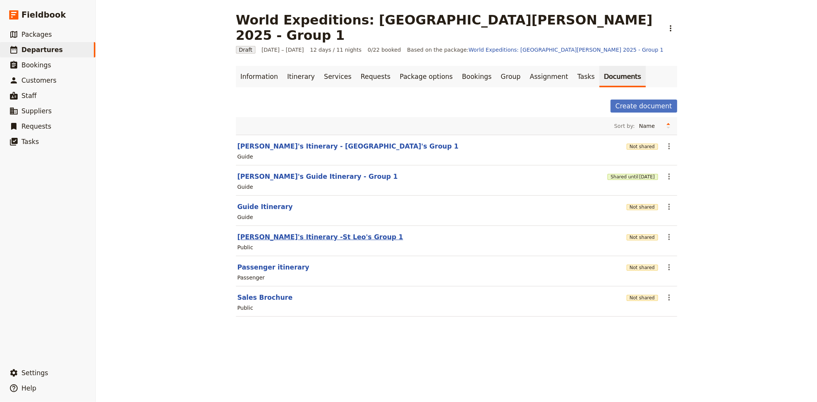
click at [271, 232] on button "[PERSON_NAME]'s Itinerary -St Leo's Group 1" at bounding box center [320, 236] width 166 height 9
select select "RUN_SHEET"
select select "DEFAULT"
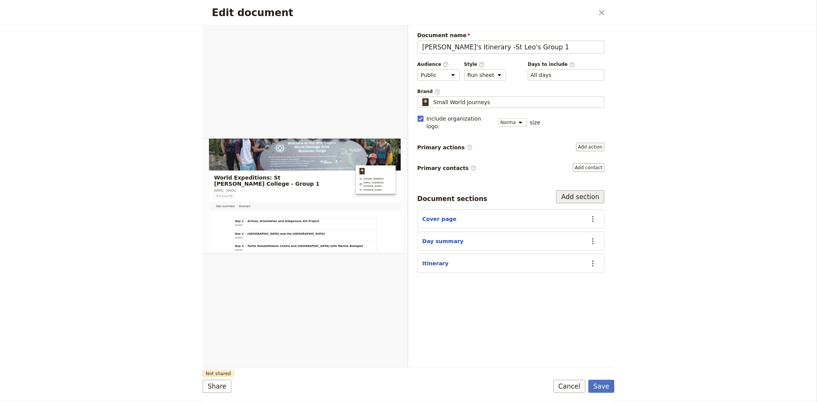
click at [593, 190] on button "Add section" at bounding box center [580, 196] width 48 height 13
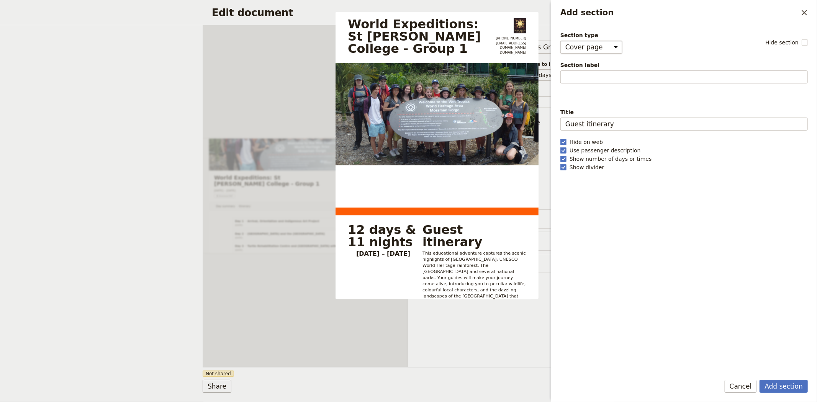
click at [588, 44] on select "Cover page Day summary Itinerary Custom" at bounding box center [591, 47] width 62 height 13
select select "CUSTOM"
click at [560, 41] on select "Cover page Day summary Itinerary Custom" at bounding box center [591, 47] width 62 height 13
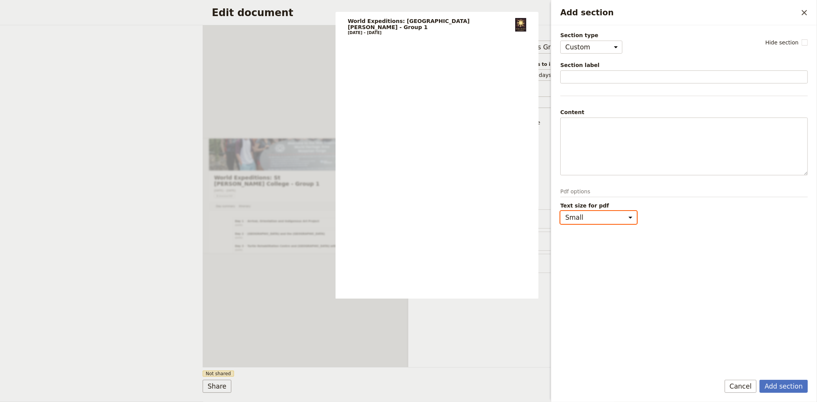
click at [616, 224] on select "Small Medium" at bounding box center [598, 217] width 77 height 13
click at [749, 391] on button "Cancel" at bounding box center [740, 386] width 32 height 13
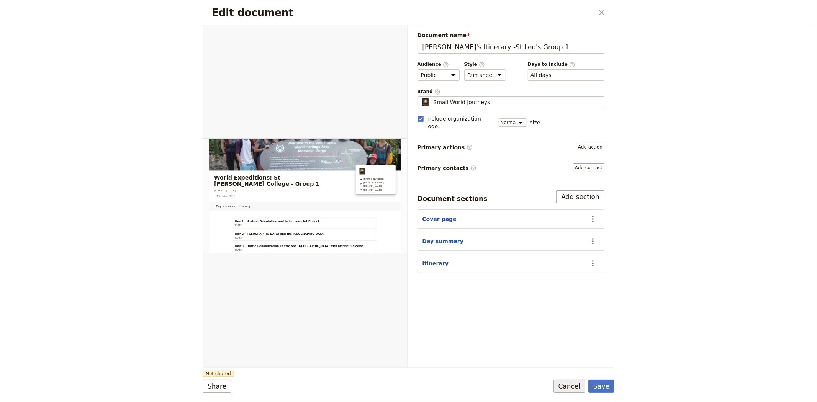
click at [569, 390] on button "Cancel" at bounding box center [569, 386] width 32 height 13
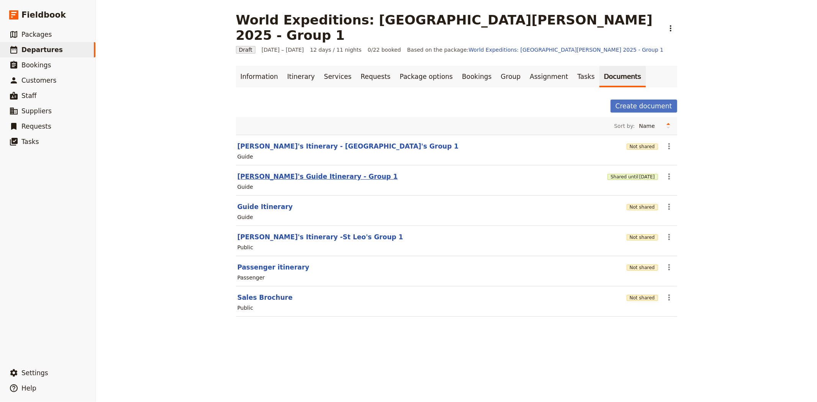
click at [260, 172] on button "[PERSON_NAME]'s Guide Itinerary - Group 1" at bounding box center [317, 176] width 160 height 9
select select "STAFF"
select select "RUN_SHEET"
select select "DEFAULT"
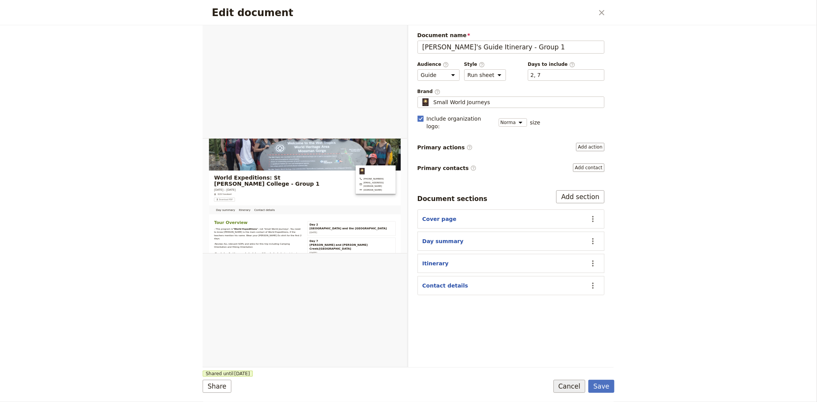
click at [567, 387] on button "Cancel" at bounding box center [569, 386] width 32 height 13
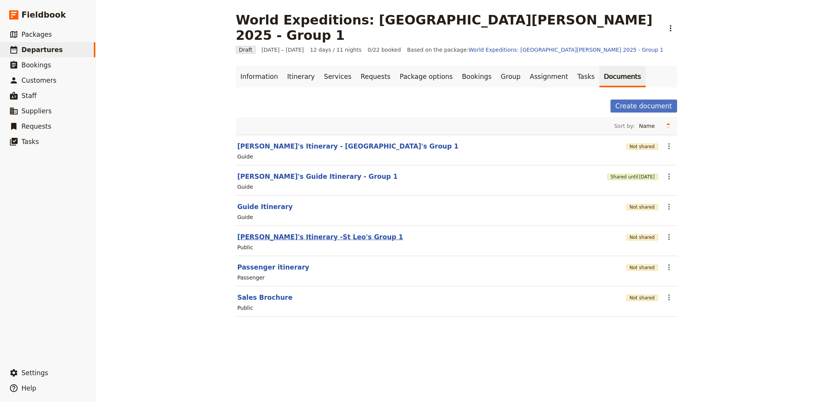
click at [286, 232] on button "[PERSON_NAME]'s Itinerary -St Leo's Group 1" at bounding box center [320, 236] width 166 height 9
select select "RUN_SHEET"
select select "DEFAULT"
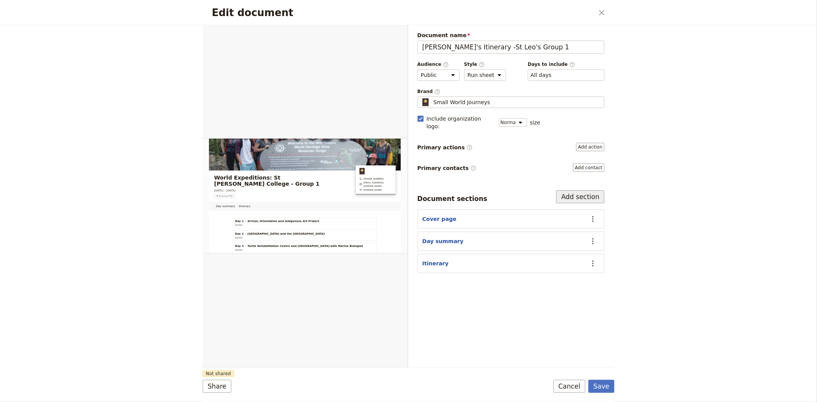
click at [582, 193] on button "Add section" at bounding box center [580, 196] width 48 height 13
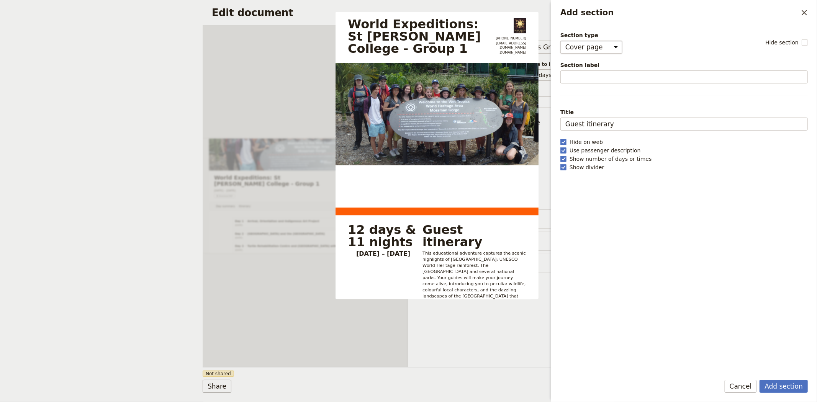
click at [584, 51] on select "Cover page Day summary Itinerary Custom" at bounding box center [591, 47] width 62 height 13
click at [801, 11] on icon "Close drawer" at bounding box center [803, 12] width 9 height 9
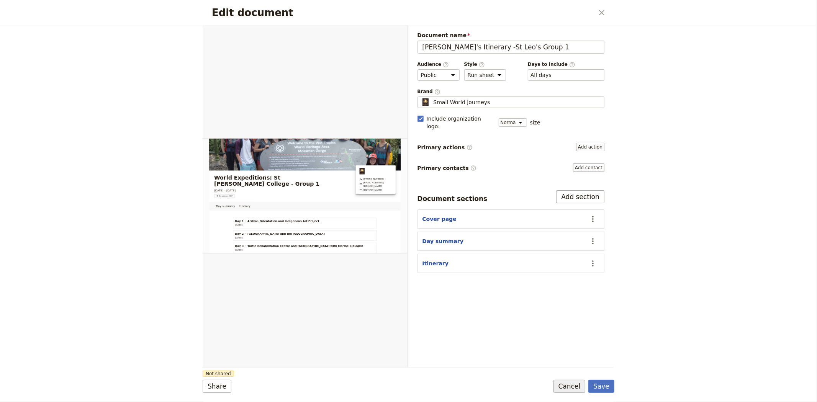
click at [579, 391] on button "Cancel" at bounding box center [569, 386] width 32 height 13
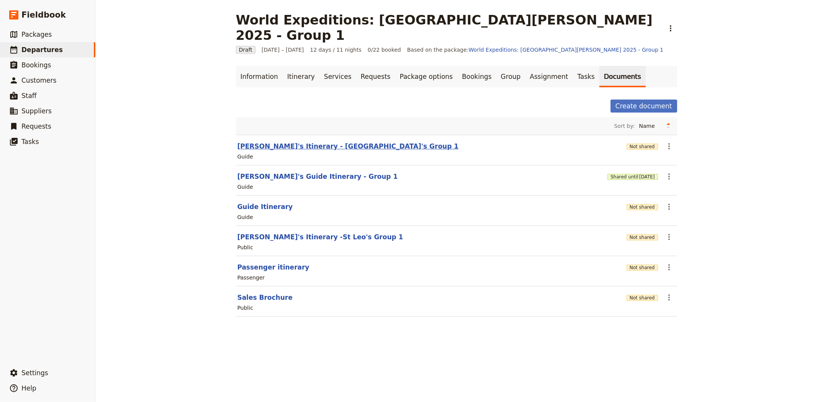
click at [268, 142] on button "[PERSON_NAME]'s Itinerary - [GEOGRAPHIC_DATA]'s Group 1" at bounding box center [347, 146] width 221 height 9
select select "STAFF"
select select "RUN_SHEET"
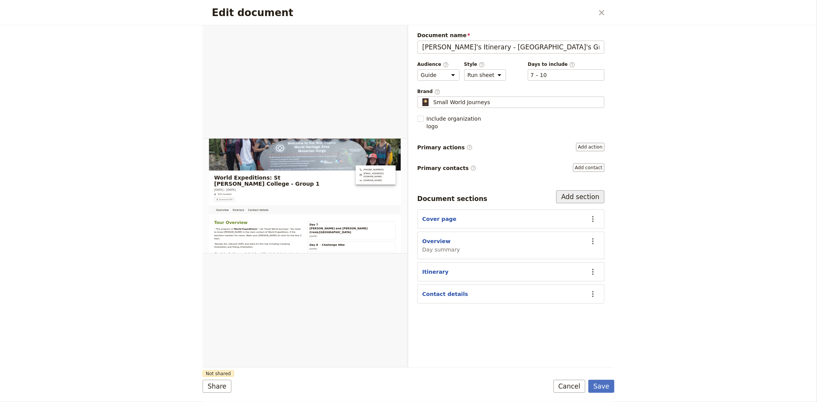
click at [574, 190] on button "Add section" at bounding box center [580, 196] width 48 height 13
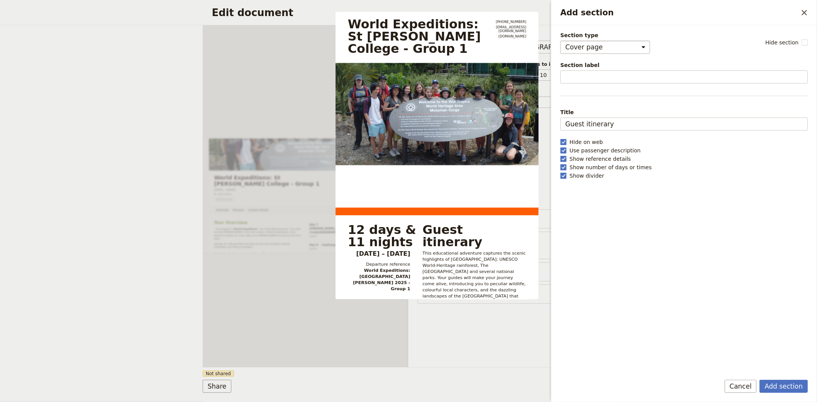
click at [585, 44] on select "Cover page Day summary Itinerary Group details Contact details Suppliers and se…" at bounding box center [605, 47] width 90 height 13
click at [679, 330] on div "Section type Cover page Day summary Itinerary Group details Contact details Sup…" at bounding box center [683, 199] width 247 height 336
click at [745, 381] on button "Cancel" at bounding box center [740, 386] width 32 height 13
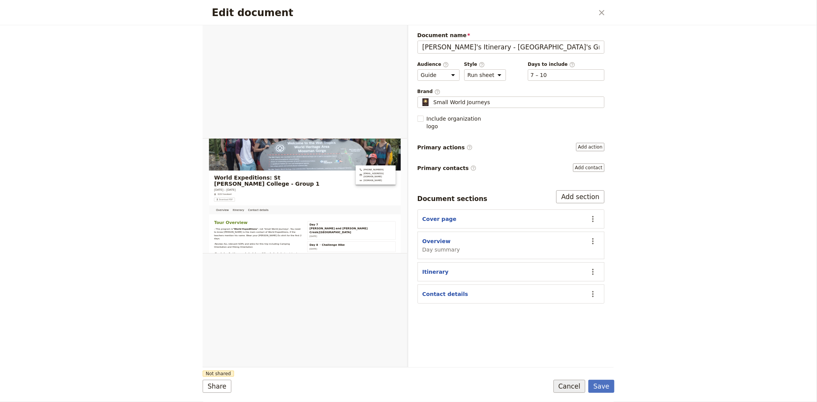
click at [578, 386] on button "Cancel" at bounding box center [569, 386] width 32 height 13
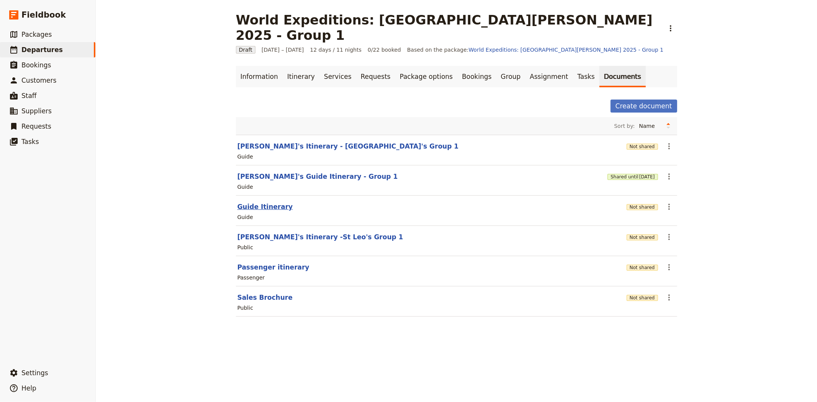
click at [258, 202] on button "Guide Itinerary" at bounding box center [265, 206] width 56 height 9
select select "STAFF"
select select "RUN_SHEET"
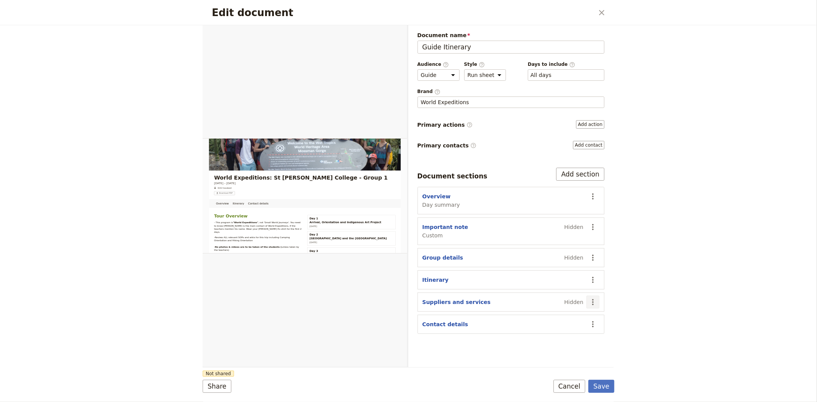
click at [594, 303] on icon "Actions" at bounding box center [592, 301] width 9 height 9
click at [549, 320] on span "Edit section" at bounding box center [547, 320] width 31 height 8
select select "SUPPLIERS_AND_SERVICES"
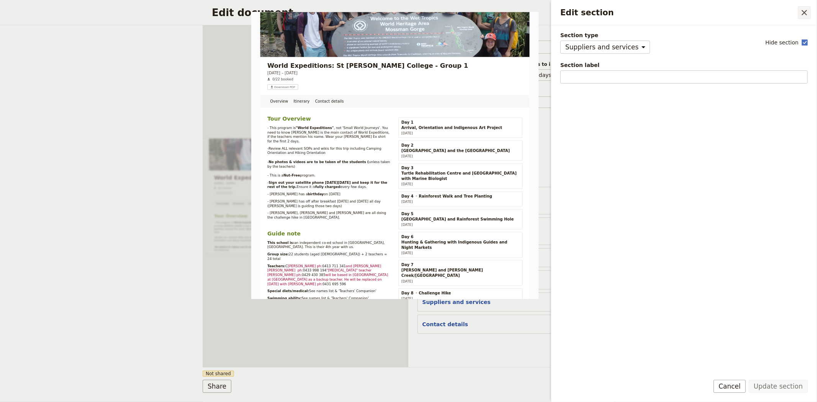
click at [800, 12] on icon "Close drawer" at bounding box center [803, 12] width 9 height 9
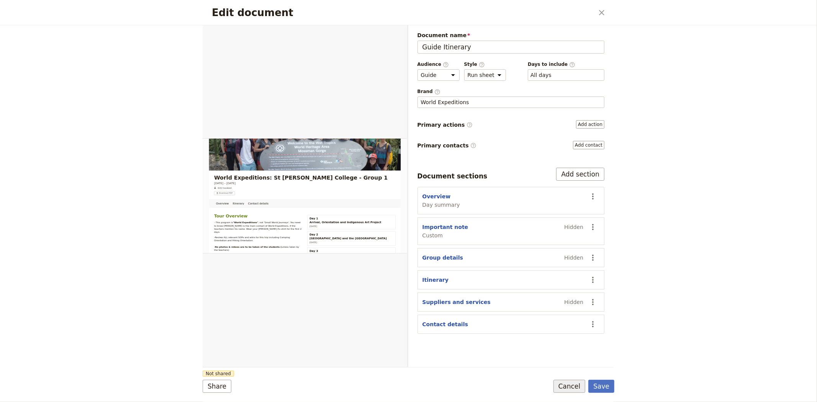
click at [573, 390] on button "Cancel" at bounding box center [569, 386] width 32 height 13
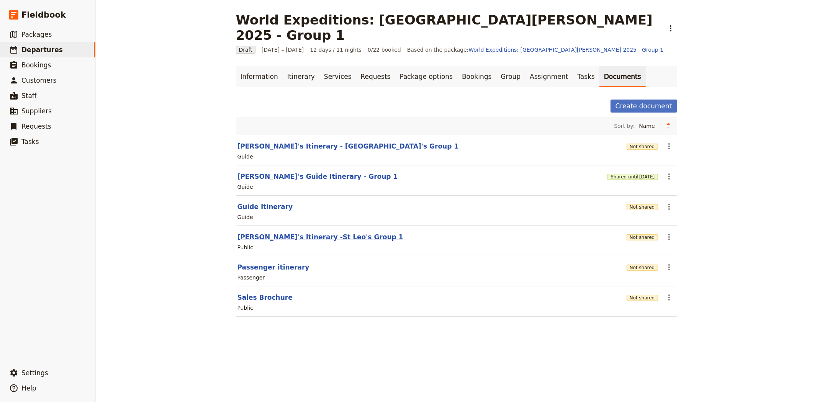
click at [258, 232] on button "[PERSON_NAME]'s Itinerary -St Leo's Group 1" at bounding box center [320, 236] width 166 height 9
select select "RUN_SHEET"
select select "DEFAULT"
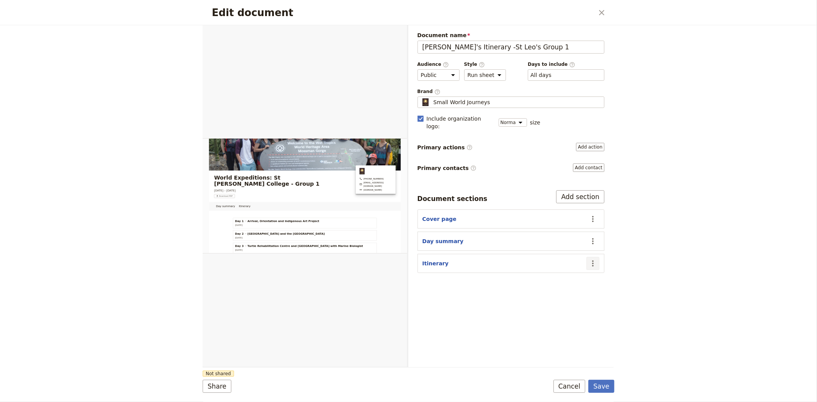
click at [598, 258] on button "​" at bounding box center [592, 263] width 13 height 13
click at [572, 386] on button "Cancel" at bounding box center [569, 386] width 32 height 13
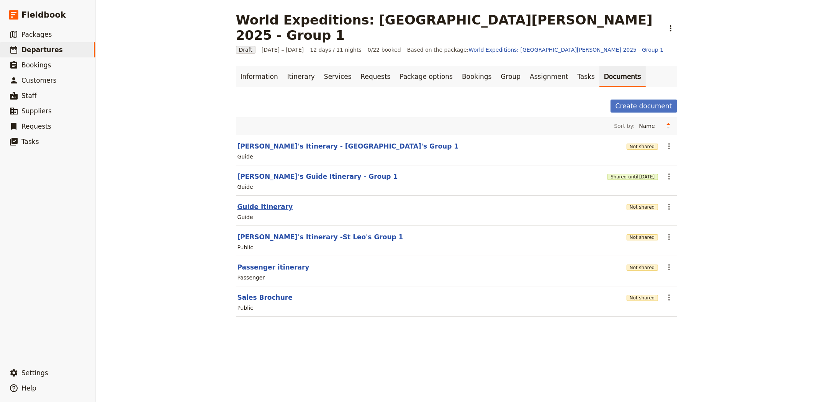
click at [265, 202] on button "Guide Itinerary" at bounding box center [265, 206] width 56 height 9
select select "STAFF"
select select "RUN_SHEET"
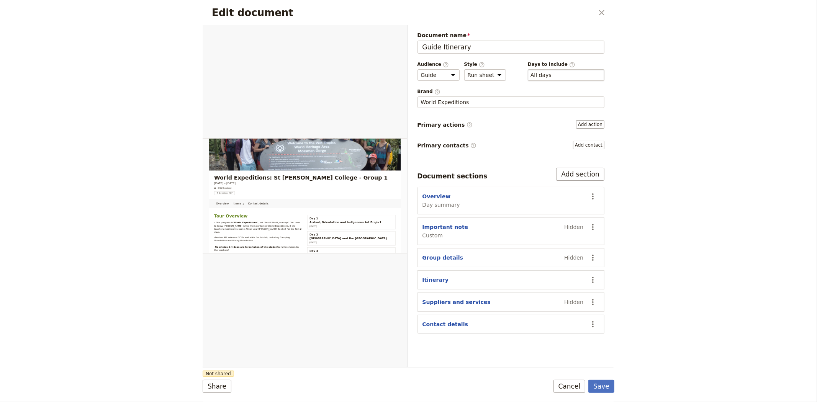
click at [588, 74] on div "​ All days 1, 2, 3, 4, 5, 6, 7, 8, 9, 10, 11, 12" at bounding box center [566, 74] width 77 height 11
click at [551, 74] on button "​ All days" at bounding box center [540, 75] width 21 height 8
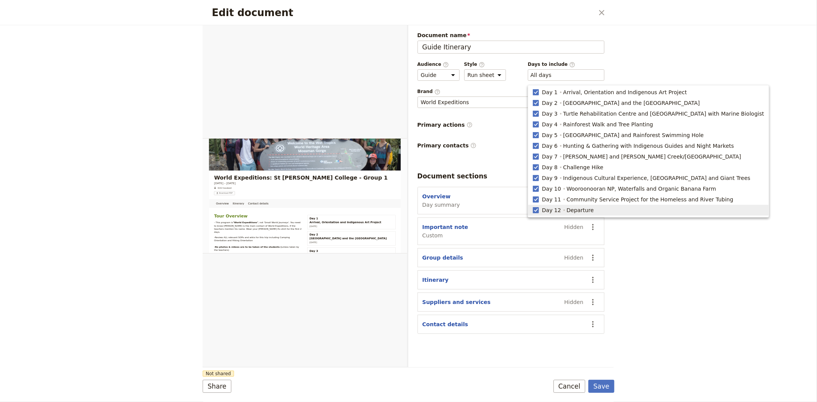
click at [650, 247] on div "Edit document ​ Overview Itinerary Contact details Web PDF ​ Document name Guid…" at bounding box center [408, 201] width 817 height 402
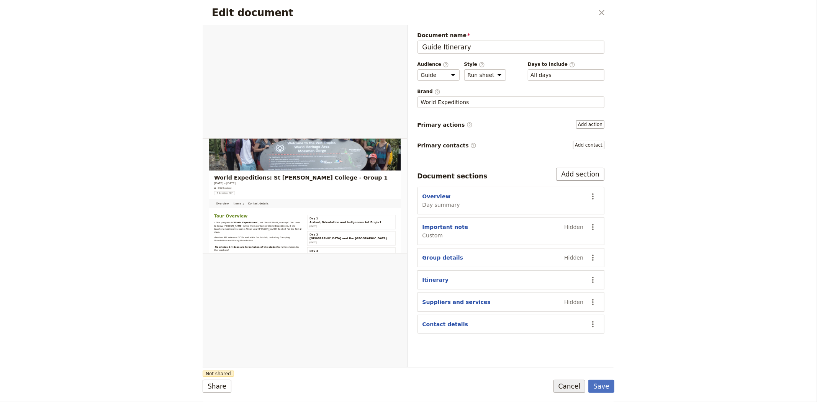
click at [573, 383] on button "Cancel" at bounding box center [569, 386] width 32 height 13
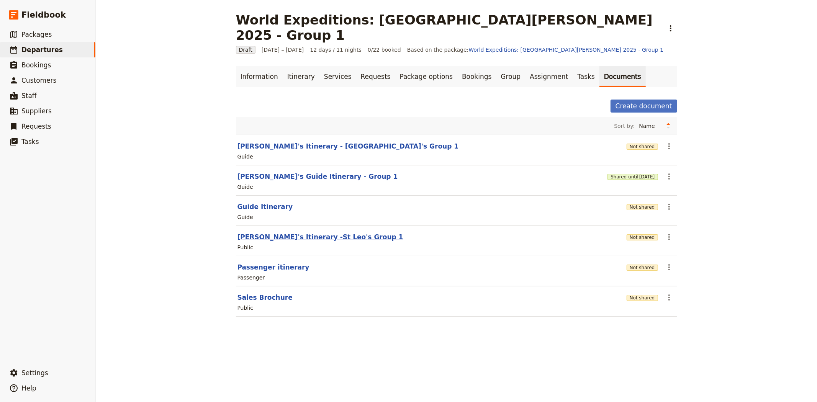
click at [258, 232] on button "[PERSON_NAME]'s Itinerary -St Leo's Group 1" at bounding box center [320, 236] width 166 height 9
select select "RUN_SHEET"
select select "DEFAULT"
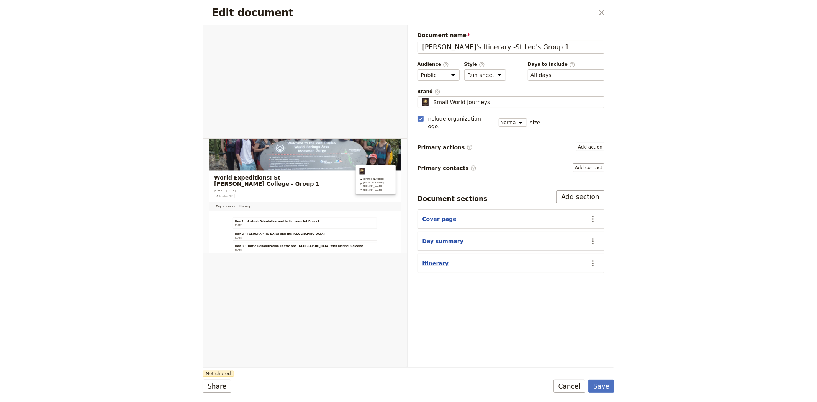
click at [431, 260] on button "Itinerary" at bounding box center [435, 264] width 26 height 8
select select "ITINERARY"
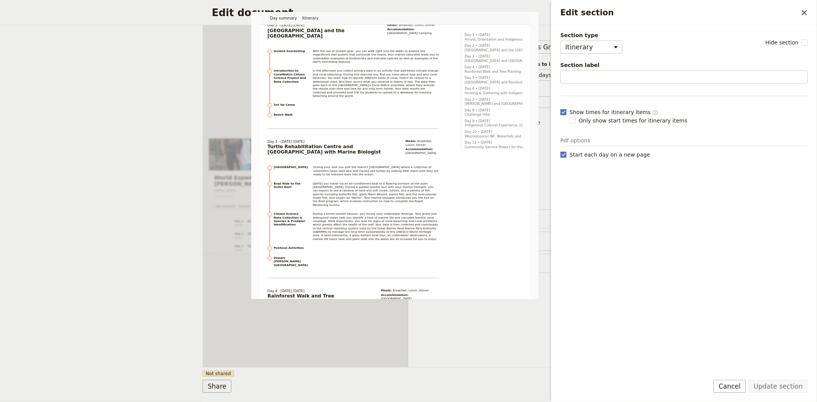
scroll to position [383, 0]
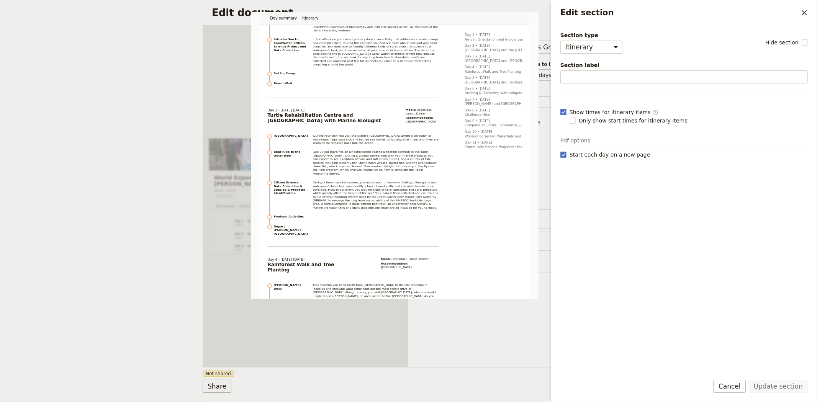
drag, startPoint x: 456, startPoint y: 335, endPoint x: 469, endPoint y: 337, distance: 13.2
click at [456, 335] on div "Document name [PERSON_NAME]'s Itinerary -St Leo's Group 1 Preview Audience ​ Pu…" at bounding box center [511, 196] width 206 height 342
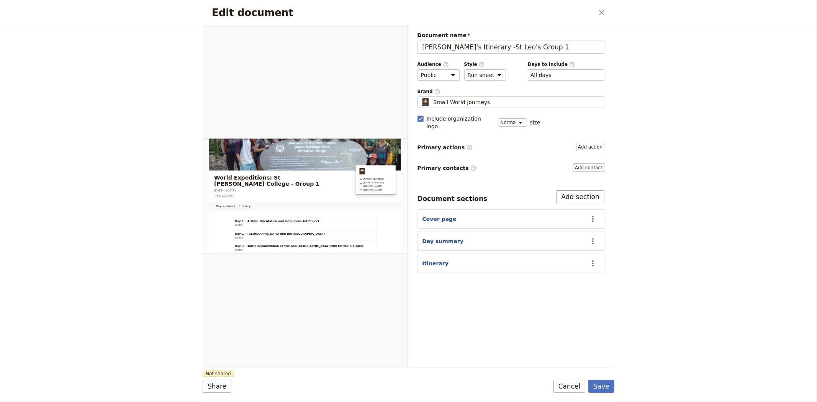
drag, startPoint x: 562, startPoint y: 384, endPoint x: 554, endPoint y: 360, distance: 25.2
click at [562, 384] on button "Cancel" at bounding box center [569, 386] width 32 height 13
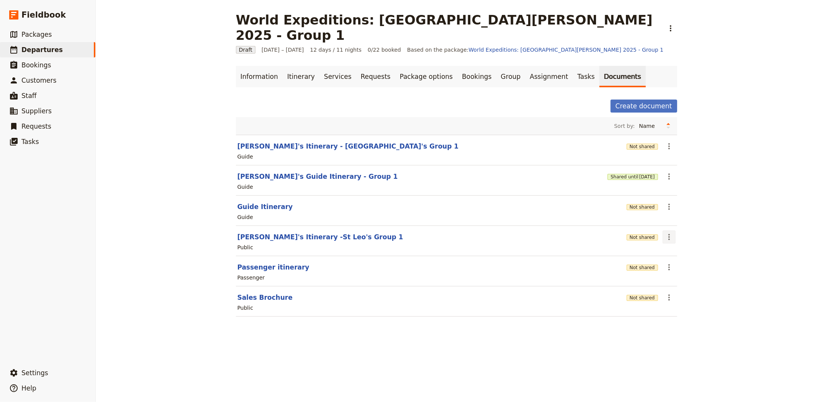
click at [668, 232] on icon "Actions" at bounding box center [668, 236] width 9 height 9
click at [682, 261] on span "Delete document" at bounding box center [687, 261] width 46 height 8
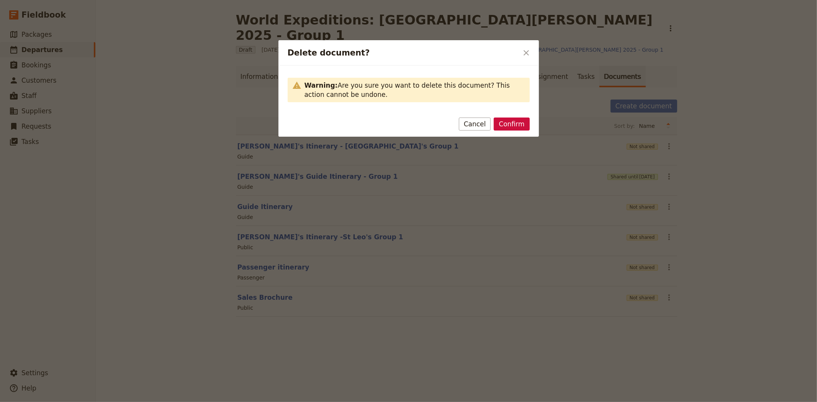
click at [511, 124] on button "Confirm" at bounding box center [512, 124] width 36 height 13
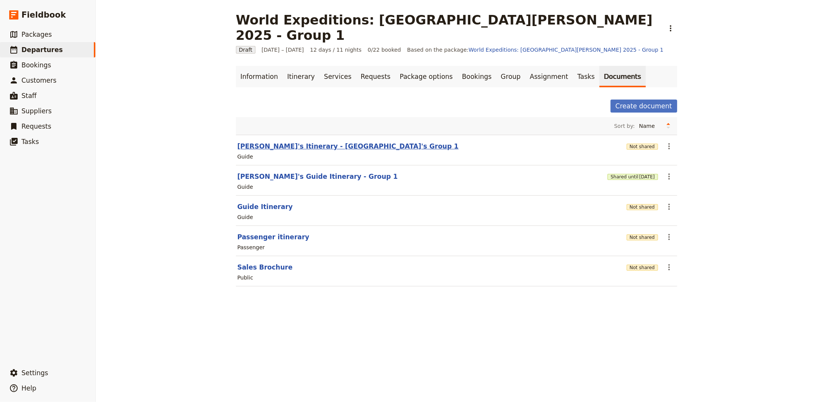
click at [310, 142] on button "[PERSON_NAME]'s Itinerary - [GEOGRAPHIC_DATA]'s Group 1" at bounding box center [347, 146] width 221 height 9
select select "STAFF"
select select "RUN_SHEET"
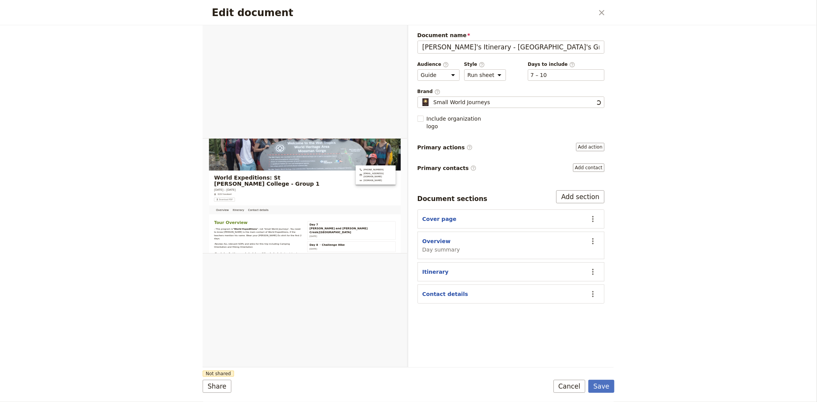
scroll to position [0, 0]
click at [450, 77] on select "Public Passenger Guide" at bounding box center [438, 74] width 42 height 11
click at [563, 383] on button "Cancel" at bounding box center [569, 386] width 32 height 13
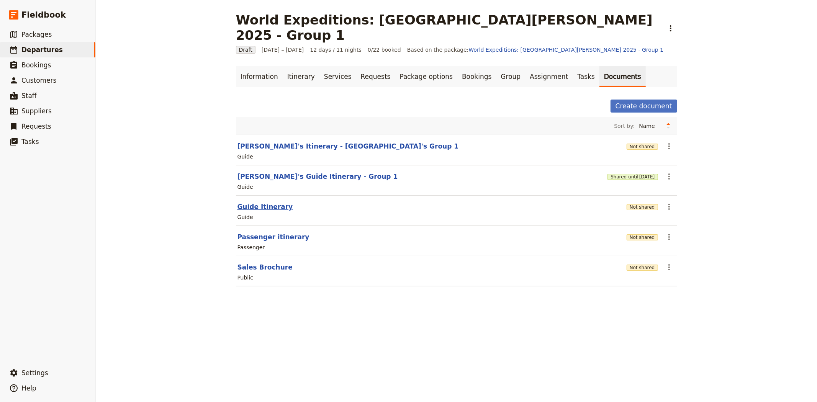
click at [254, 202] on button "Guide Itinerary" at bounding box center [265, 206] width 56 height 9
select select "STAFF"
select select "RUN_SHEET"
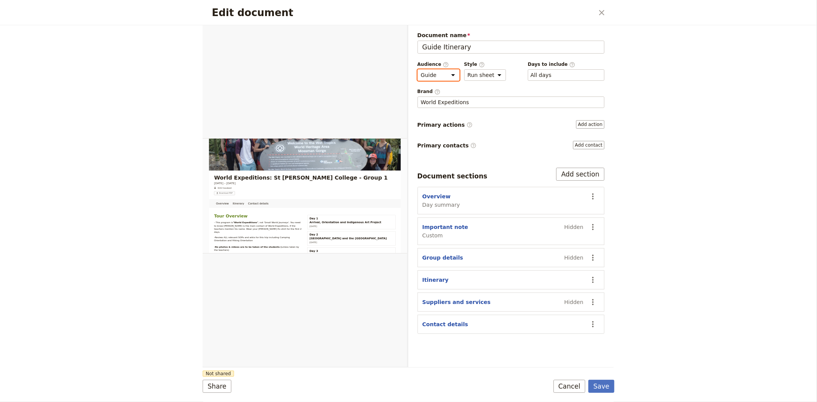
click at [450, 73] on select "Public Passenger Guide" at bounding box center [438, 74] width 42 height 11
click at [569, 167] on div "Document name Guide Itinerary Preview Audience ​ Public Passenger Guide Style ​…" at bounding box center [510, 182] width 187 height 302
click at [569, 168] on button "Add section" at bounding box center [580, 174] width 48 height 13
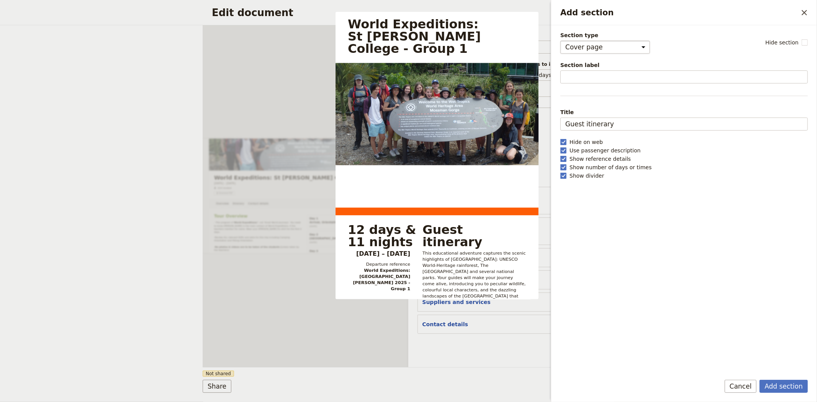
click at [613, 47] on select "Cover page Day summary Itinerary Group details Contact details Suppliers and se…" at bounding box center [605, 47] width 90 height 13
click at [801, 15] on icon "Close drawer" at bounding box center [803, 12] width 9 height 9
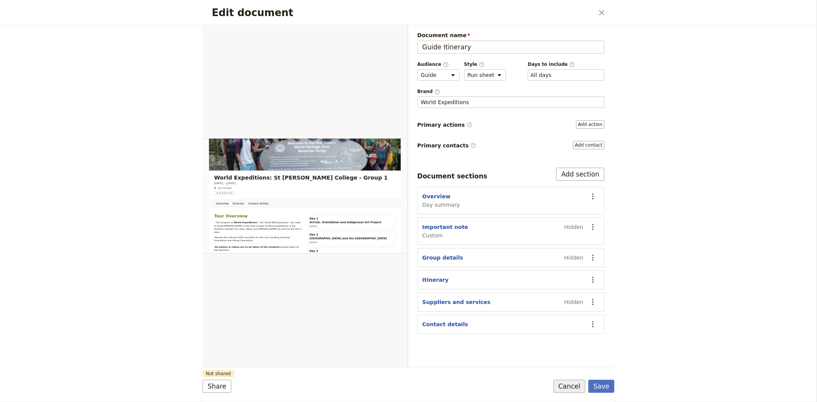
click at [577, 386] on button "Cancel" at bounding box center [569, 386] width 32 height 13
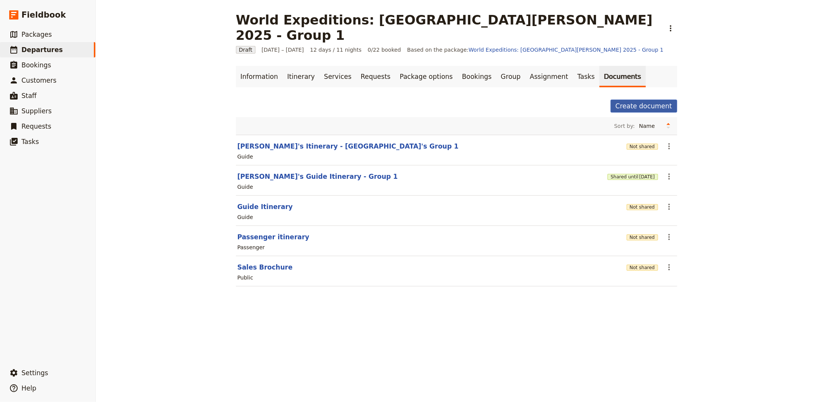
click at [636, 100] on button "Create document" at bounding box center [643, 106] width 67 height 13
select select "RUN_SHEET"
select select "DEFAULT"
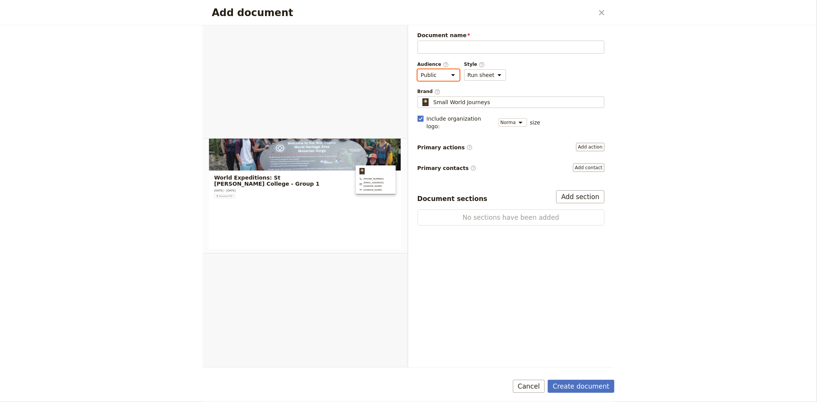
click at [437, 74] on select "Public Passenger Guide" at bounding box center [438, 74] width 42 height 11
select select "STAFF"
click at [417, 69] on select "Public Passenger Guide" at bounding box center [438, 74] width 42 height 11
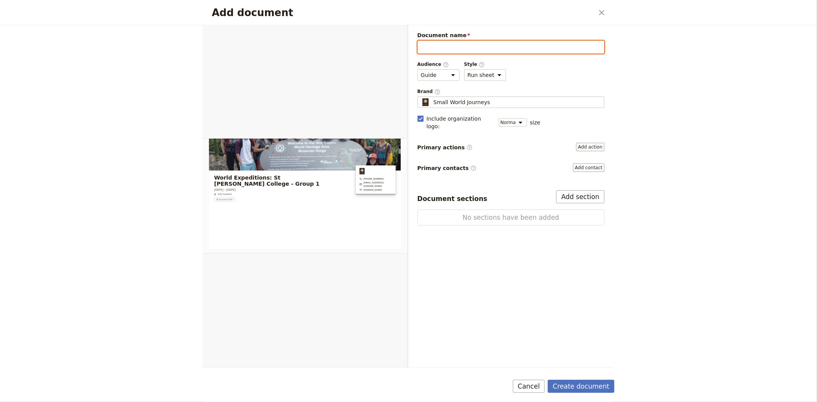
click at [440, 48] on input "Document name" at bounding box center [510, 47] width 187 height 13
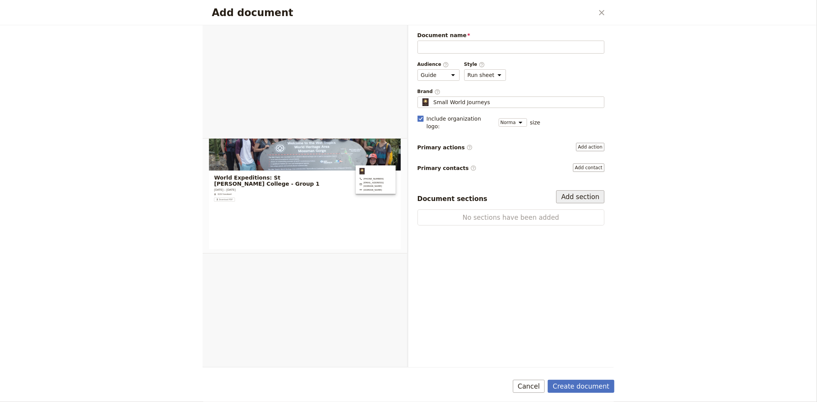
click at [577, 192] on button "Add section" at bounding box center [580, 196] width 48 height 13
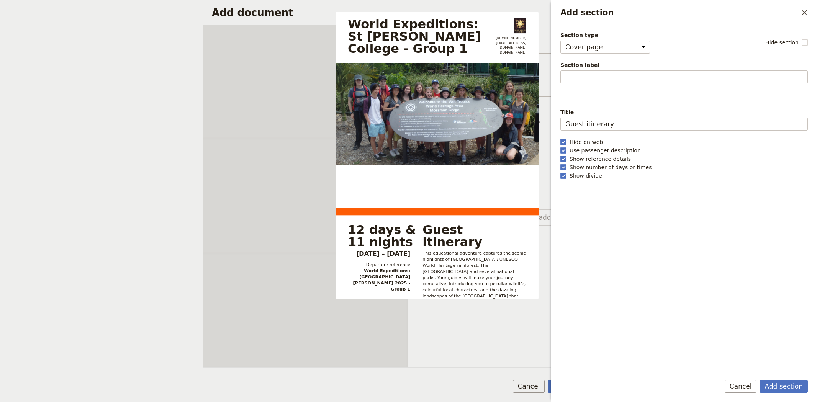
select select "STAFF"
select select "RUN_SHEET"
select select "DEFAULT"
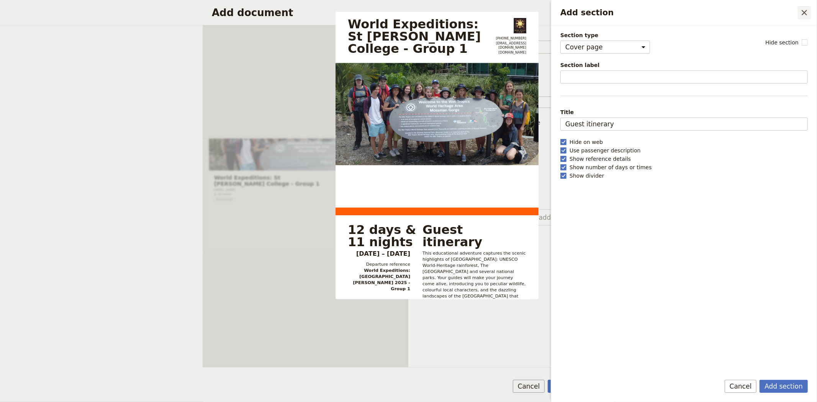
click at [800, 15] on icon "Close drawer" at bounding box center [803, 12] width 9 height 9
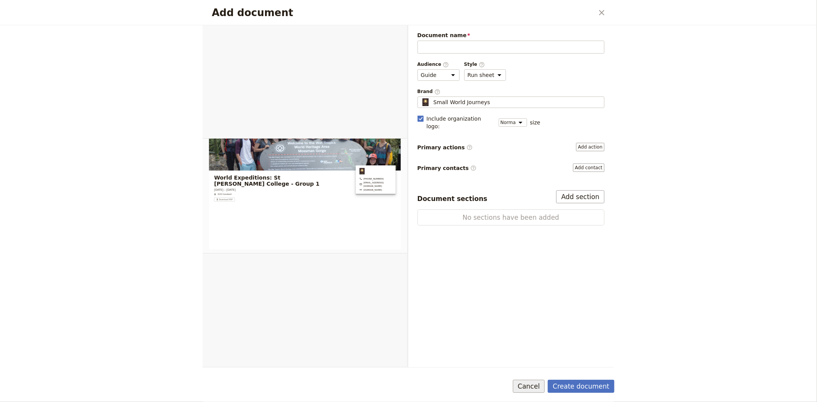
click at [530, 387] on button "Cancel" at bounding box center [529, 386] width 32 height 13
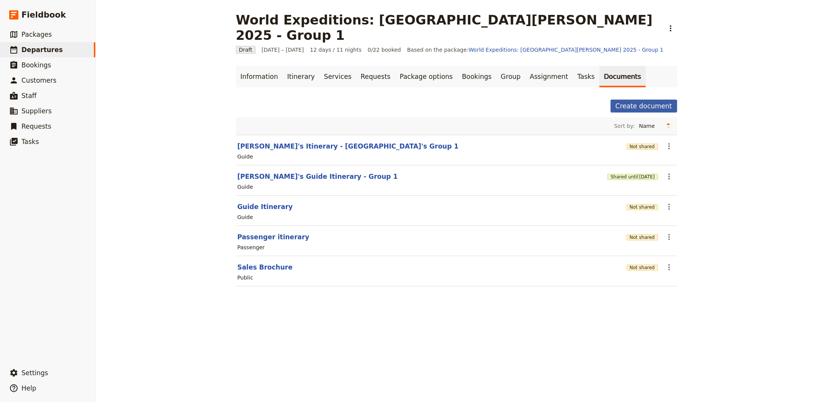
click at [639, 100] on button "Create document" at bounding box center [643, 106] width 67 height 13
select select "RUN_SHEET"
select select "DEFAULT"
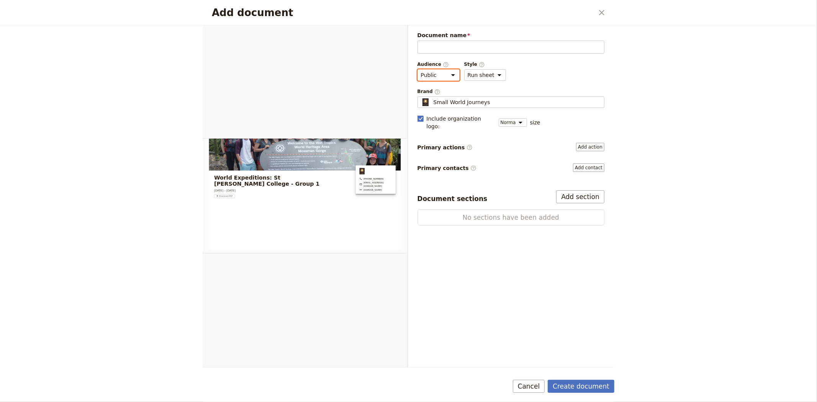
click at [446, 72] on select "Public Passenger Guide" at bounding box center [438, 74] width 42 height 11
select select "STAFF"
click at [417, 69] on select "Public Passenger Guide" at bounding box center [438, 74] width 42 height 11
click at [572, 193] on button "Add section" at bounding box center [580, 196] width 48 height 13
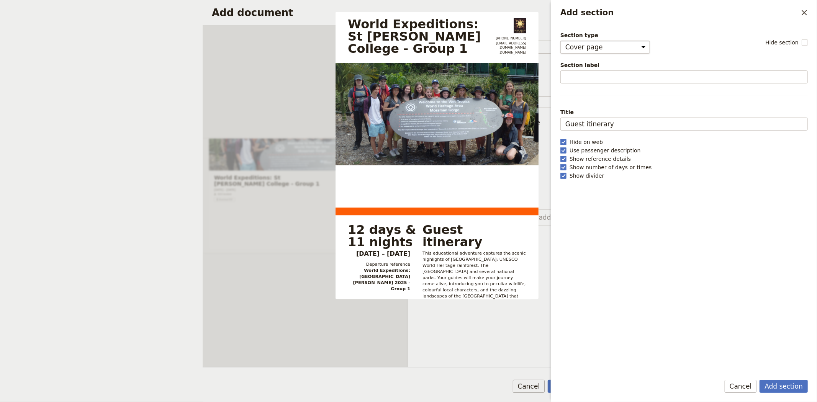
click at [580, 52] on select "Cover page Day summary Itinerary Group details Contact details Suppliers and se…" at bounding box center [605, 47] width 90 height 13
click at [806, 13] on icon "Close drawer" at bounding box center [803, 12] width 9 height 9
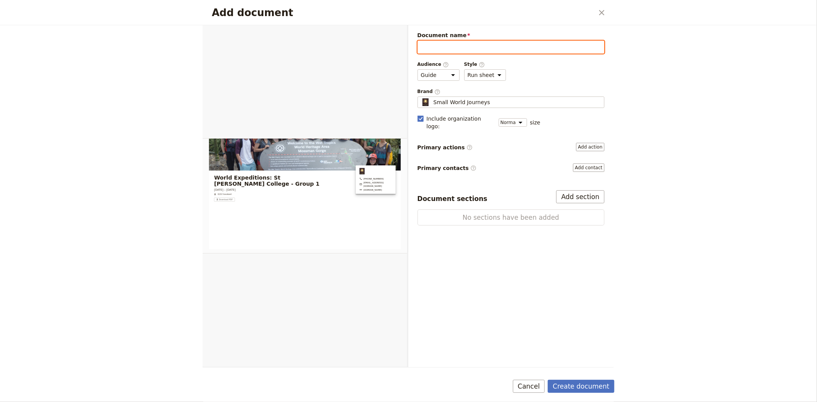
click at [468, 44] on input "Document name" at bounding box center [510, 47] width 187 height 13
paste input "[PERSON_NAME]'s Itinerary -St Leo's Group 1"
type input "[PERSON_NAME]'s Itinerary -St Leo's Group 1"
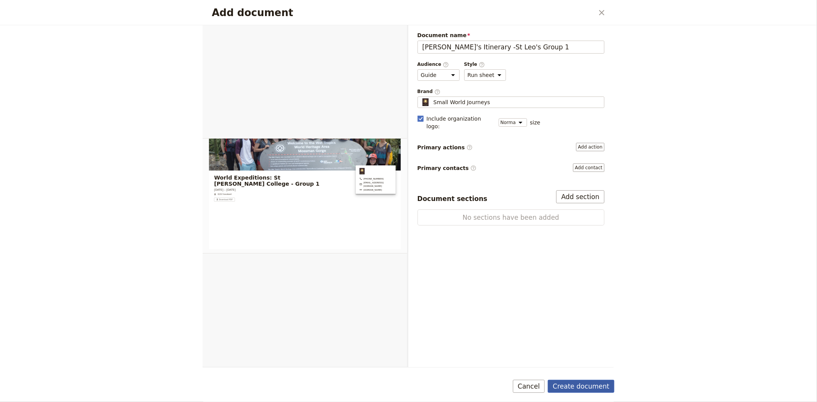
click at [586, 384] on button "Create document" at bounding box center [581, 386] width 67 height 13
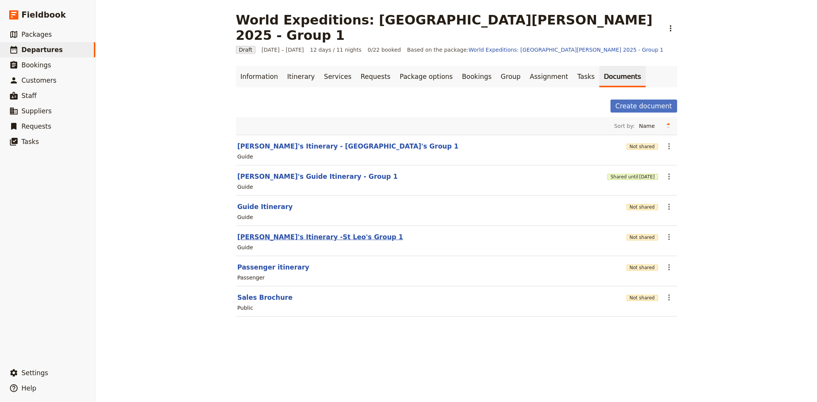
click at [276, 232] on button "[PERSON_NAME]'s Itinerary -St Leo's Group 1" at bounding box center [320, 236] width 166 height 9
select select "STAFF"
select select "RUN_SHEET"
select select "DEFAULT"
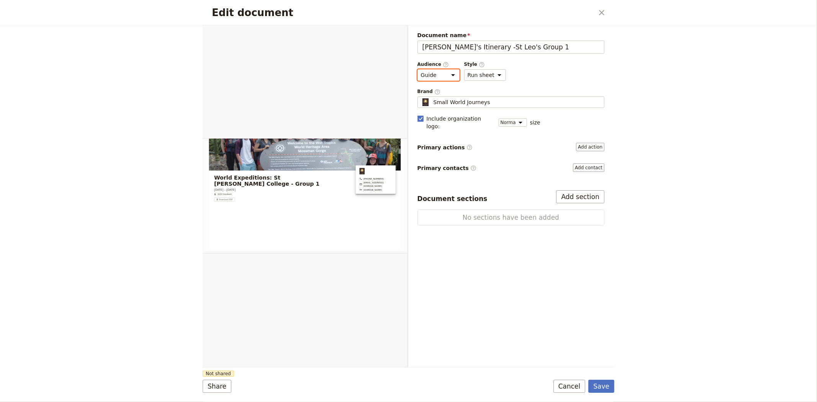
click at [447, 75] on select "Public Passenger Guide" at bounding box center [438, 74] width 42 height 11
click at [417, 69] on select "Public Passenger Guide" at bounding box center [438, 74] width 42 height 11
click at [568, 190] on button "Add section" at bounding box center [580, 196] width 48 height 13
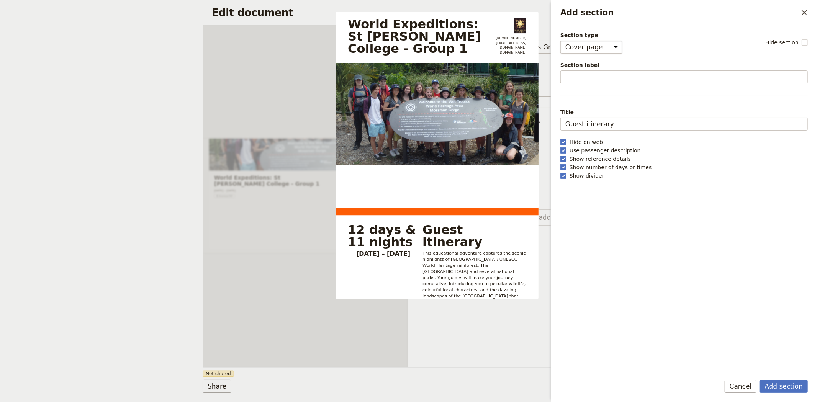
click at [572, 47] on select "Cover page Day summary Itinerary Custom" at bounding box center [591, 47] width 62 height 13
click at [634, 266] on div "Section type Cover page Day summary Itinerary Custom Hide section Section label…" at bounding box center [683, 199] width 247 height 336
click at [590, 43] on select "Cover page Day summary Itinerary Custom" at bounding box center [591, 47] width 62 height 13
click at [749, 386] on button "Cancel" at bounding box center [740, 386] width 32 height 13
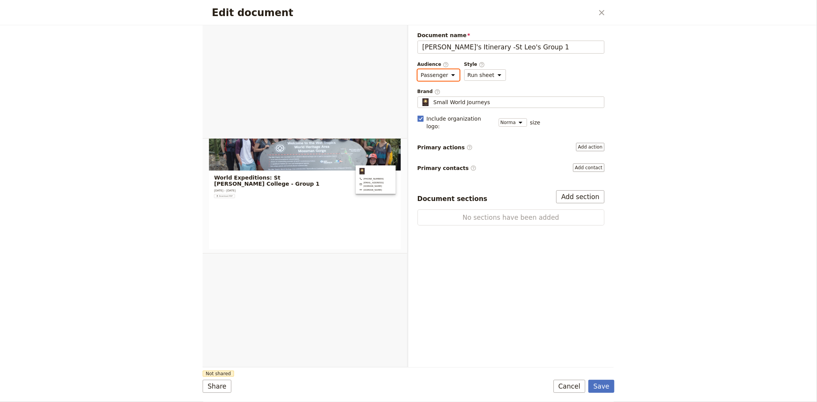
click at [452, 73] on select "Public Passenger Guide" at bounding box center [438, 74] width 42 height 11
click at [417, 69] on select "Public Passenger Guide" at bounding box center [438, 74] width 42 height 11
click at [436, 74] on select "Public Passenger Guide" at bounding box center [438, 74] width 42 height 11
select select "MARKETING"
click at [417, 69] on select "Public Passenger Guide" at bounding box center [438, 74] width 42 height 11
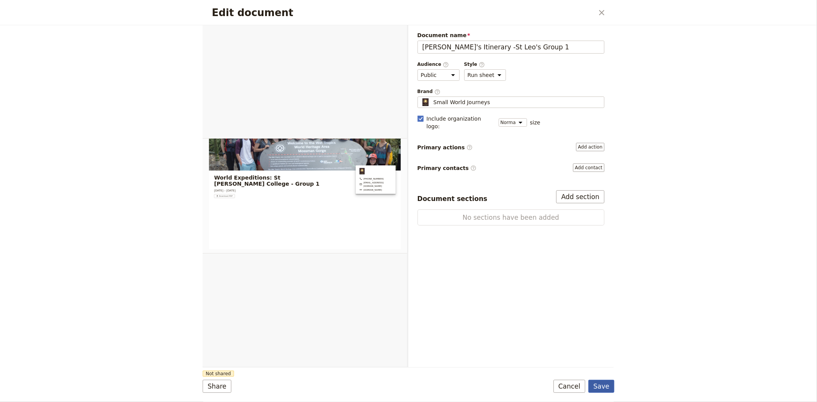
click at [603, 389] on button "Save" at bounding box center [601, 386] width 26 height 13
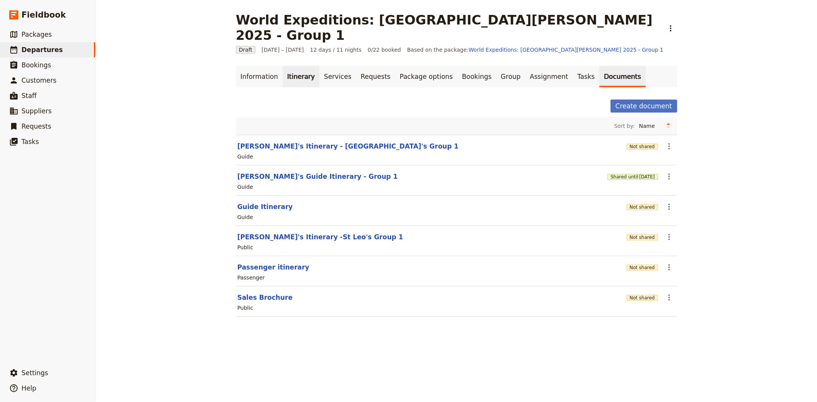
click at [295, 66] on link "Itinerary" at bounding box center [301, 76] width 37 height 21
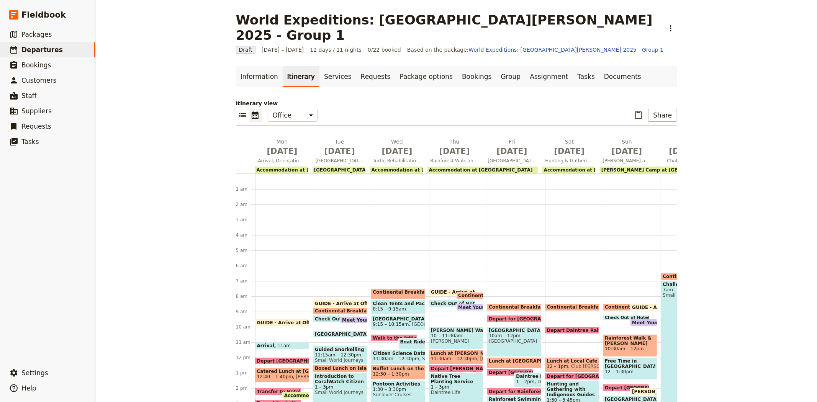
scroll to position [92, 0]
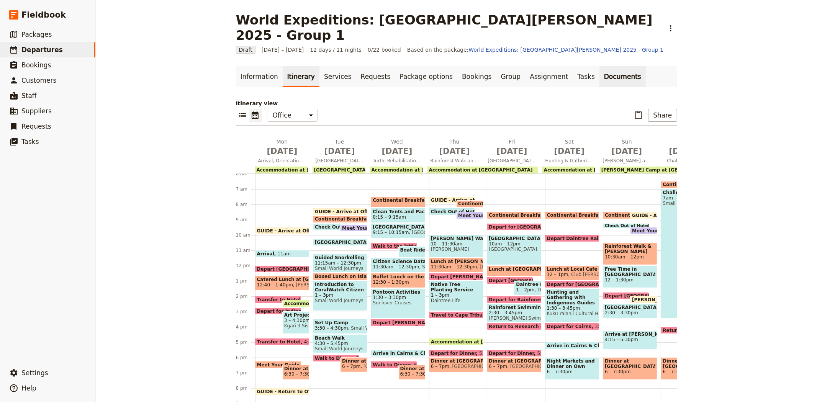
click at [599, 66] on link "Documents" at bounding box center [622, 76] width 46 height 21
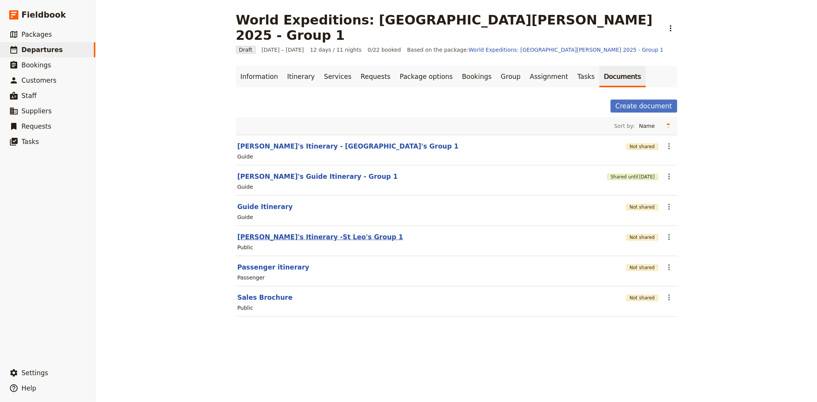
click at [273, 232] on button "[PERSON_NAME]'s Itinerary -St Leo's Group 1" at bounding box center [320, 236] width 166 height 9
select select "RUN_SHEET"
select select "DEFAULT"
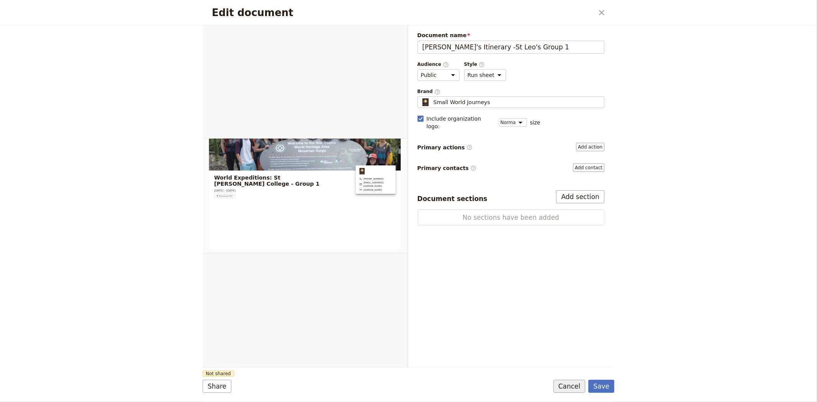
click at [574, 390] on button "Cancel" at bounding box center [569, 386] width 32 height 13
